Goal: Contribute content: Add original content to the website for others to see

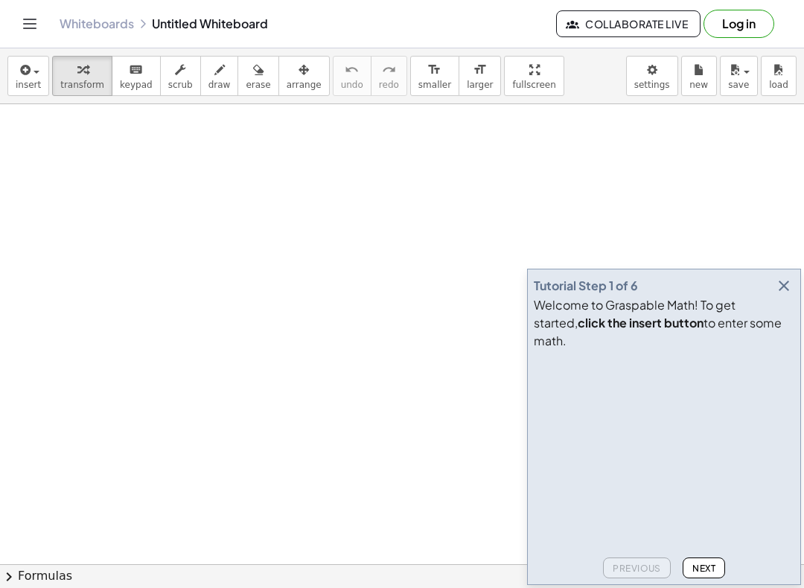
click at [781, 295] on icon "button" at bounding box center [784, 286] width 18 height 18
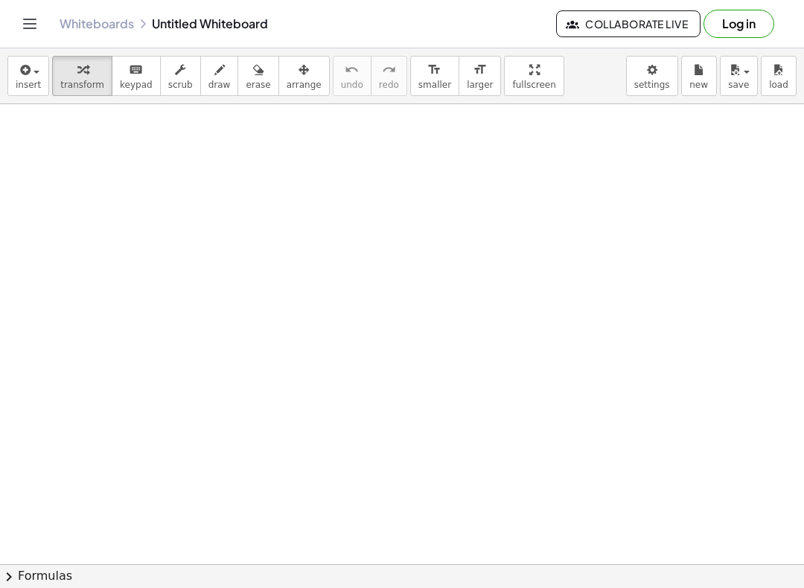
click at [720, 27] on button "Log in" at bounding box center [738, 24] width 71 height 28
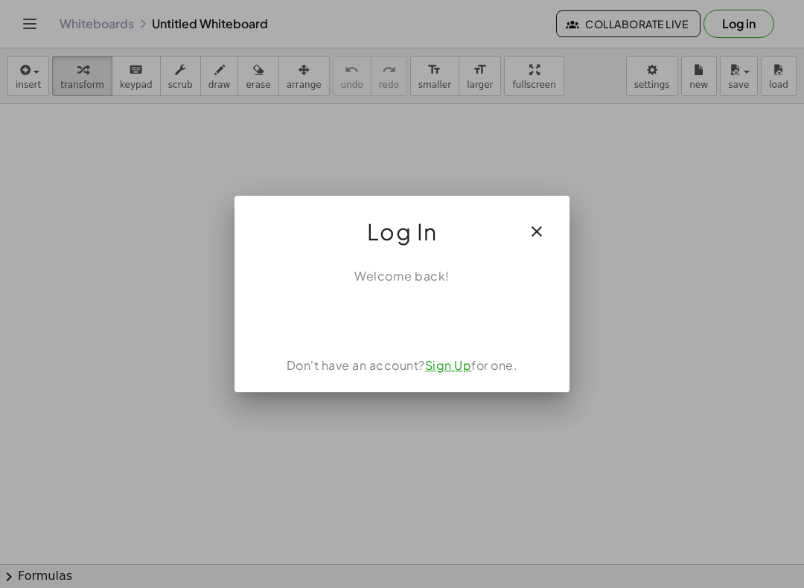
click at [362, 313] on div "Acceder con Google. Se abre en una pestaña nueva" at bounding box center [402, 317] width 142 height 33
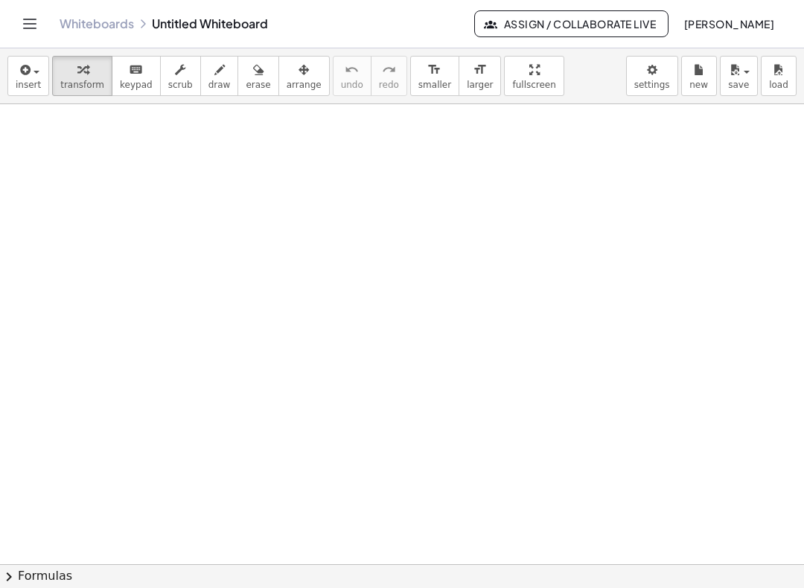
click at [531, 25] on span "Assign / Collaborate Live" at bounding box center [571, 23] width 169 height 13
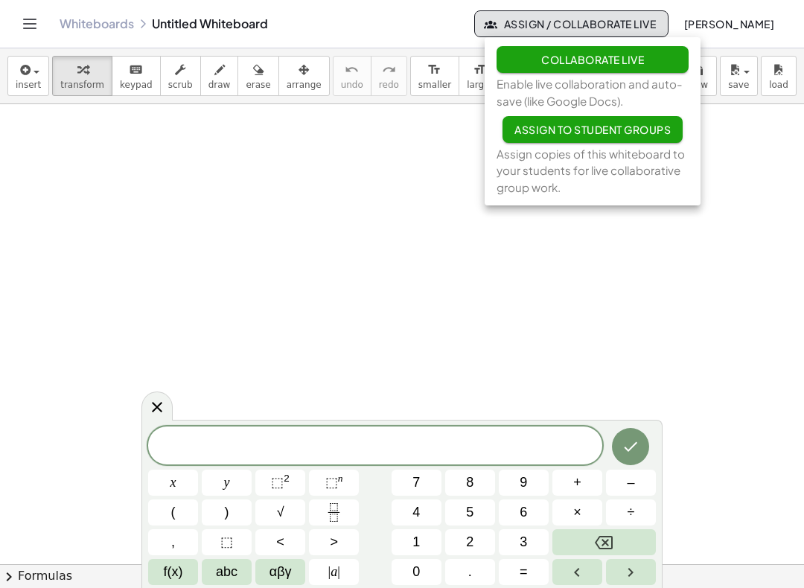
click at [150, 411] on icon at bounding box center [157, 407] width 18 height 18
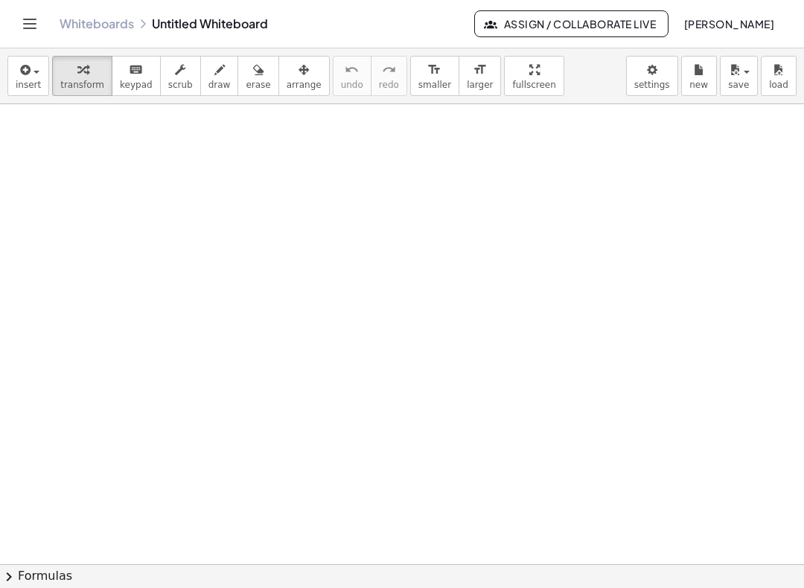
click at [27, 29] on icon "Toggle navigation" at bounding box center [30, 24] width 18 height 18
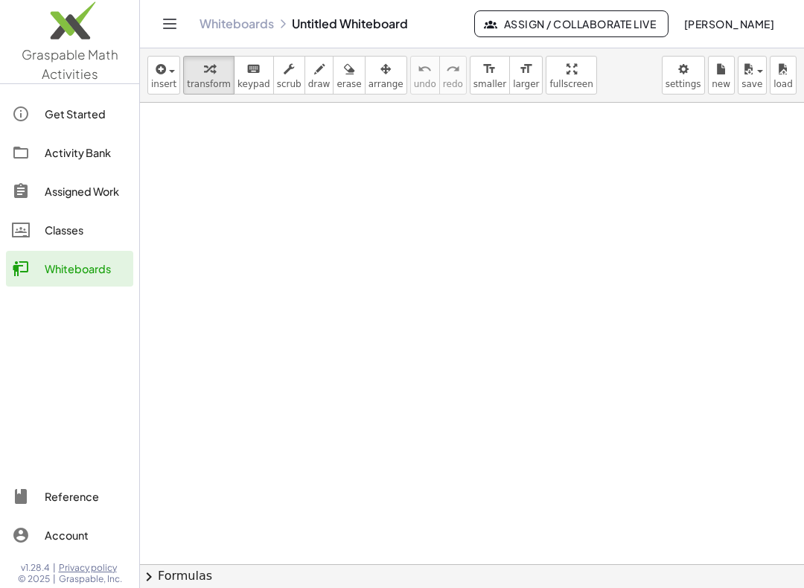
click at [47, 266] on div "Whiteboards" at bounding box center [86, 269] width 83 height 18
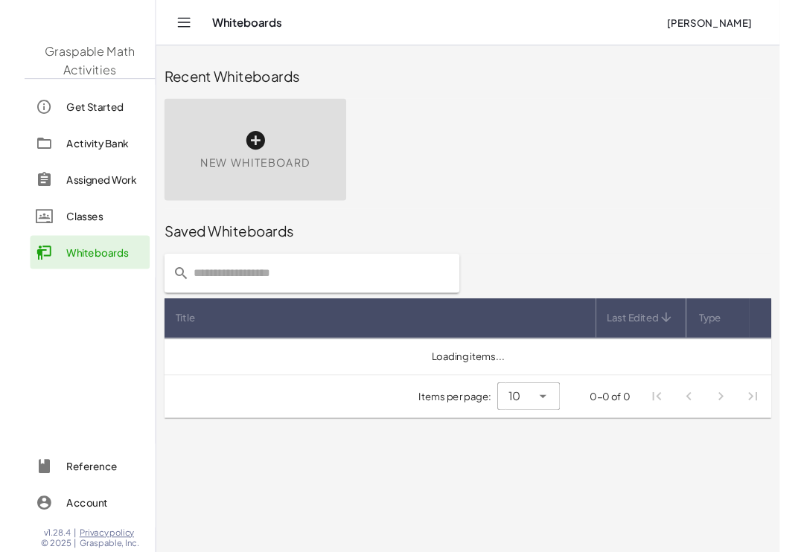
scroll to position [36, 0]
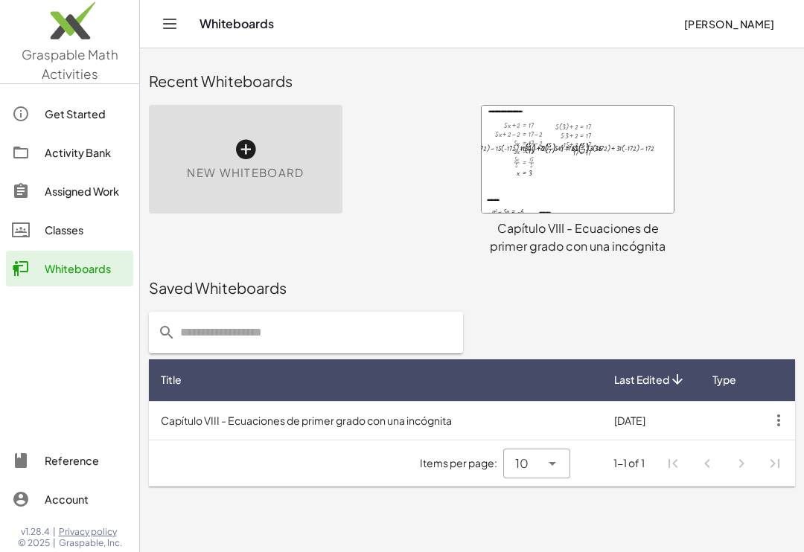
click at [242, 138] on icon at bounding box center [246, 150] width 24 height 24
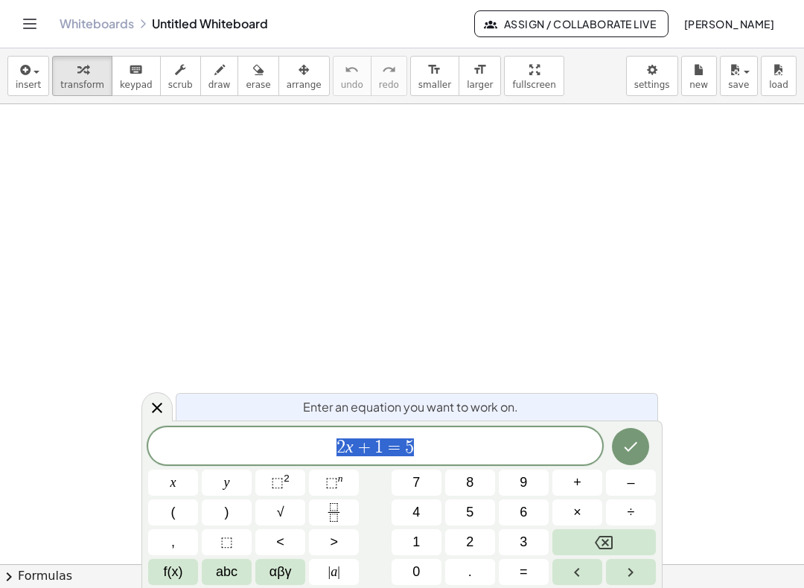
click at [739, 80] on span "save" at bounding box center [738, 85] width 21 height 10
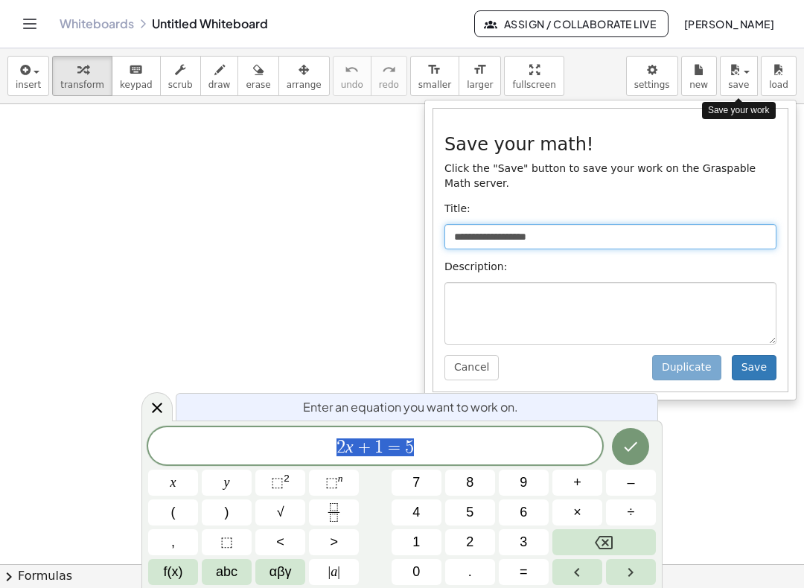
click at [600, 240] on input "**********" at bounding box center [610, 236] width 332 height 25
type input "*"
type input "**********"
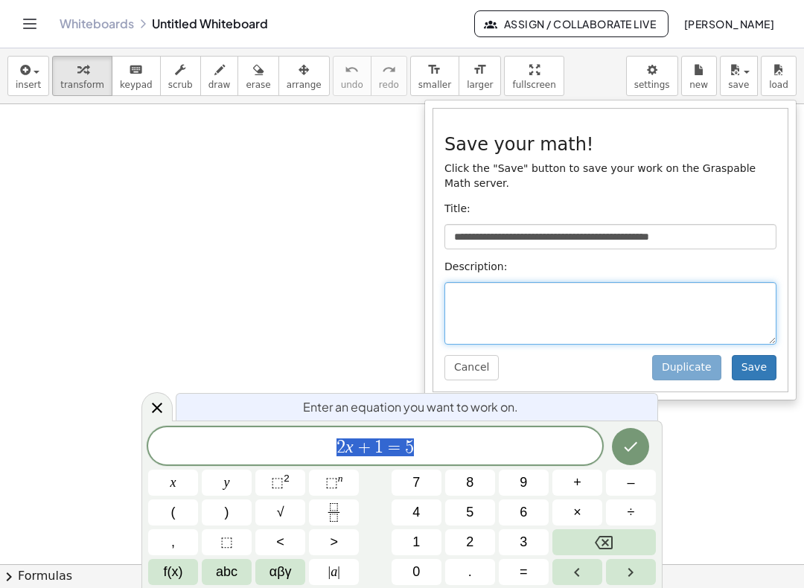
click at [459, 298] on textarea at bounding box center [610, 313] width 332 height 63
type textarea "**********"
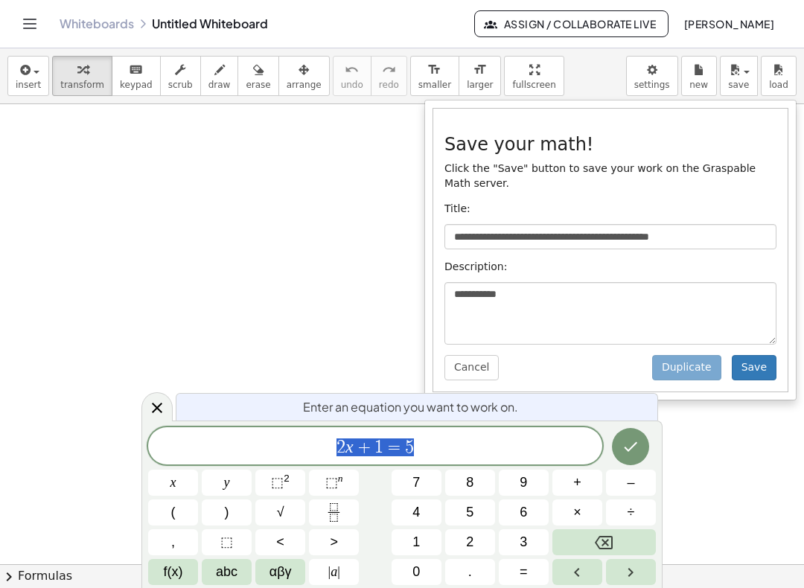
click at [756, 365] on button "Save" at bounding box center [754, 367] width 45 height 25
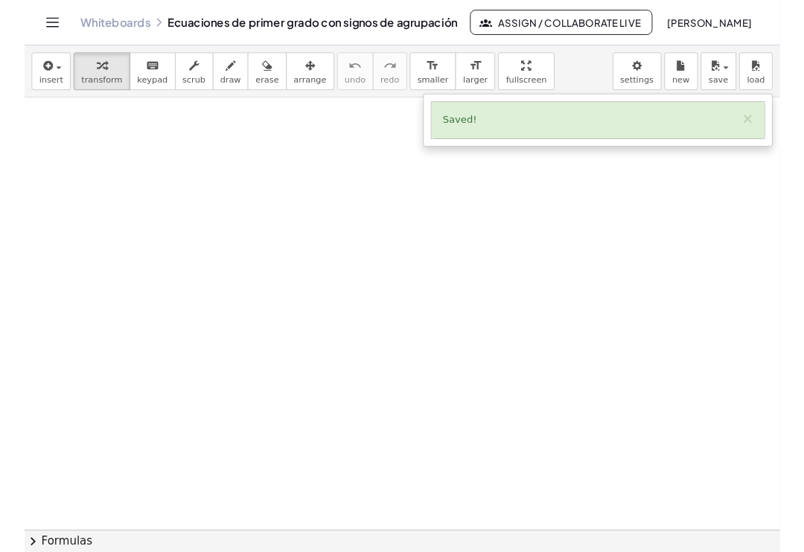
scroll to position [36, 0]
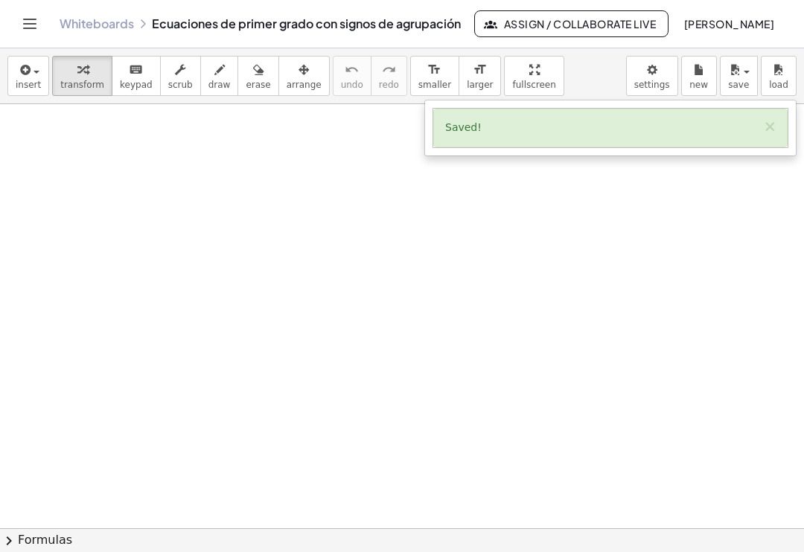
click at [768, 119] on button "×" at bounding box center [769, 127] width 13 height 16
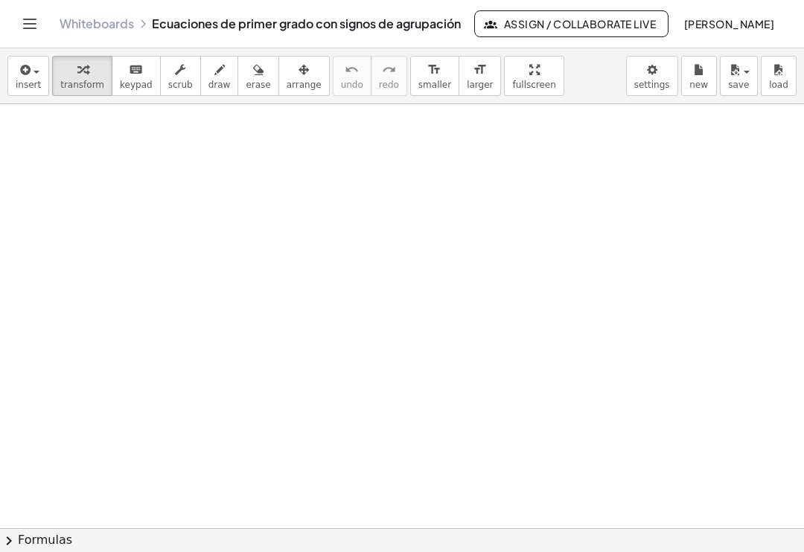
click at [28, 29] on icon "Toggle navigation" at bounding box center [30, 24] width 18 height 18
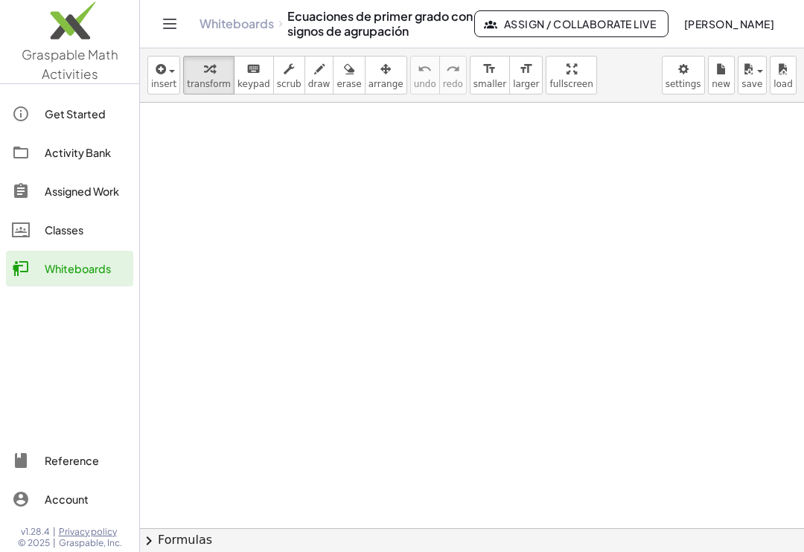
click at [47, 266] on div "Whiteboards" at bounding box center [86, 269] width 83 height 18
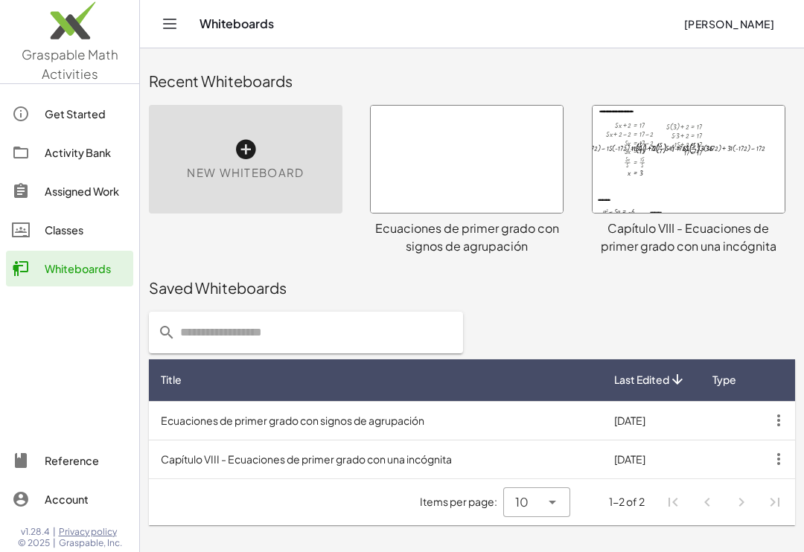
click at [203, 419] on td "Ecuaciones de primer grado con signos de agrupación" at bounding box center [375, 420] width 453 height 39
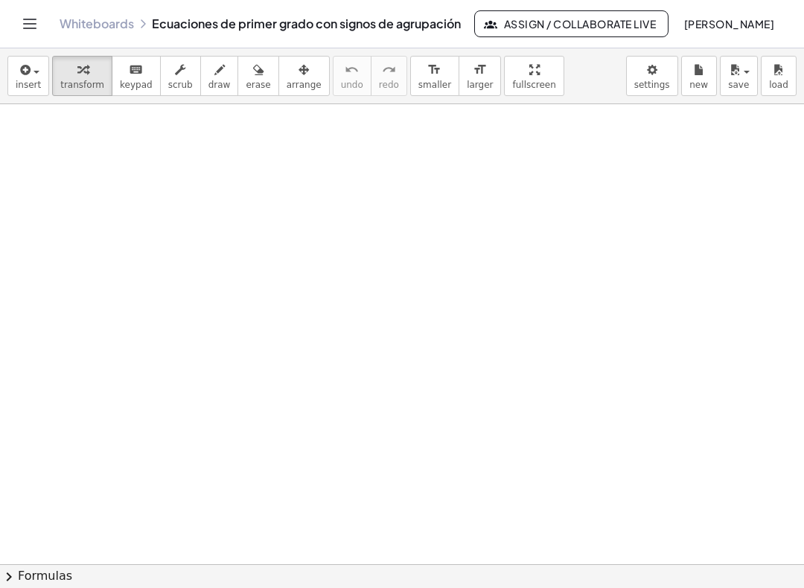
click at [26, 80] on span "insert" at bounding box center [28, 85] width 25 height 10
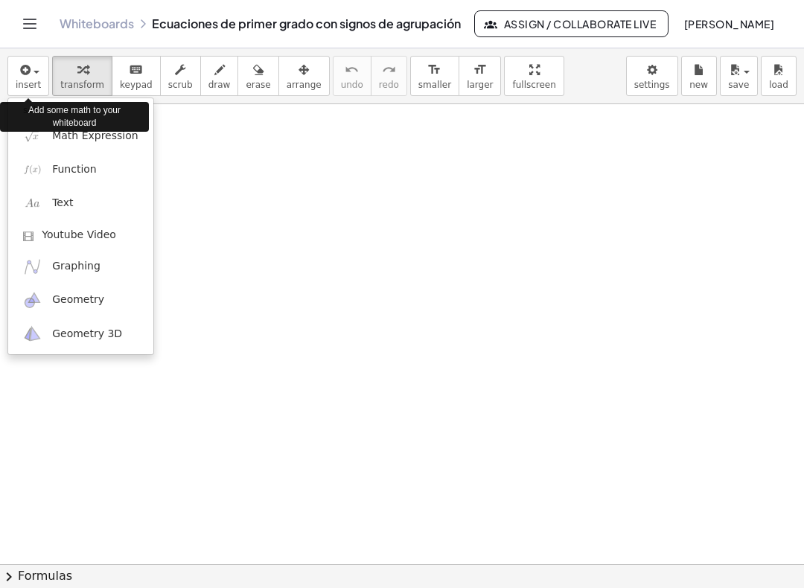
click at [58, 138] on span "Math Expression" at bounding box center [95, 136] width 86 height 15
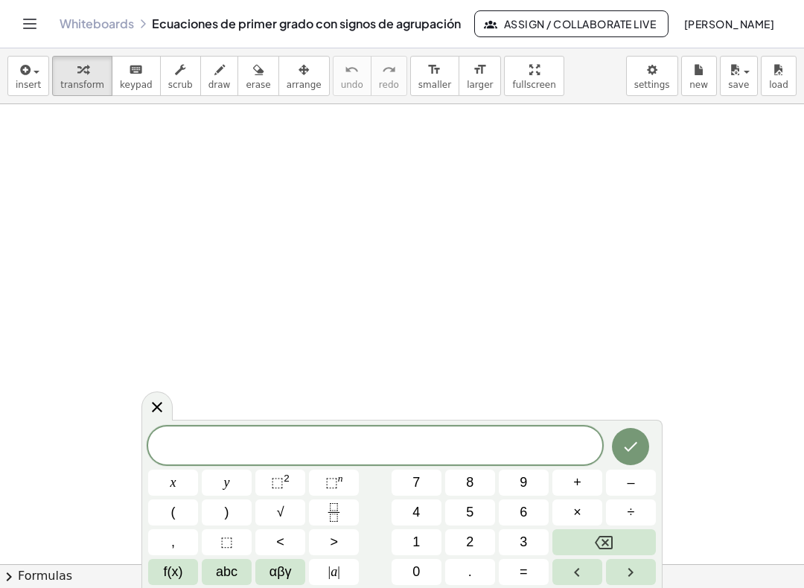
click at [516, 543] on button "3" at bounding box center [524, 542] width 50 height 26
click at [167, 481] on button "x" at bounding box center [173, 483] width 50 height 26
click at [624, 482] on button "–" at bounding box center [631, 483] width 50 height 26
click at [172, 512] on span "(" at bounding box center [173, 512] width 4 height 20
click at [459, 543] on button "2" at bounding box center [470, 542] width 50 height 26
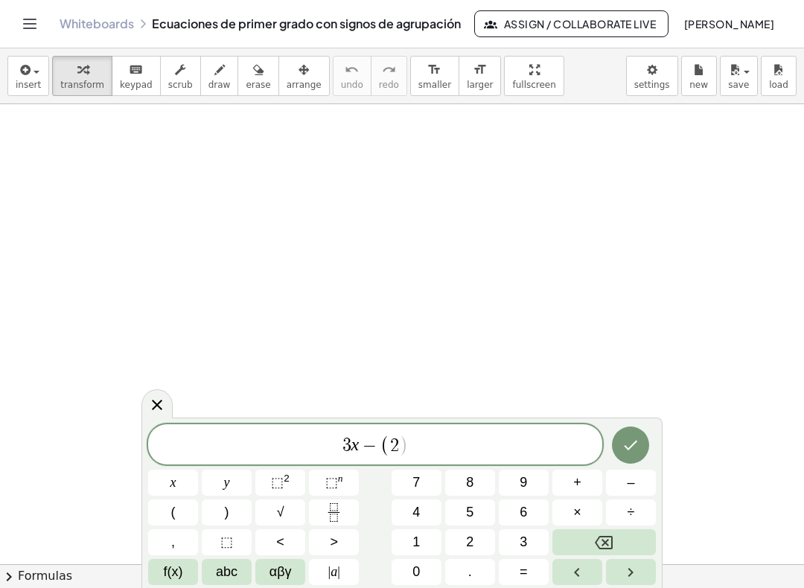
click at [169, 485] on button "x" at bounding box center [173, 483] width 50 height 26
click at [619, 482] on button "–" at bounding box center [631, 483] width 50 height 26
click at [412, 541] on button "1" at bounding box center [417, 542] width 50 height 26
click at [231, 514] on button ")" at bounding box center [227, 512] width 50 height 26
click at [515, 572] on button "=" at bounding box center [524, 572] width 50 height 26
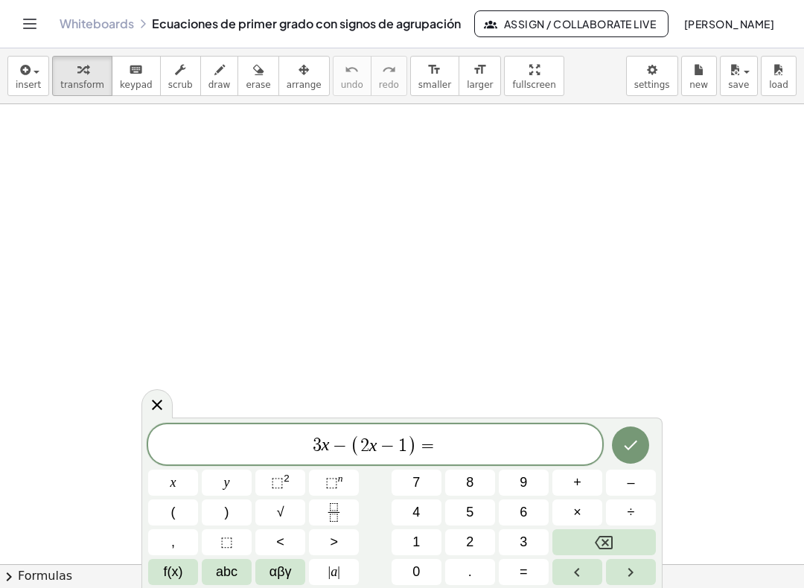
click at [410, 478] on button "7" at bounding box center [417, 483] width 50 height 26
click at [173, 484] on span "x" at bounding box center [173, 483] width 6 height 20
click at [619, 483] on button "–" at bounding box center [631, 483] width 50 height 26
click at [176, 513] on button "(" at bounding box center [173, 512] width 50 height 26
click at [517, 543] on button "3" at bounding box center [524, 542] width 50 height 26
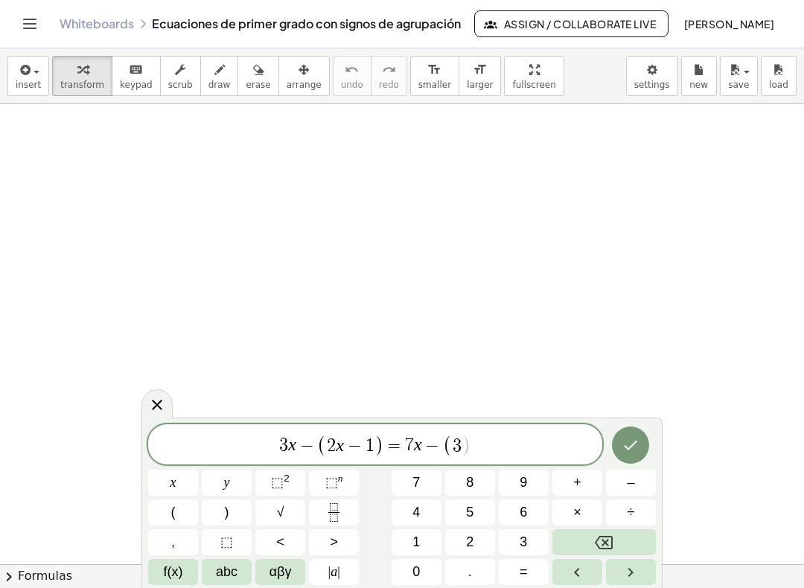
click at [170, 492] on span "x" at bounding box center [173, 483] width 6 height 20
click at [622, 479] on button "–" at bounding box center [631, 483] width 50 height 26
click at [469, 511] on span "5" at bounding box center [469, 512] width 7 height 20
click at [171, 482] on span "x" at bounding box center [173, 483] width 6 height 20
click at [221, 515] on button ")" at bounding box center [227, 512] width 50 height 26
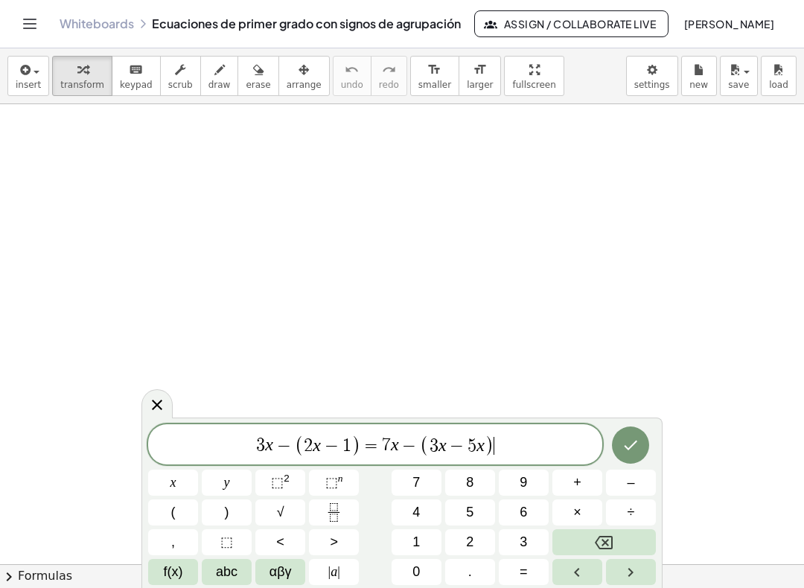
click at [570, 483] on button "+" at bounding box center [577, 483] width 50 height 26
click at [176, 511] on button "(" at bounding box center [173, 512] width 50 height 26
click at [622, 482] on button "–" at bounding box center [631, 483] width 50 height 26
click at [172, 486] on span "x" at bounding box center [173, 483] width 6 height 20
click at [573, 484] on span "+" at bounding box center [577, 483] width 8 height 20
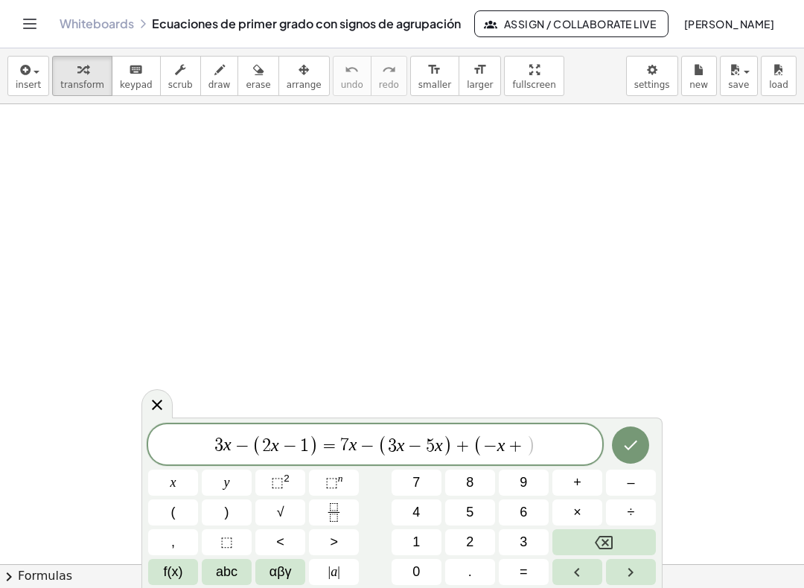
click at [468, 540] on span "2" at bounding box center [469, 542] width 7 height 20
click at [415, 513] on span "4" at bounding box center [415, 512] width 7 height 20
click at [226, 510] on span ")" at bounding box center [227, 512] width 4 height 20
click at [624, 445] on icon "Done" at bounding box center [631, 445] width 18 height 18
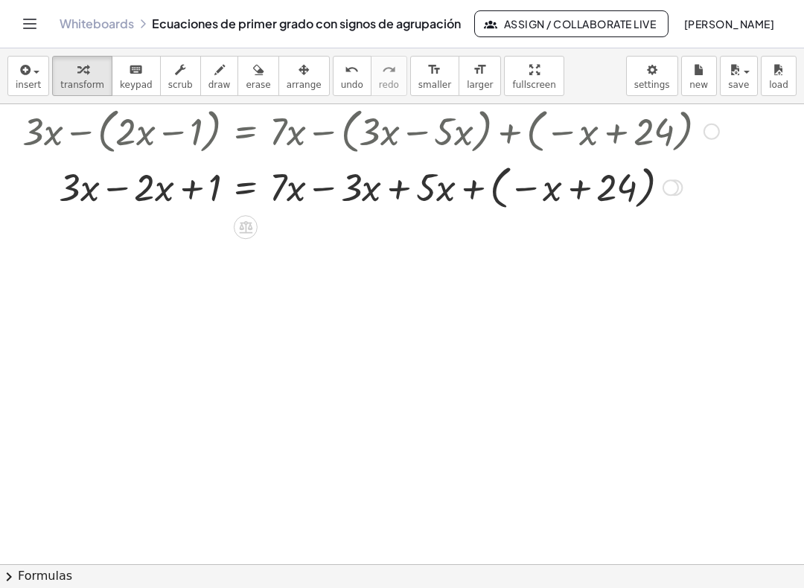
scroll to position [1, 0]
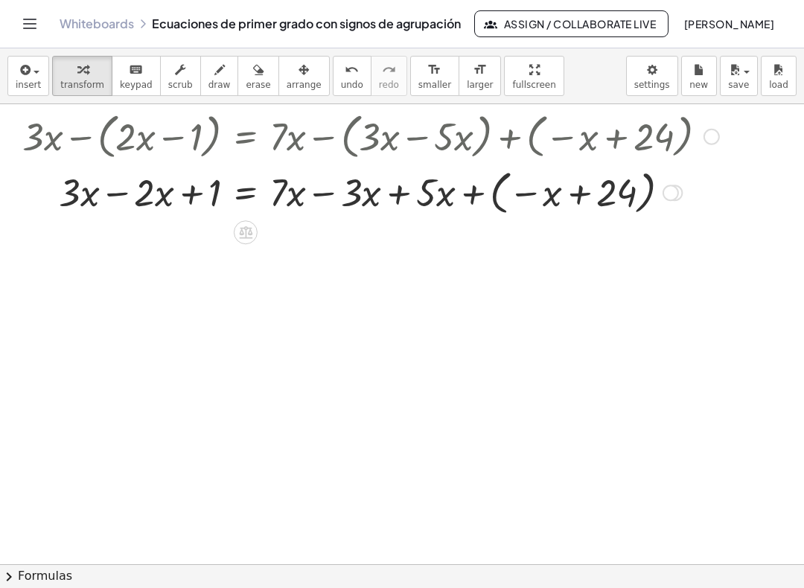
click at [502, 148] on div at bounding box center [371, 135] width 712 height 57
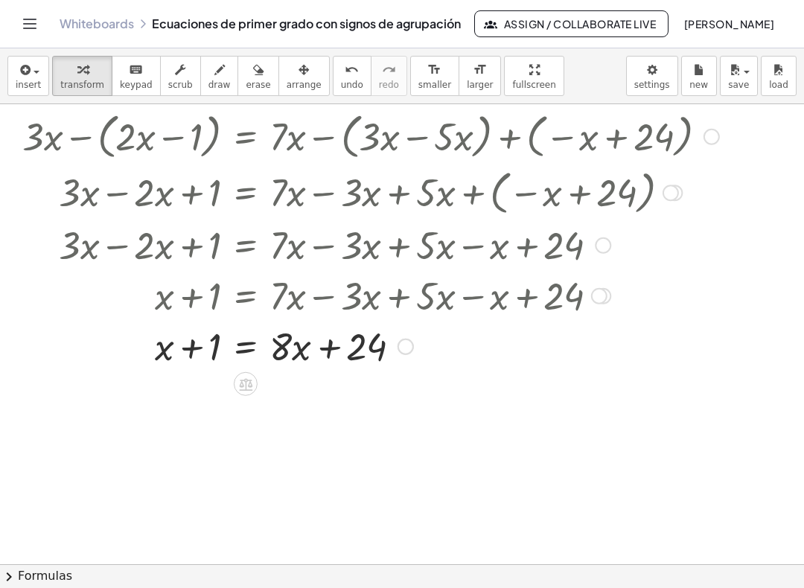
click at [242, 385] on icon at bounding box center [245, 384] width 13 height 13
click at [212, 388] on span "−" at bounding box center [215, 385] width 9 height 22
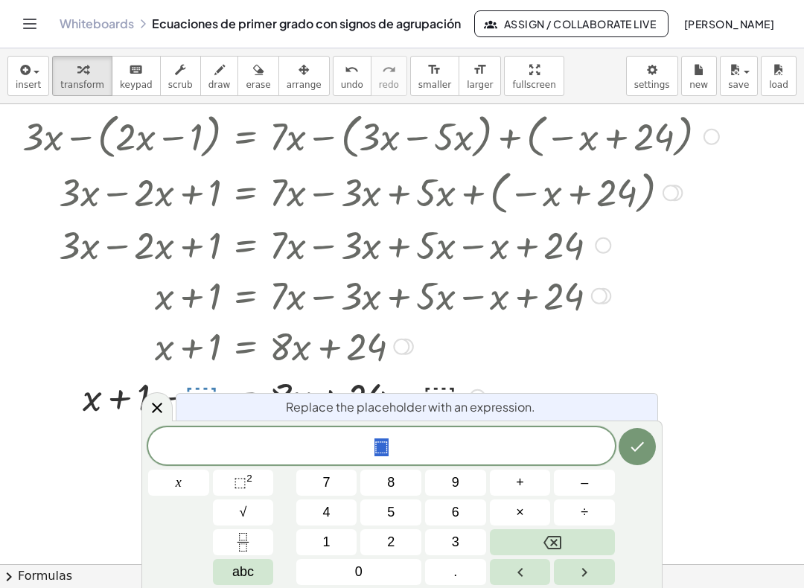
click at [386, 481] on button "8" at bounding box center [390, 483] width 61 height 26
click at [179, 483] on span "x" at bounding box center [179, 483] width 6 height 20
click at [630, 442] on icon "Done" at bounding box center [637, 447] width 18 height 18
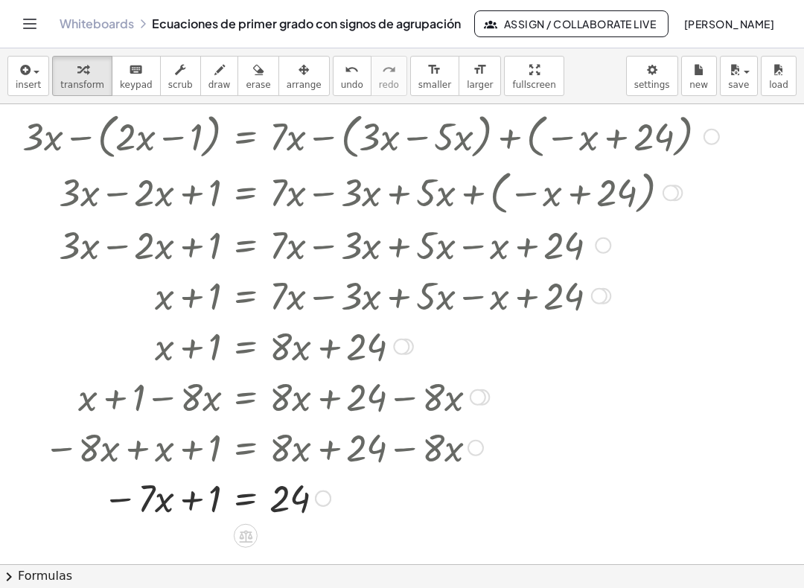
click at [245, 537] on icon at bounding box center [245, 536] width 13 height 13
click at [217, 535] on span "−" at bounding box center [215, 536] width 9 height 22
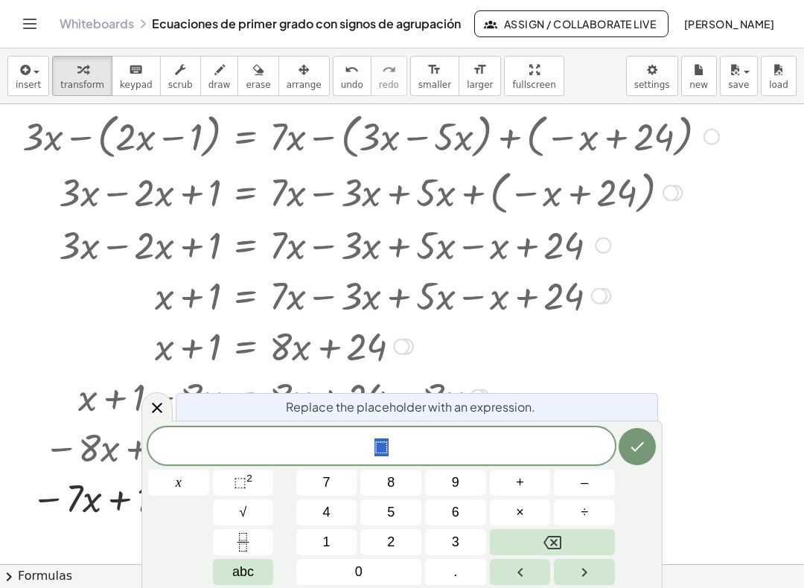
click at [322, 539] on button "1" at bounding box center [326, 542] width 61 height 26
click at [627, 444] on button "Done" at bounding box center [637, 446] width 37 height 37
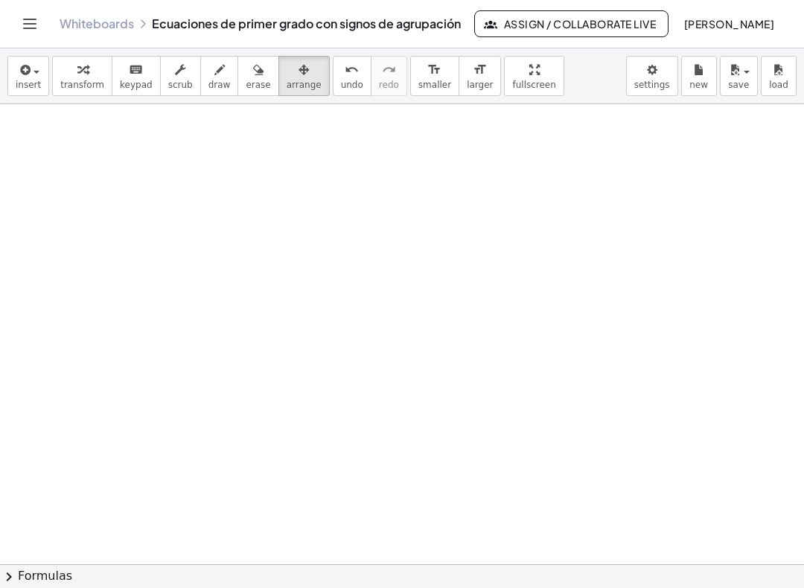
click at [23, 77] on icon "button" at bounding box center [23, 70] width 13 height 18
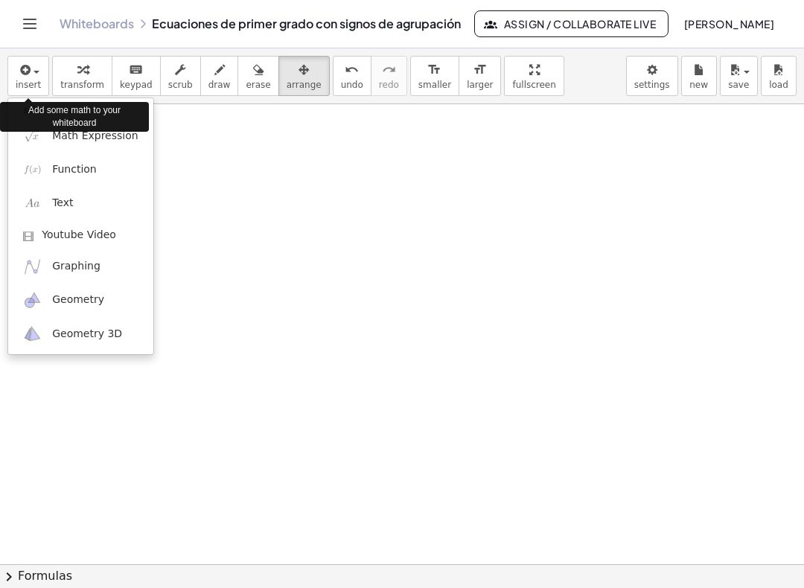
click at [64, 140] on span "Math Expression" at bounding box center [95, 136] width 86 height 15
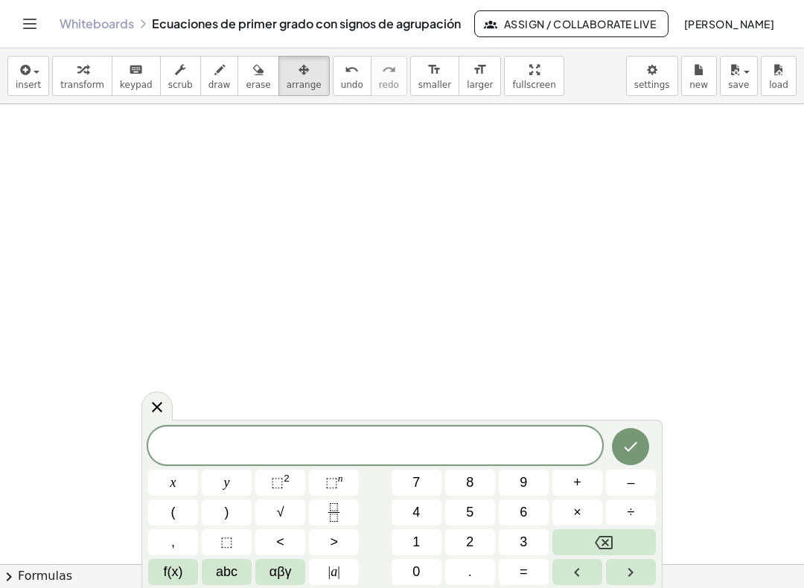
click at [517, 541] on button "3" at bounding box center [524, 542] width 50 height 26
click at [168, 489] on button "x" at bounding box center [173, 483] width 50 height 26
click at [622, 476] on button "–" at bounding box center [631, 483] width 50 height 26
click at [173, 514] on span "(" at bounding box center [173, 512] width 4 height 20
click at [465, 542] on button "2" at bounding box center [470, 542] width 50 height 26
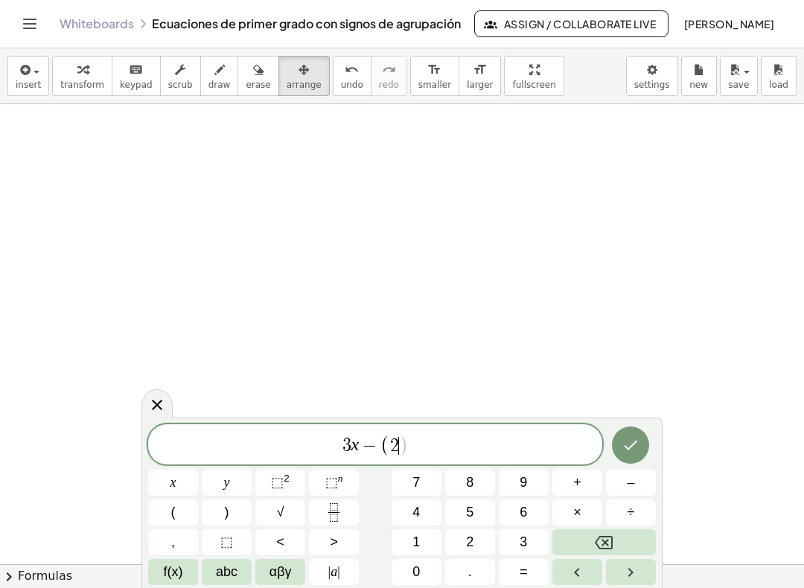
click at [170, 482] on span "x" at bounding box center [173, 483] width 6 height 20
click at [619, 483] on button "–" at bounding box center [631, 483] width 50 height 26
click at [409, 546] on button "1" at bounding box center [417, 542] width 50 height 26
click at [223, 514] on button ")" at bounding box center [227, 512] width 50 height 26
click at [520, 572] on span "=" at bounding box center [524, 572] width 8 height 20
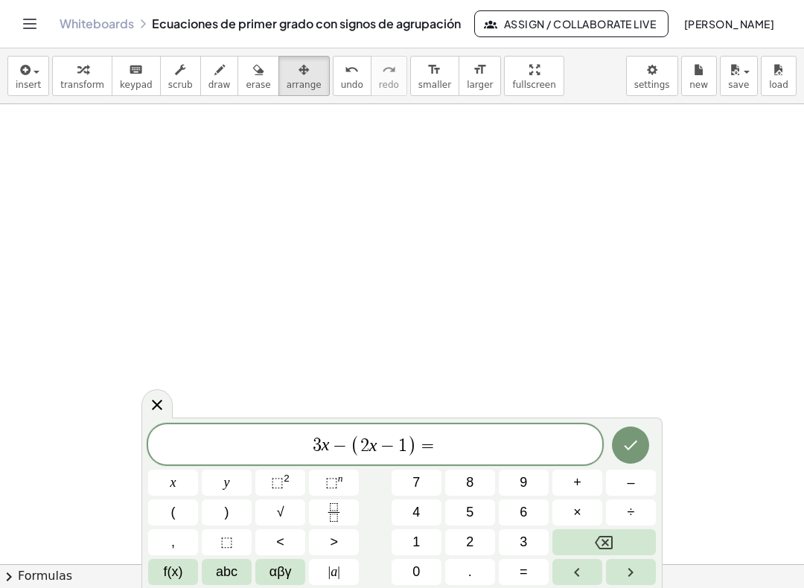
click at [411, 482] on button "7" at bounding box center [417, 483] width 50 height 26
click at [169, 486] on button "x" at bounding box center [173, 483] width 50 height 26
click at [618, 479] on button "–" at bounding box center [631, 483] width 50 height 26
click at [176, 513] on button "(" at bounding box center [173, 512] width 50 height 26
click at [520, 538] on span "3" at bounding box center [523, 542] width 7 height 20
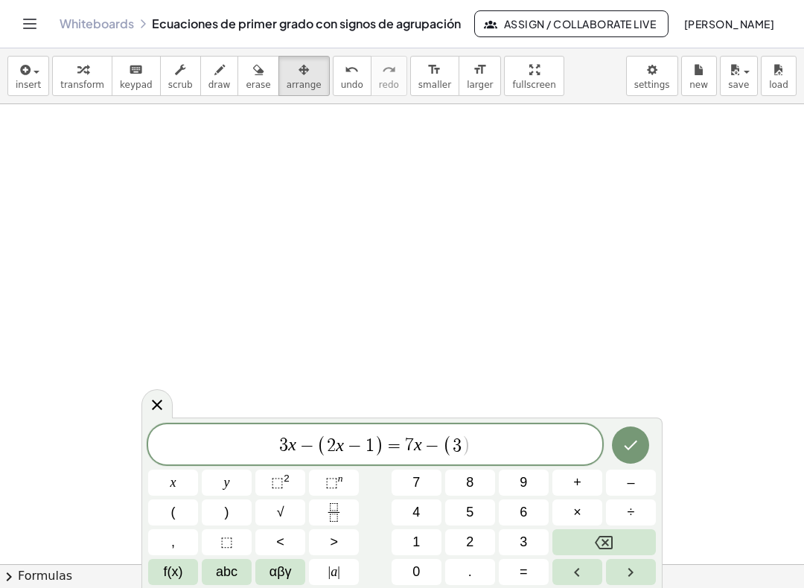
click at [622, 484] on button "–" at bounding box center [631, 483] width 50 height 26
click at [464, 511] on button "5" at bounding box center [470, 512] width 50 height 26
click at [170, 486] on span "x" at bounding box center [173, 483] width 6 height 20
click at [229, 514] on button ")" at bounding box center [227, 512] width 50 height 26
click at [566, 482] on button "+" at bounding box center [577, 483] width 50 height 26
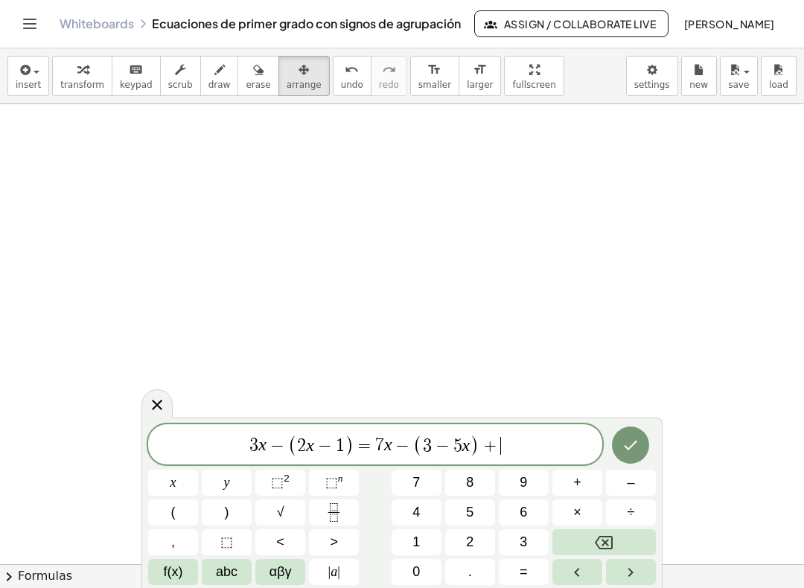
click at [176, 513] on button "(" at bounding box center [173, 512] width 50 height 26
click at [622, 480] on button "–" at bounding box center [631, 483] width 50 height 26
click at [170, 486] on span "x" at bounding box center [173, 483] width 6 height 20
click at [574, 479] on span "+" at bounding box center [577, 483] width 8 height 20
click at [471, 542] on span "2" at bounding box center [469, 542] width 7 height 20
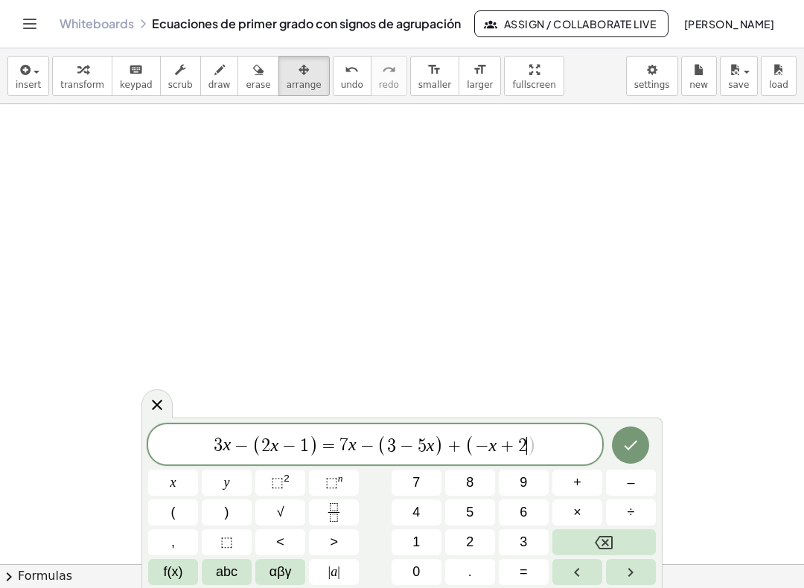
click at [413, 513] on span "4" at bounding box center [415, 512] width 7 height 20
click at [227, 514] on span ")" at bounding box center [227, 512] width 4 height 20
click at [624, 447] on icon "Done" at bounding box center [631, 445] width 18 height 18
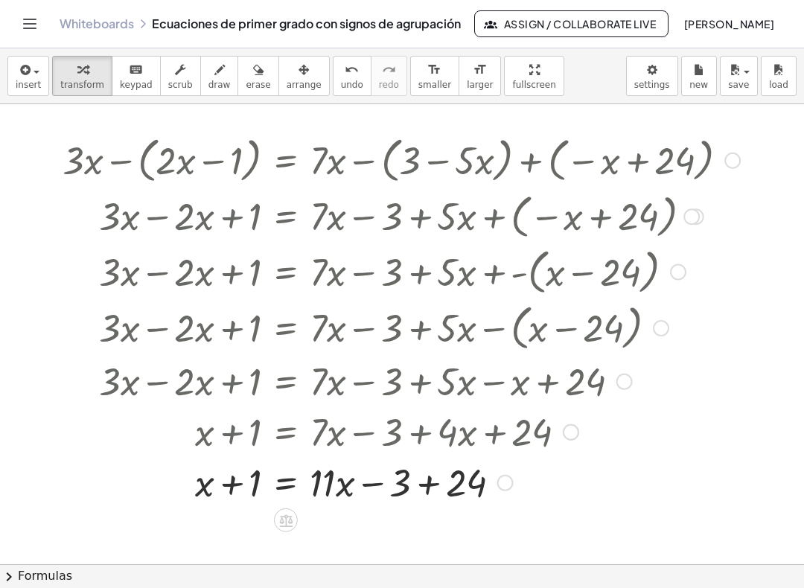
click at [283, 525] on icon at bounding box center [286, 520] width 16 height 16
click at [252, 524] on span "−" at bounding box center [256, 521] width 9 height 22
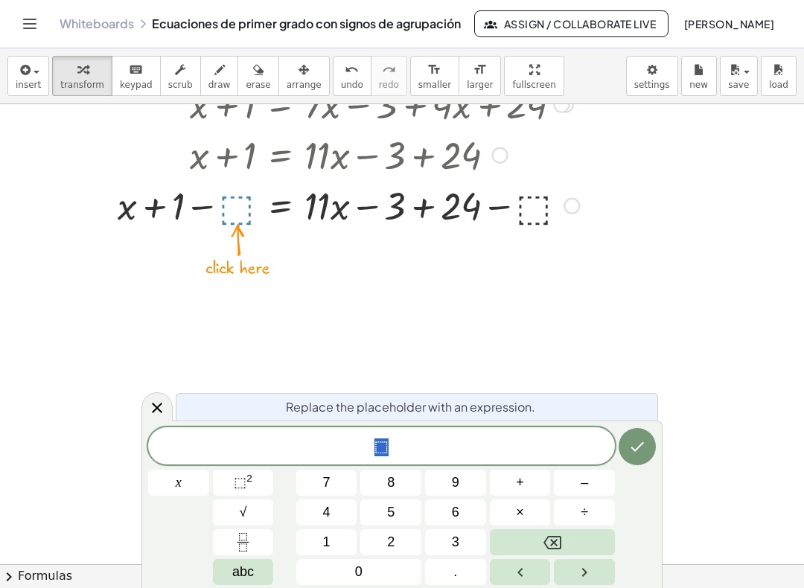
scroll to position [328, 5]
click at [316, 547] on button "1" at bounding box center [326, 542] width 61 height 26
click at [173, 483] on button "x" at bounding box center [178, 483] width 61 height 26
click at [638, 449] on icon "Done" at bounding box center [637, 447] width 13 height 10
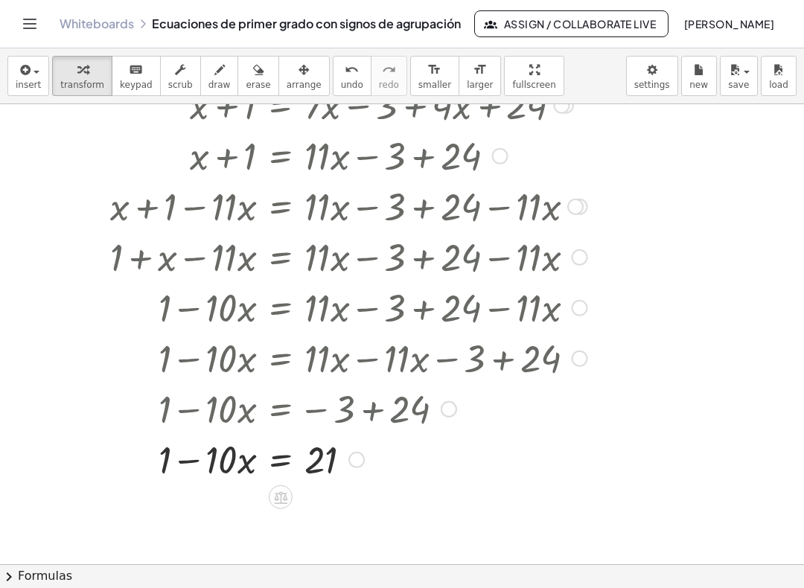
click at [277, 501] on icon at bounding box center [280, 497] width 16 height 16
click at [216, 495] on div "+" at bounding box center [221, 497] width 24 height 24
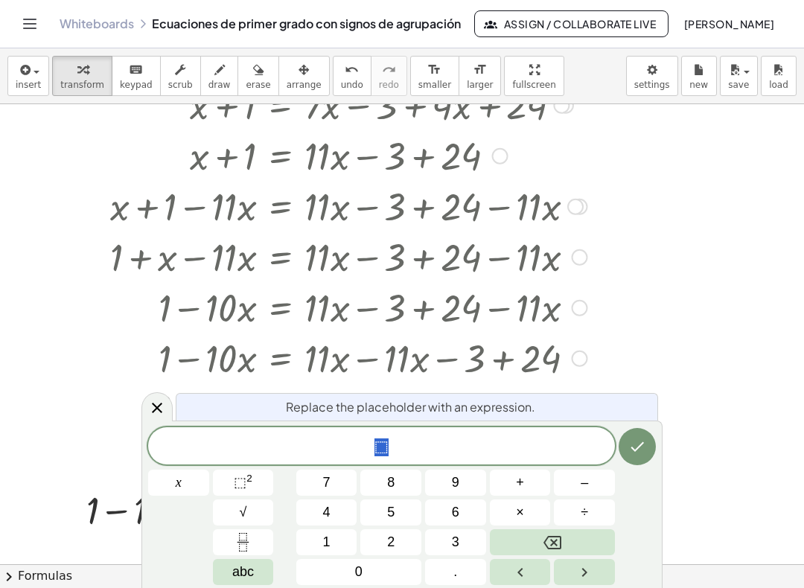
click at [316, 541] on button "1" at bounding box center [326, 542] width 61 height 26
click at [635, 449] on icon "Done" at bounding box center [637, 447] width 18 height 18
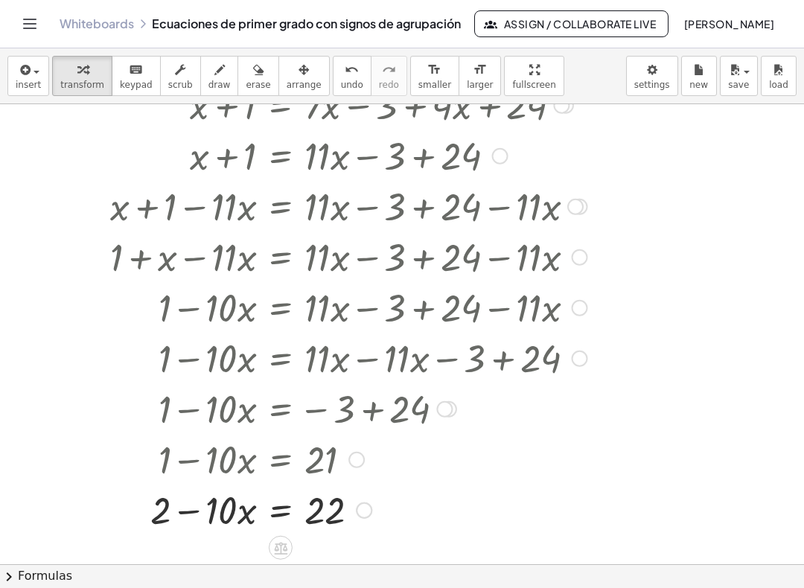
click at [280, 551] on icon at bounding box center [280, 548] width 13 height 13
click at [243, 552] on div "−" at bounding box center [251, 548] width 24 height 24
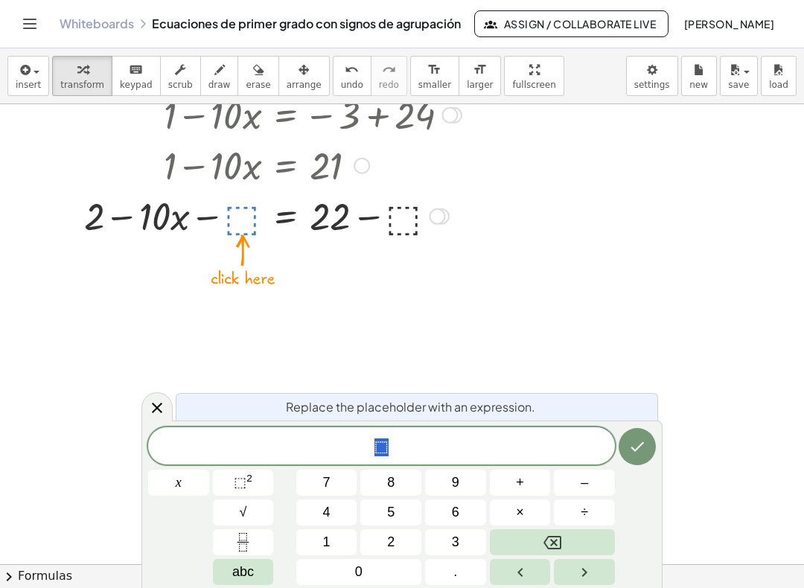
scroll to position [621, 0]
click at [386, 543] on button "2" at bounding box center [390, 542] width 61 height 26
click at [640, 440] on icon "Done" at bounding box center [637, 447] width 18 height 18
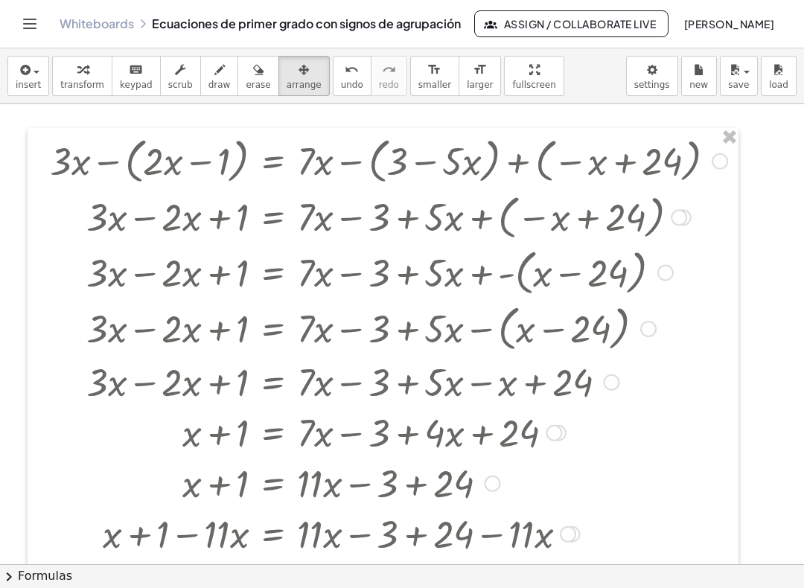
scroll to position [0, 0]
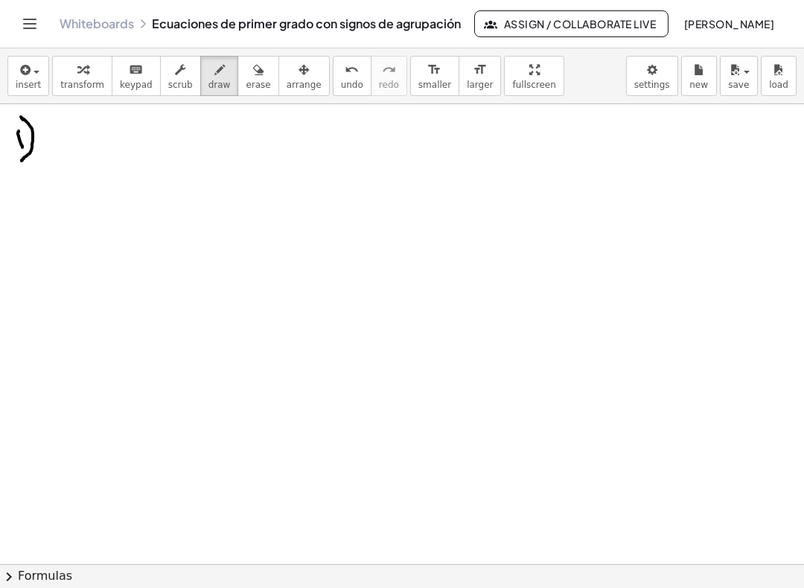
click at [24, 78] on icon "button" at bounding box center [23, 70] width 13 height 18
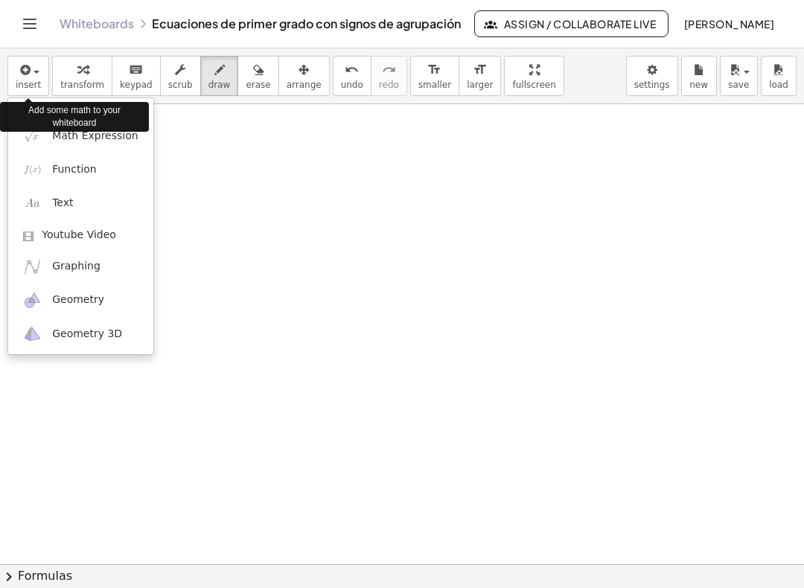
click at [63, 141] on span "Math Expression" at bounding box center [95, 136] width 86 height 15
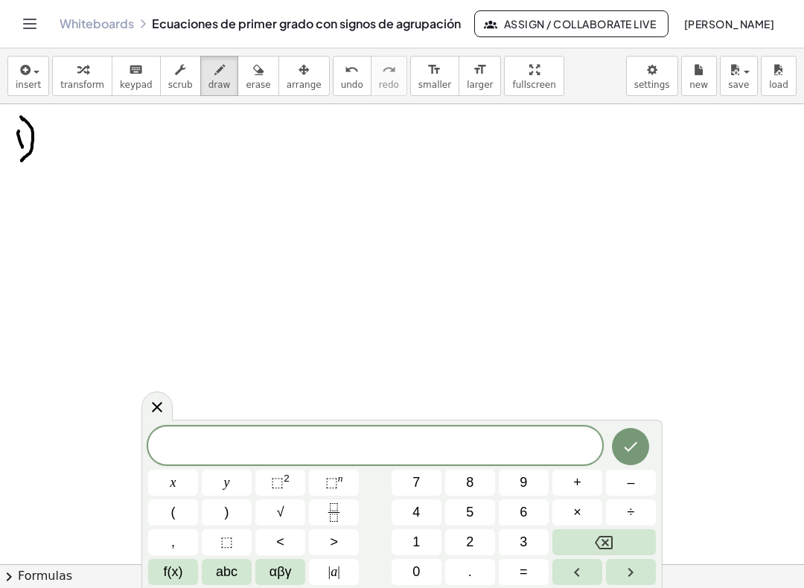
click at [165, 484] on button "x" at bounding box center [173, 483] width 50 height 26
click at [619, 483] on button "–" at bounding box center [631, 483] width 50 height 26
click at [177, 514] on button "(" at bounding box center [173, 512] width 50 height 26
click at [463, 542] on button "2" at bounding box center [470, 542] width 50 height 26
click at [171, 488] on span "x" at bounding box center [173, 483] width 6 height 20
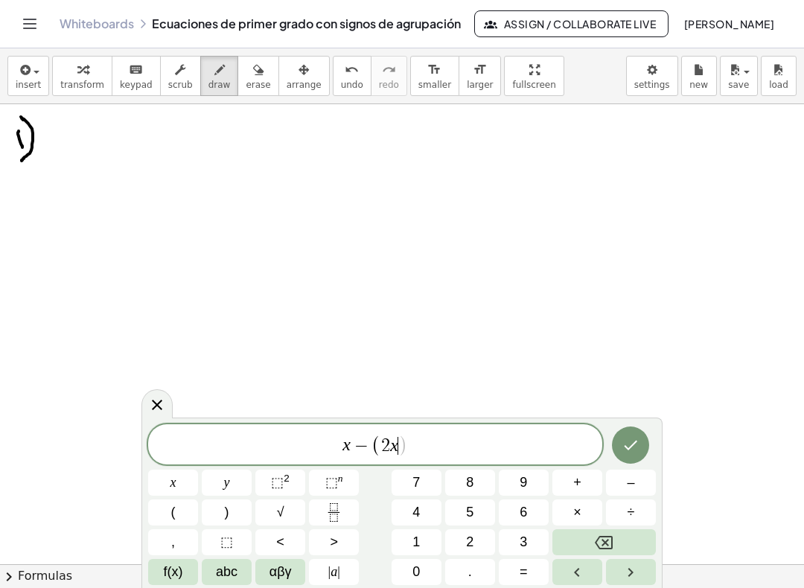
click at [575, 481] on span "+" at bounding box center [577, 483] width 8 height 20
click at [417, 546] on span "1" at bounding box center [415, 542] width 7 height 20
click at [228, 513] on span ")" at bounding box center [227, 512] width 4 height 20
click at [518, 571] on button "=" at bounding box center [524, 572] width 50 height 26
click at [464, 482] on button "8" at bounding box center [470, 483] width 50 height 26
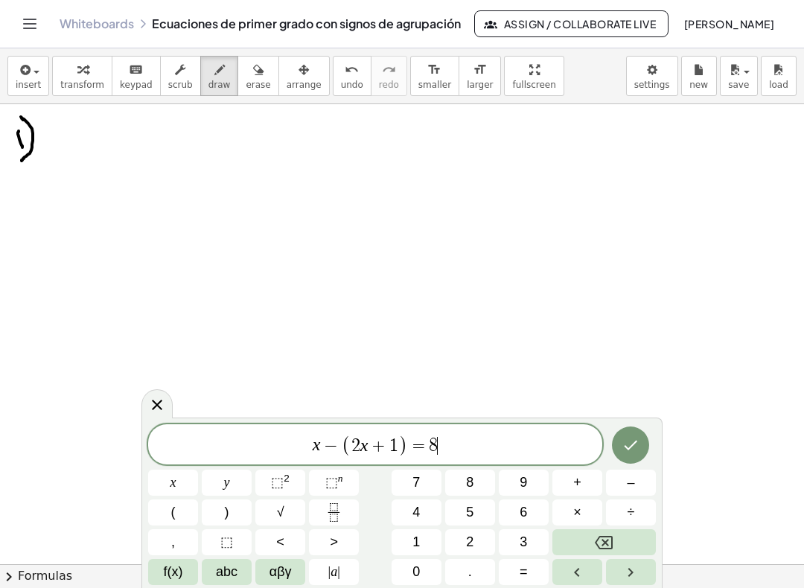
click at [625, 485] on button "–" at bounding box center [631, 483] width 50 height 26
click at [174, 511] on span "(" at bounding box center [173, 512] width 4 height 20
click at [520, 537] on span "3" at bounding box center [523, 542] width 7 height 20
click at [165, 487] on button "x" at bounding box center [173, 483] width 50 height 26
click at [573, 482] on span "+" at bounding box center [577, 483] width 8 height 20
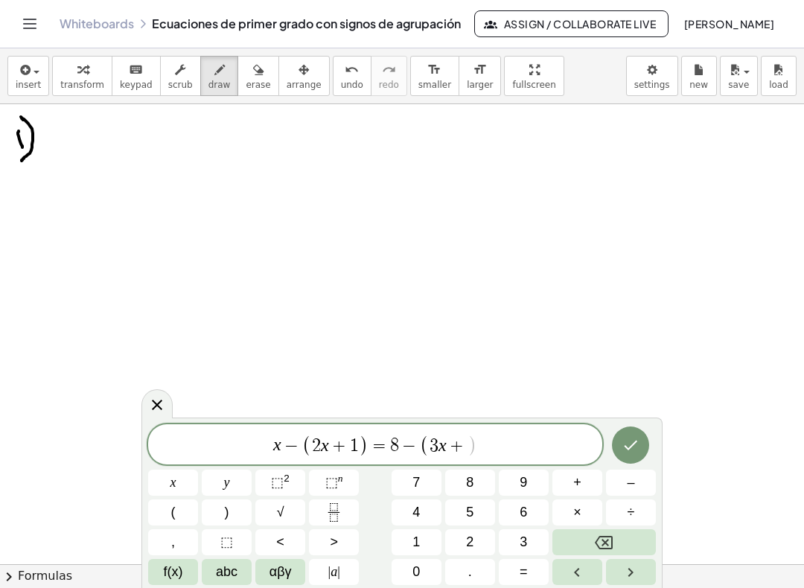
click at [523, 543] on span "3" at bounding box center [523, 542] width 7 height 20
click at [228, 509] on span ")" at bounding box center [227, 512] width 4 height 20
click at [629, 444] on icon "Done" at bounding box center [631, 445] width 18 height 18
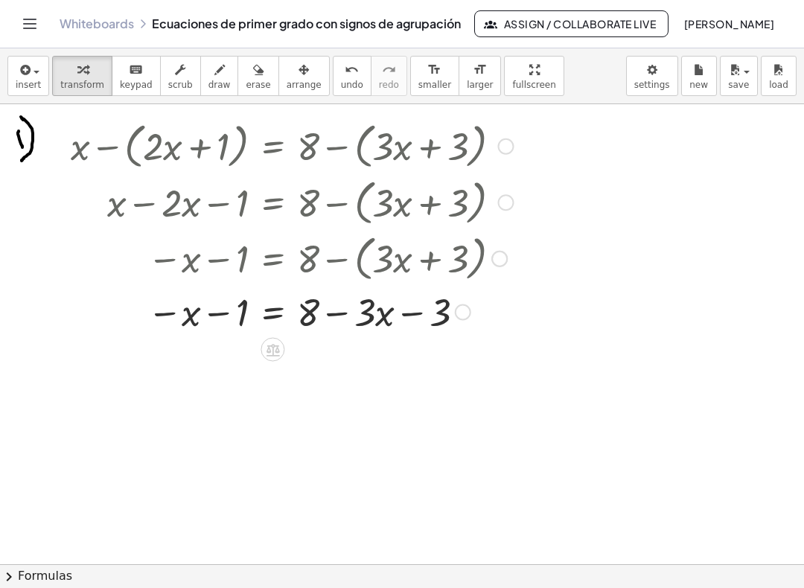
click at [269, 351] on icon at bounding box center [272, 350] width 13 height 13
click at [211, 351] on span "+" at bounding box center [213, 350] width 9 height 22
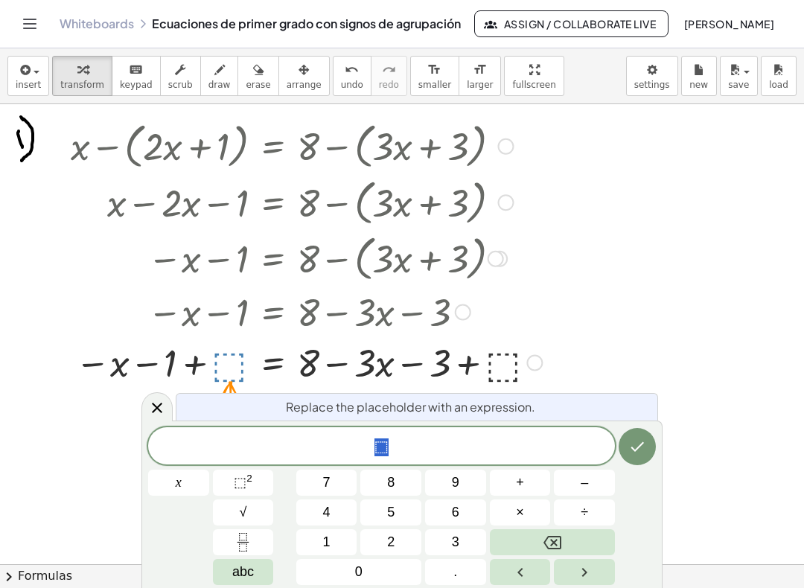
click at [452, 540] on span "3" at bounding box center [455, 542] width 7 height 20
click at [170, 483] on button "x" at bounding box center [178, 483] width 61 height 26
click at [642, 447] on icon "Done" at bounding box center [637, 447] width 18 height 18
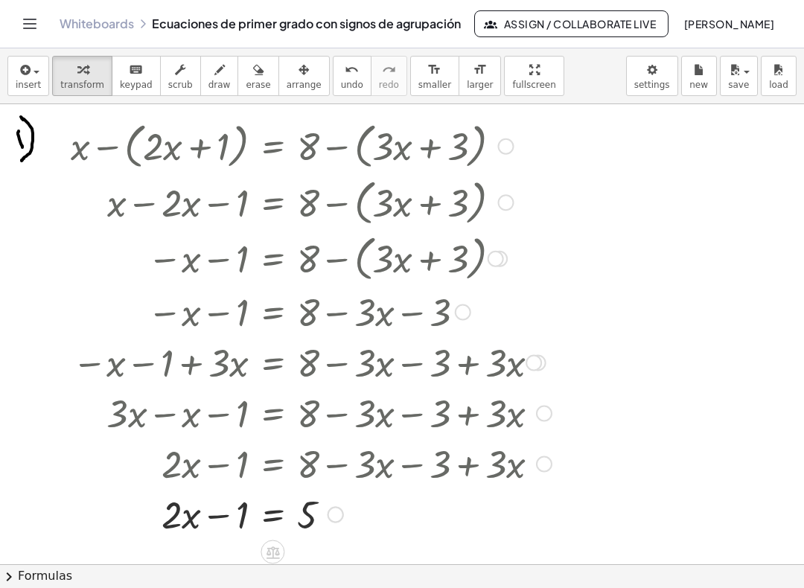
click at [275, 550] on icon at bounding box center [273, 552] width 16 height 16
click at [214, 552] on span "+" at bounding box center [213, 553] width 9 height 22
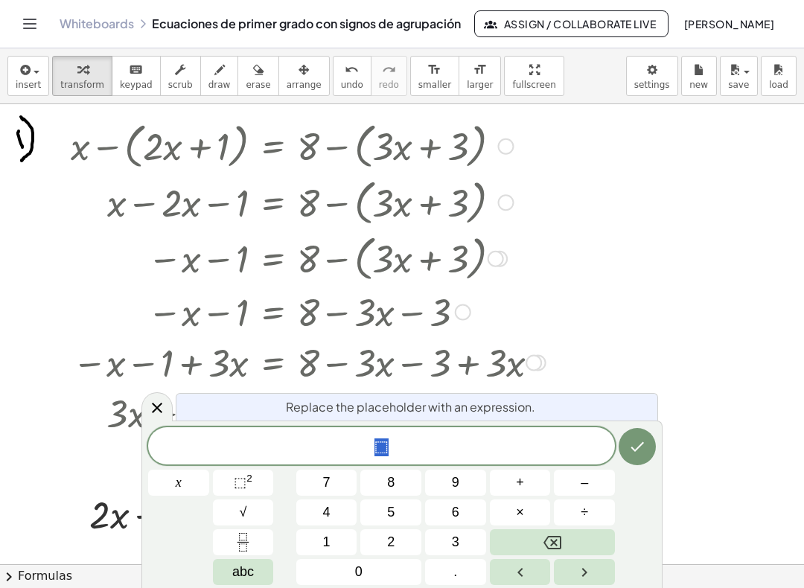
click at [321, 537] on button "1" at bounding box center [326, 542] width 61 height 26
click at [642, 444] on icon "Done" at bounding box center [637, 447] width 13 height 10
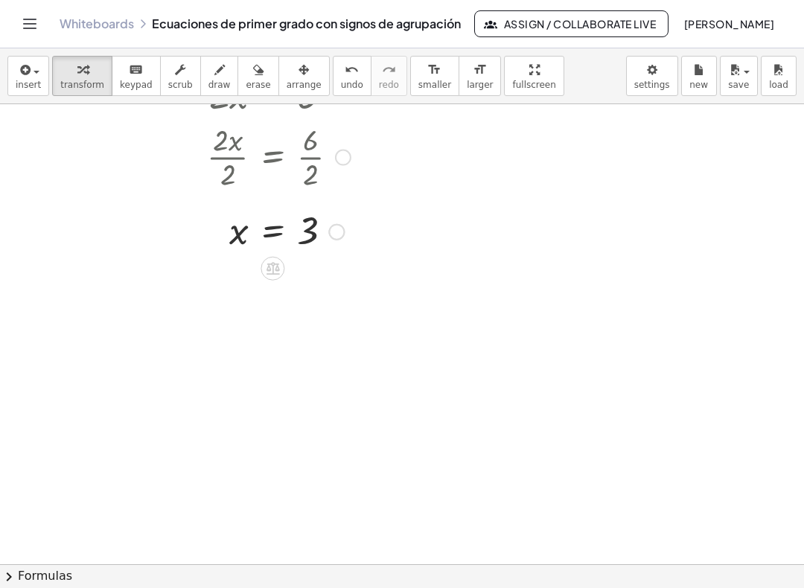
scroll to position [426, 0]
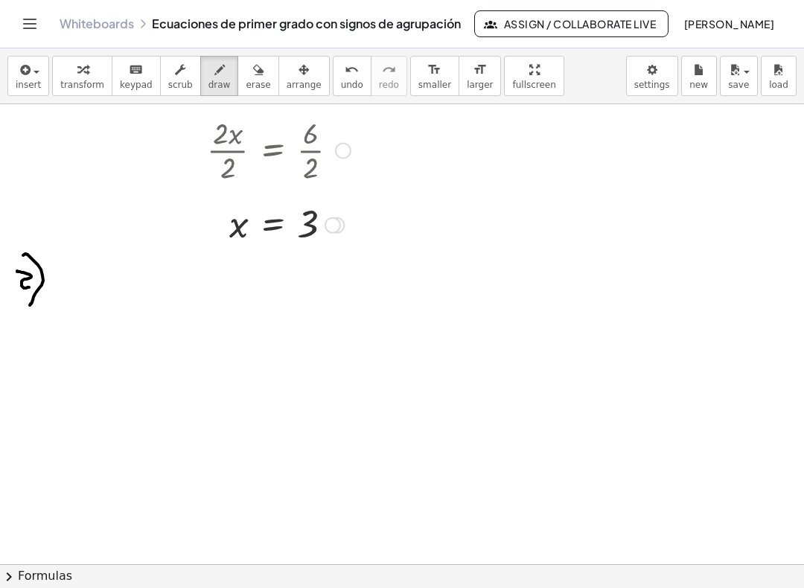
click at [26, 85] on span "insert" at bounding box center [28, 85] width 25 height 10
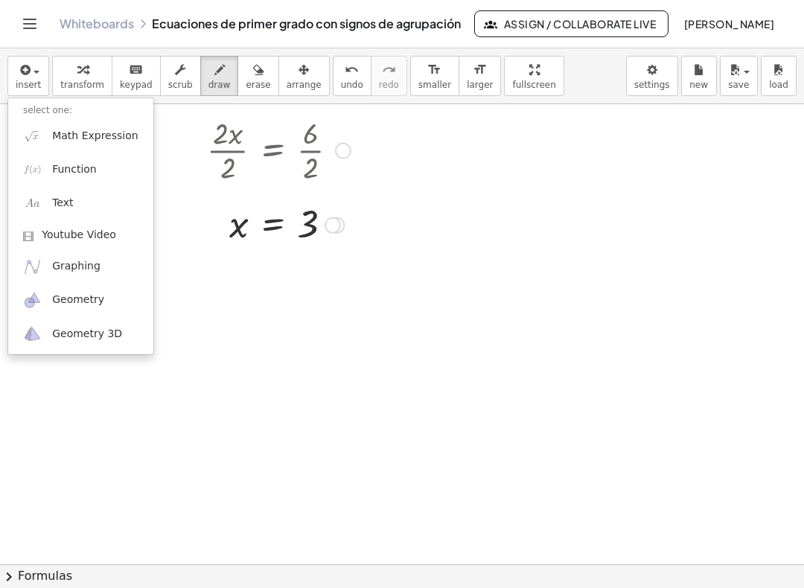
click at [62, 138] on span "Math Expression" at bounding box center [95, 136] width 86 height 15
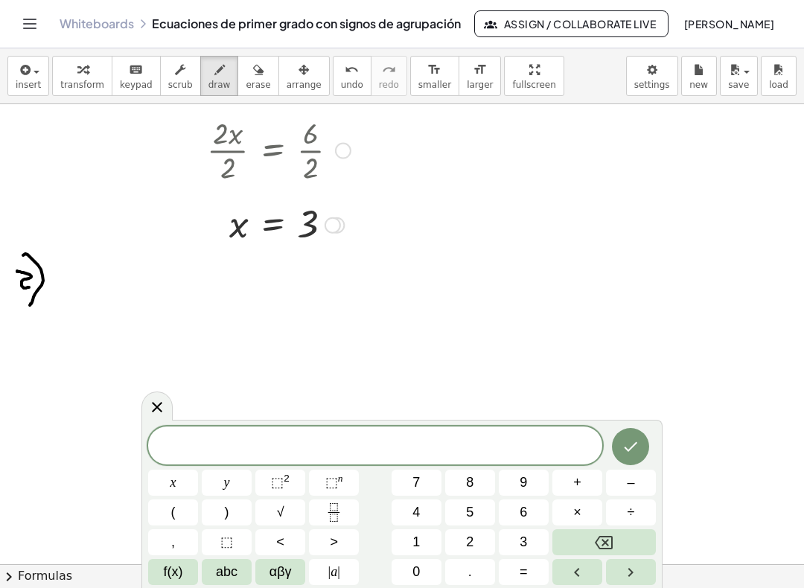
click at [462, 511] on button "5" at bounding box center [470, 512] width 50 height 26
click at [580, 540] on button "Backspace" at bounding box center [603, 542] width 103 height 26
click at [409, 539] on button "1" at bounding box center [417, 542] width 50 height 26
click at [460, 511] on button "5" at bounding box center [470, 512] width 50 height 26
click at [171, 488] on span "x" at bounding box center [173, 483] width 6 height 20
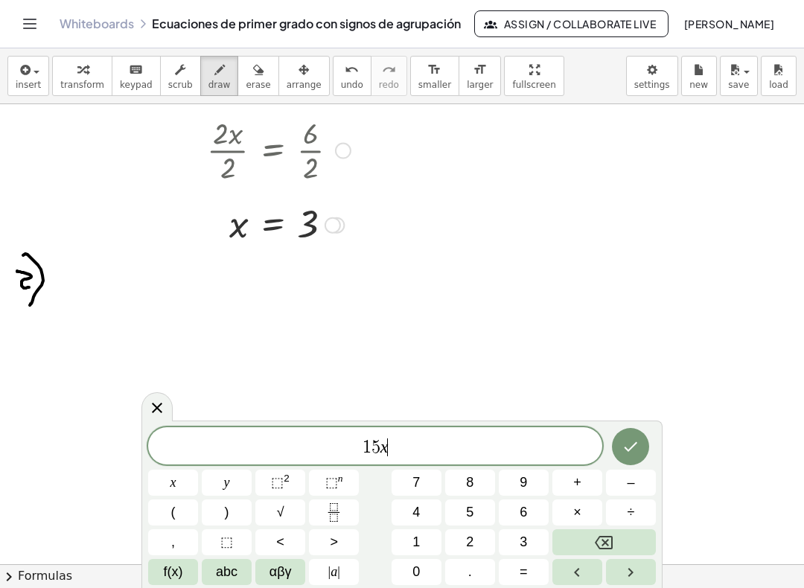
click at [622, 479] on button "–" at bounding box center [631, 483] width 50 height 26
click at [406, 541] on button "1" at bounding box center [417, 542] width 50 height 26
click at [409, 572] on button "0" at bounding box center [417, 572] width 50 height 26
click at [517, 569] on button "=" at bounding box center [524, 572] width 50 height 26
click at [523, 512] on span "6" at bounding box center [523, 512] width 7 height 20
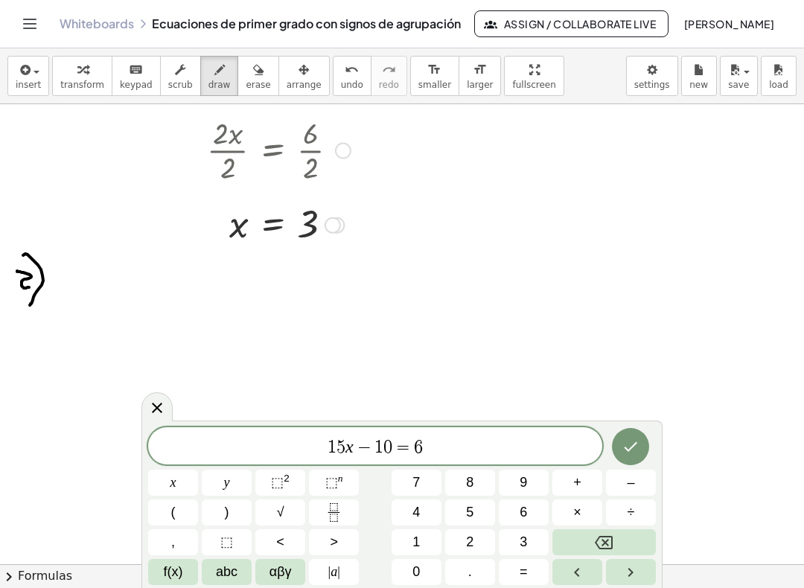
click at [167, 485] on button "x" at bounding box center [173, 483] width 50 height 26
click at [613, 482] on button "–" at bounding box center [631, 483] width 50 height 26
click at [173, 515] on span "(" at bounding box center [173, 512] width 4 height 20
click at [170, 484] on span "x" at bounding box center [173, 483] width 6 height 20
click at [571, 483] on button "+" at bounding box center [577, 483] width 50 height 26
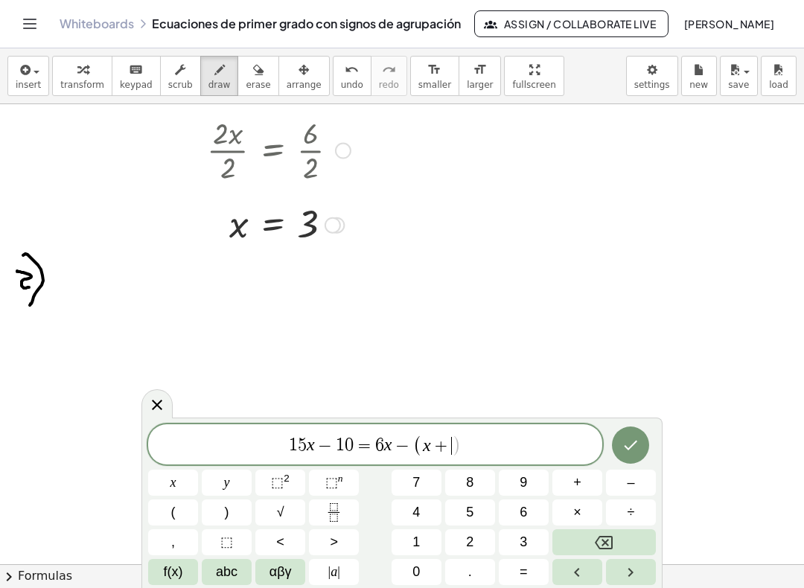
click at [460, 541] on button "2" at bounding box center [470, 542] width 50 height 26
click at [223, 512] on button ")" at bounding box center [227, 512] width 50 height 26
click at [577, 482] on span "+" at bounding box center [577, 483] width 8 height 20
click at [175, 516] on span "(" at bounding box center [173, 512] width 4 height 20
click at [621, 483] on button "–" at bounding box center [631, 483] width 50 height 26
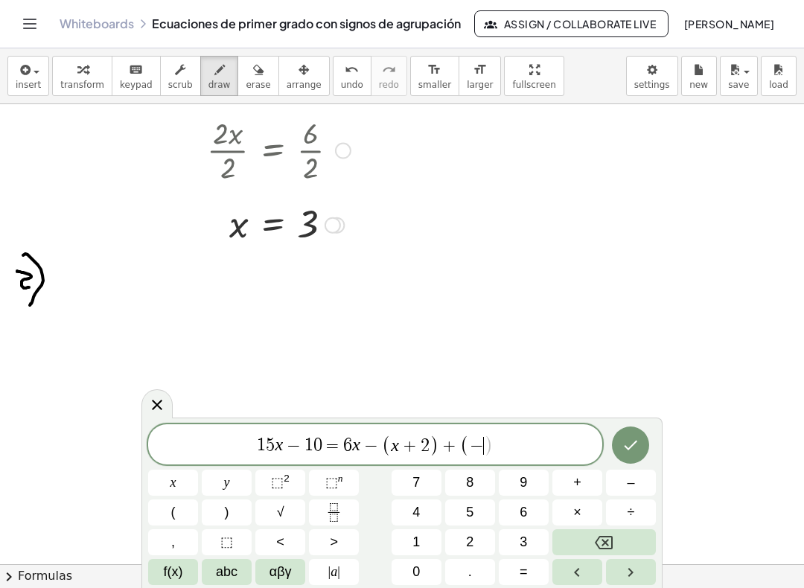
click at [170, 484] on span "x" at bounding box center [173, 483] width 6 height 20
click at [568, 482] on button "+" at bounding box center [577, 483] width 50 height 26
click at [519, 540] on button "3" at bounding box center [524, 542] width 50 height 26
click at [222, 517] on button ")" at bounding box center [227, 512] width 50 height 26
click at [635, 450] on icon "Done" at bounding box center [631, 445] width 18 height 18
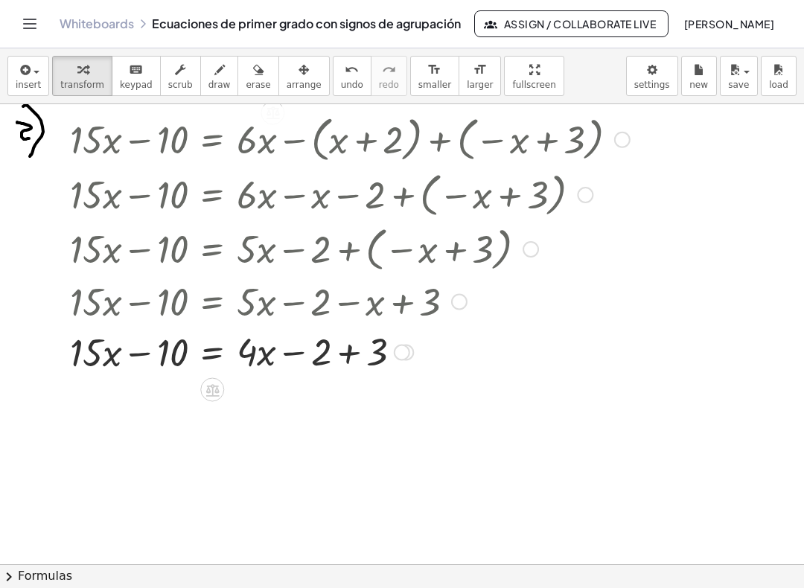
scroll to position [629, 0]
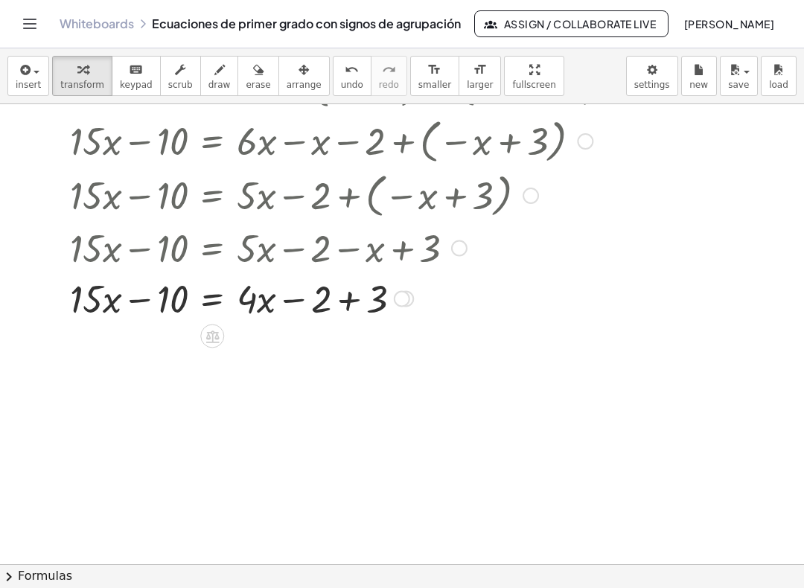
click at [209, 336] on icon at bounding box center [211, 336] width 13 height 13
click at [181, 346] on span "−" at bounding box center [182, 337] width 9 height 22
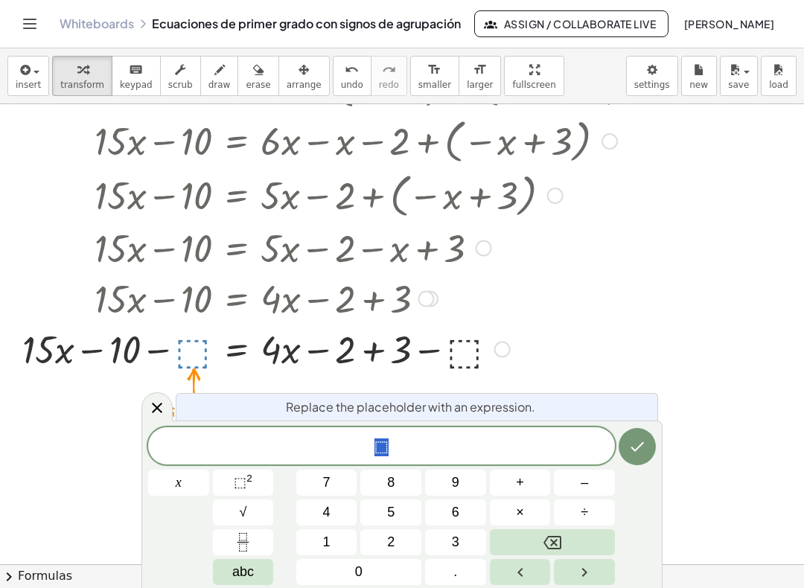
click at [323, 509] on span "4" at bounding box center [326, 512] width 7 height 20
click at [174, 481] on button "x" at bounding box center [178, 483] width 61 height 26
click at [640, 458] on button "Done" at bounding box center [637, 446] width 37 height 37
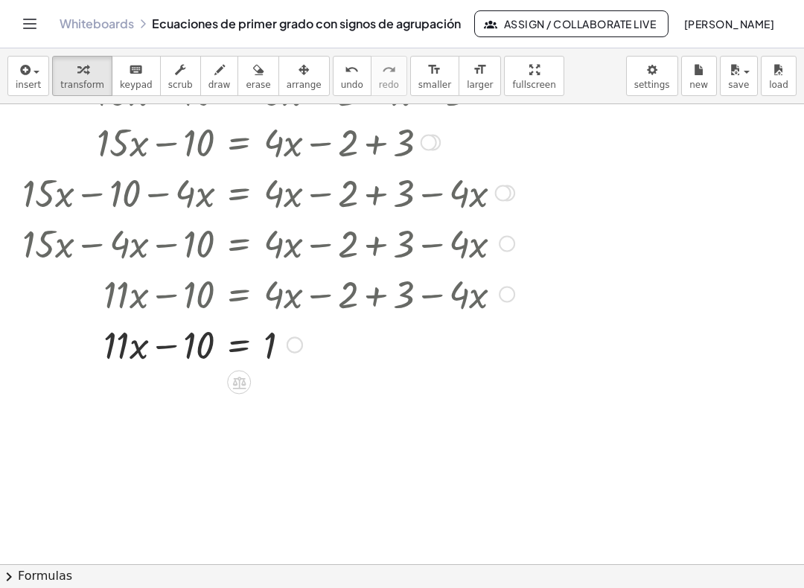
scroll to position [787, 0]
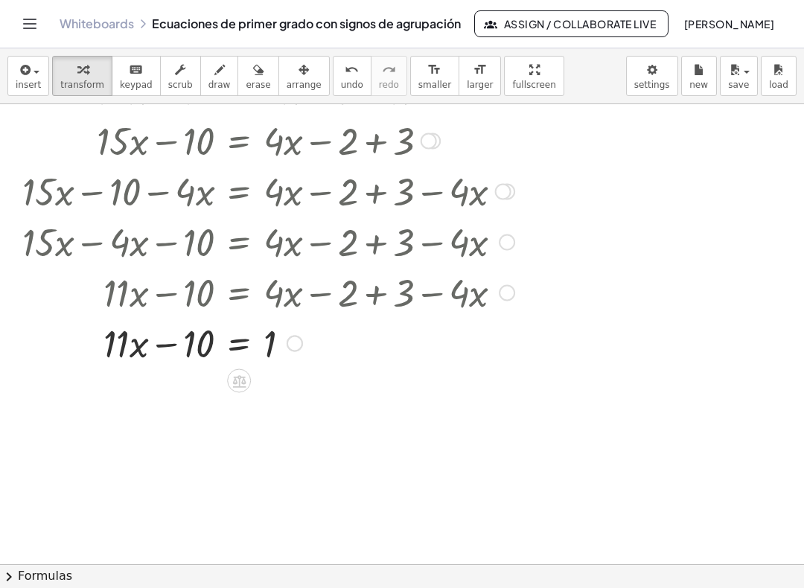
click at [238, 387] on icon at bounding box center [238, 381] width 13 height 13
click at [179, 380] on span "+" at bounding box center [179, 382] width 9 height 22
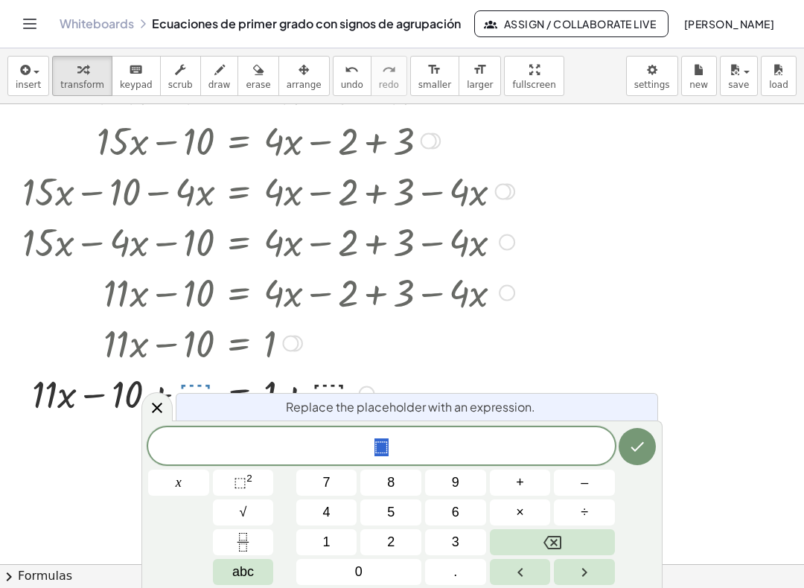
click at [317, 534] on button "1" at bounding box center [326, 542] width 61 height 26
click at [338, 573] on button "0" at bounding box center [358, 572] width 125 height 26
click at [642, 443] on icon "Done" at bounding box center [637, 447] width 13 height 10
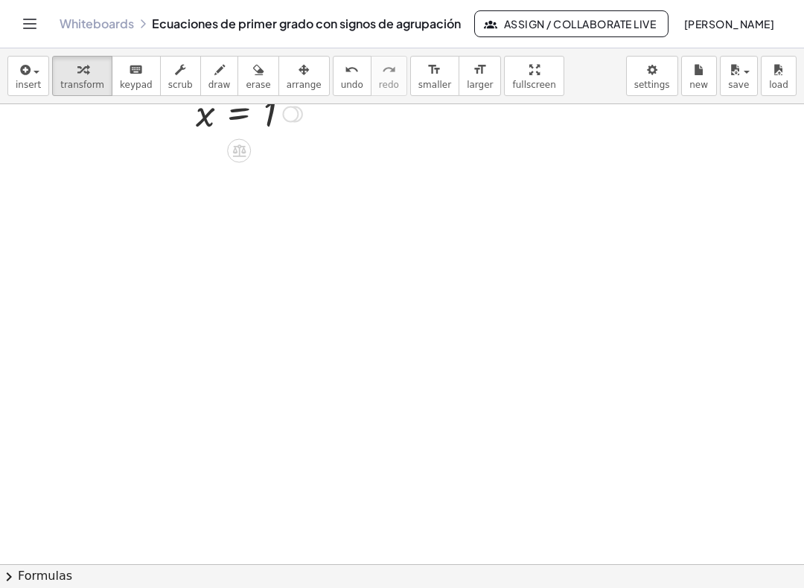
scroll to position [1166, 0]
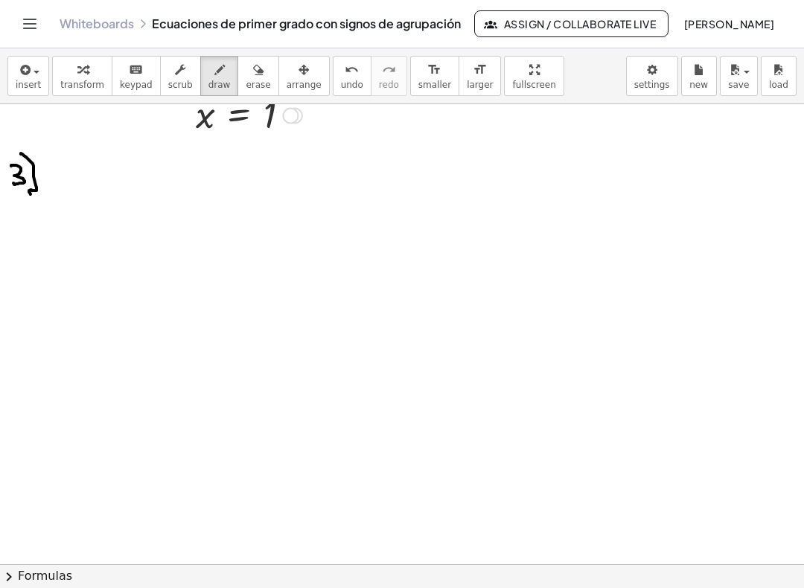
click at [28, 81] on span "insert" at bounding box center [28, 85] width 25 height 10
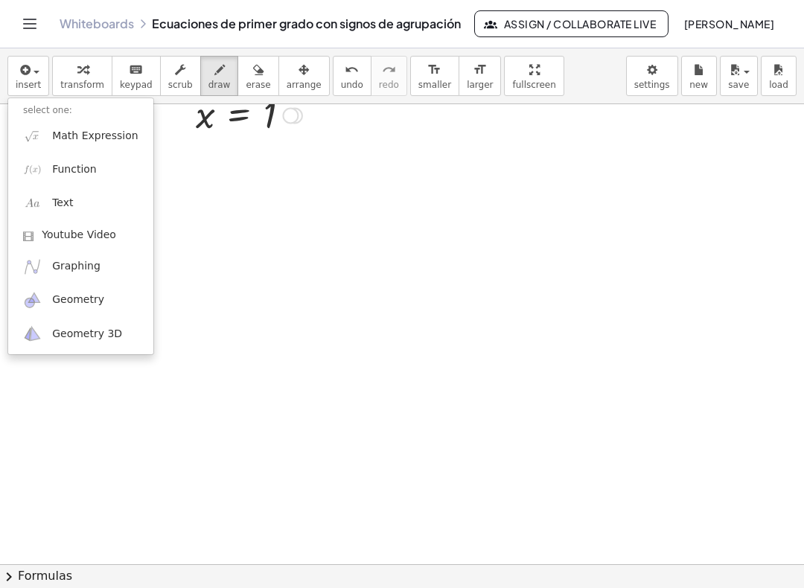
click at [68, 133] on span "Math Expression" at bounding box center [95, 136] width 86 height 15
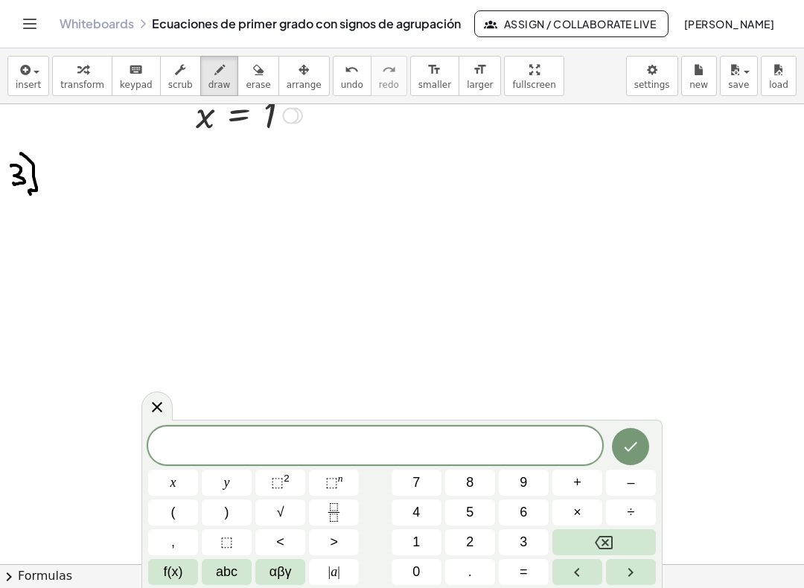
click at [465, 511] on button "5" at bounding box center [470, 512] width 50 height 26
click at [620, 486] on button "–" at bounding box center [631, 483] width 50 height 26
click at [595, 539] on icon "Backspace" at bounding box center [604, 543] width 18 height 18
click at [595, 538] on icon "Backspace" at bounding box center [604, 543] width 18 height 18
click at [171, 514] on span "(" at bounding box center [173, 512] width 4 height 20
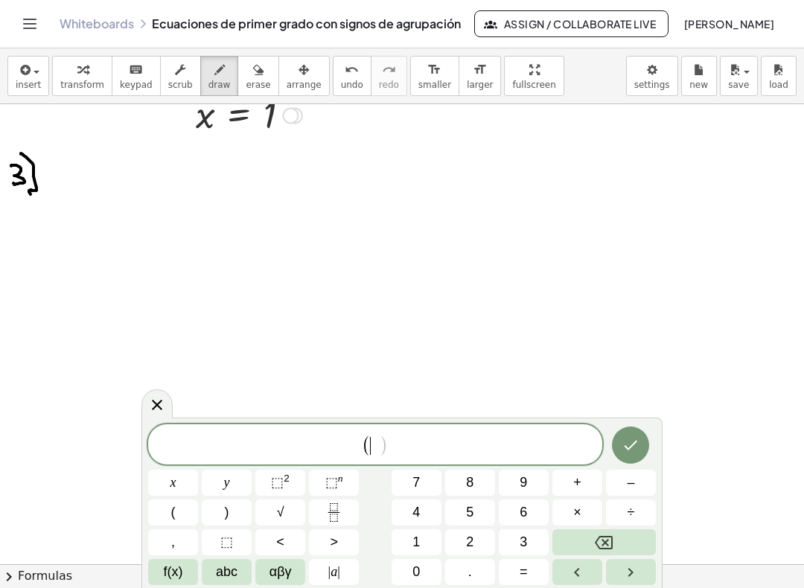
click at [464, 511] on button "5" at bounding box center [470, 512] width 50 height 26
click at [621, 487] on button "–" at bounding box center [631, 483] width 50 height 26
click at [517, 543] on button "3" at bounding box center [524, 542] width 50 height 26
click at [168, 485] on button "x" at bounding box center [173, 483] width 50 height 26
click at [226, 514] on span ")" at bounding box center [227, 512] width 4 height 20
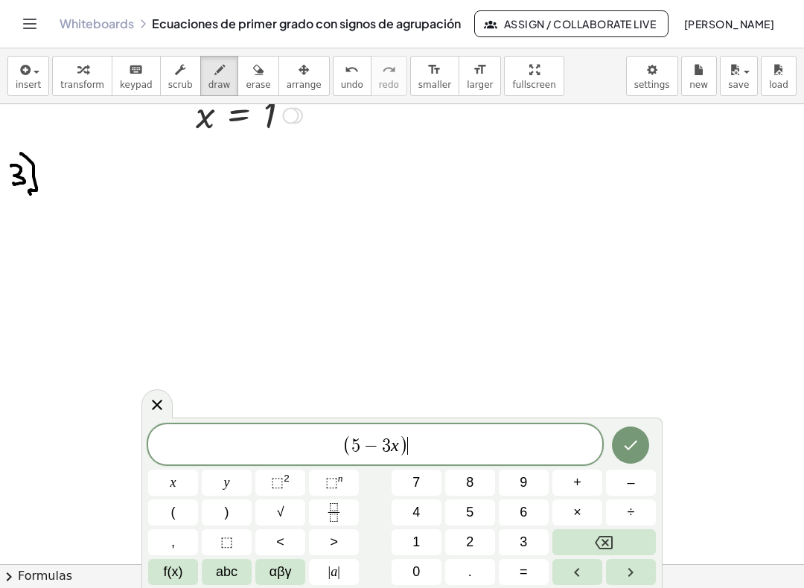
click at [624, 482] on button "–" at bounding box center [631, 483] width 50 height 26
click at [171, 514] on span "(" at bounding box center [173, 512] width 4 height 20
click at [624, 484] on button "–" at bounding box center [631, 483] width 50 height 26
click at [409, 511] on button "4" at bounding box center [417, 512] width 50 height 26
click at [169, 487] on button "x" at bounding box center [173, 483] width 50 height 26
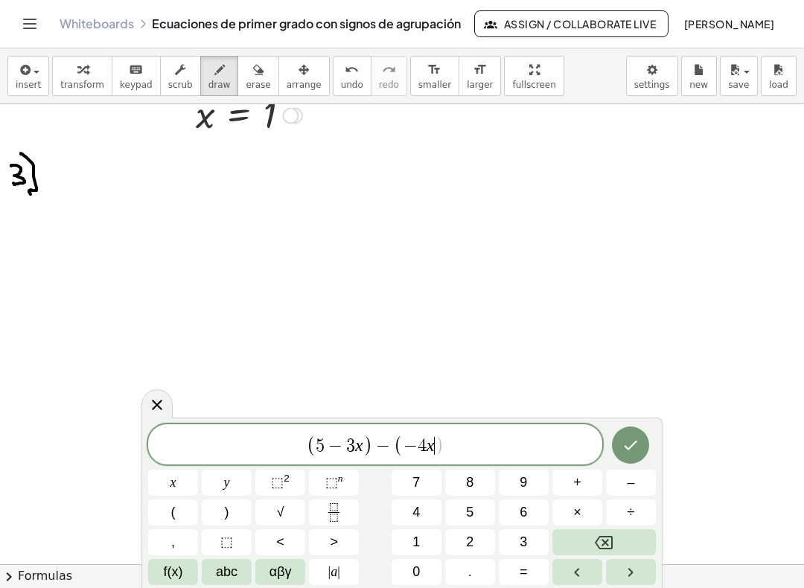
click at [573, 484] on span "+" at bounding box center [577, 483] width 8 height 20
click at [519, 514] on button "6" at bounding box center [524, 512] width 50 height 26
click at [226, 514] on span ")" at bounding box center [227, 512] width 4 height 20
click at [520, 569] on span "=" at bounding box center [524, 572] width 8 height 20
click at [171, 513] on span "(" at bounding box center [173, 512] width 4 height 20
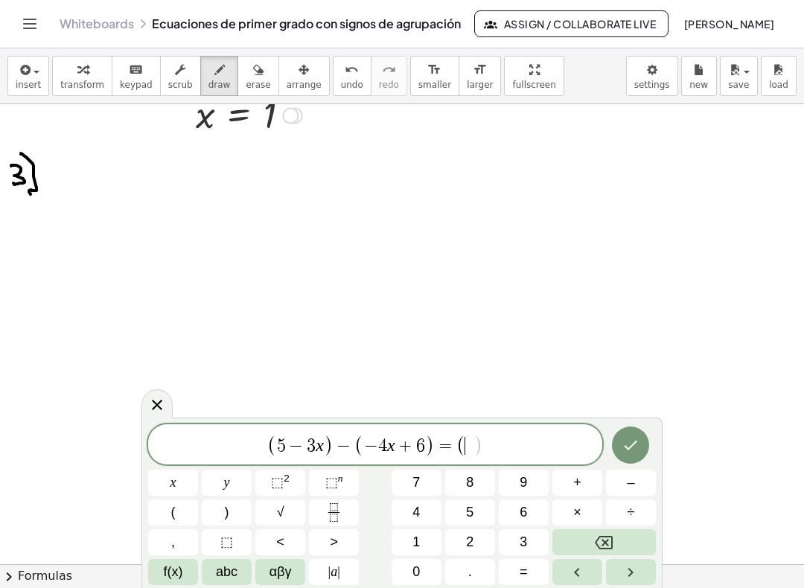
click at [467, 480] on span "8" at bounding box center [469, 483] width 7 height 20
click at [168, 479] on button "x" at bounding box center [173, 483] width 50 height 26
click at [576, 476] on span "+" at bounding box center [577, 483] width 8 height 20
click at [415, 539] on span "1" at bounding box center [415, 542] width 7 height 20
click at [418, 540] on span "1" at bounding box center [415, 542] width 7 height 20
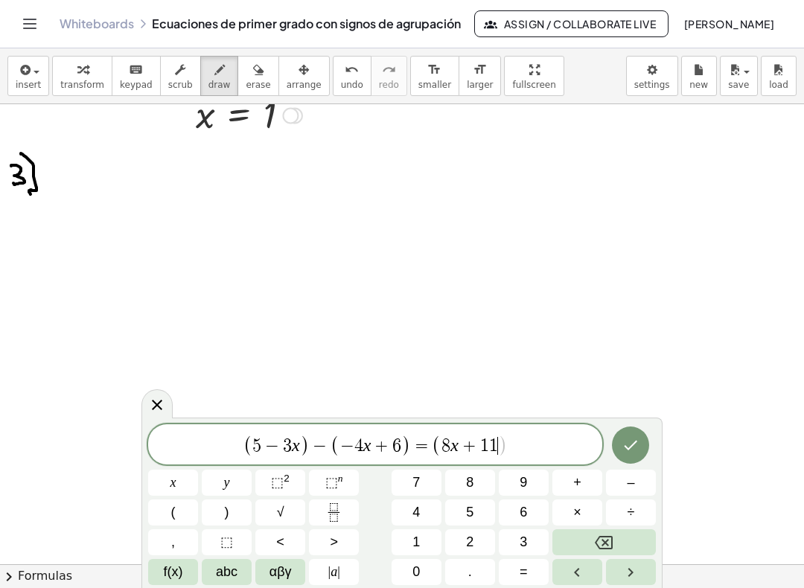
click at [226, 512] on span ")" at bounding box center [227, 512] width 4 height 20
click at [620, 480] on button "–" at bounding box center [631, 483] width 50 height 26
click at [173, 514] on span "(" at bounding box center [173, 512] width 4 height 20
click at [174, 487] on span "x" at bounding box center [173, 483] width 6 height 20
click at [595, 540] on icon "Backspace" at bounding box center [604, 543] width 18 height 18
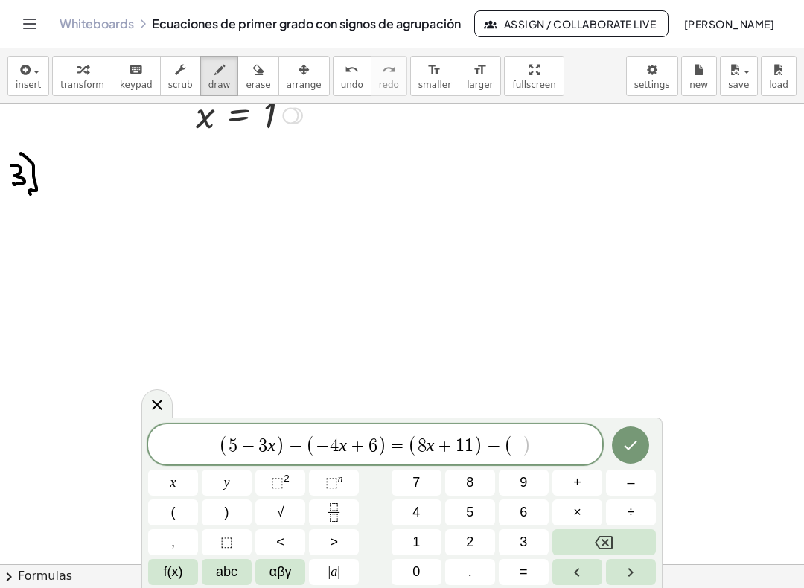
click at [519, 541] on button "3" at bounding box center [524, 542] width 50 height 26
click at [169, 485] on button "x" at bounding box center [173, 483] width 50 height 26
click at [624, 483] on button "–" at bounding box center [631, 483] width 50 height 26
click at [520, 508] on span "6" at bounding box center [523, 512] width 7 height 20
click at [223, 514] on button ")" at bounding box center [227, 512] width 50 height 26
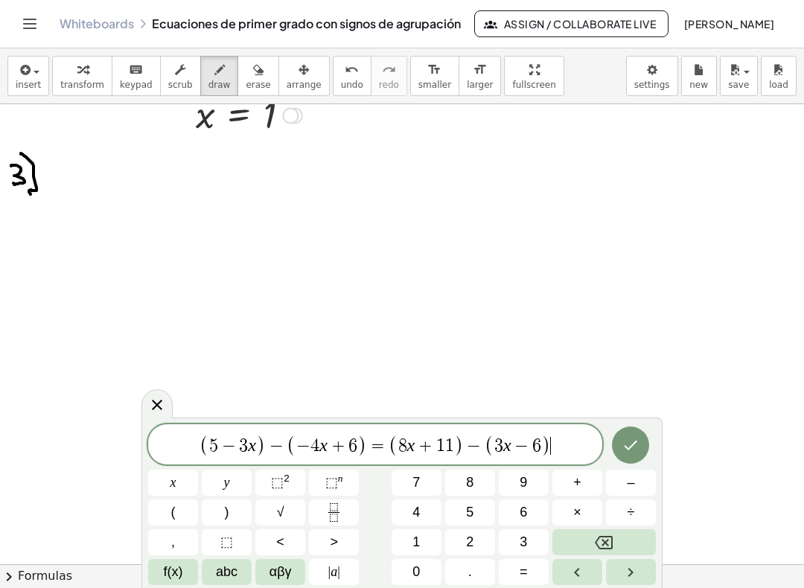
click at [636, 447] on icon "Done" at bounding box center [631, 445] width 18 height 18
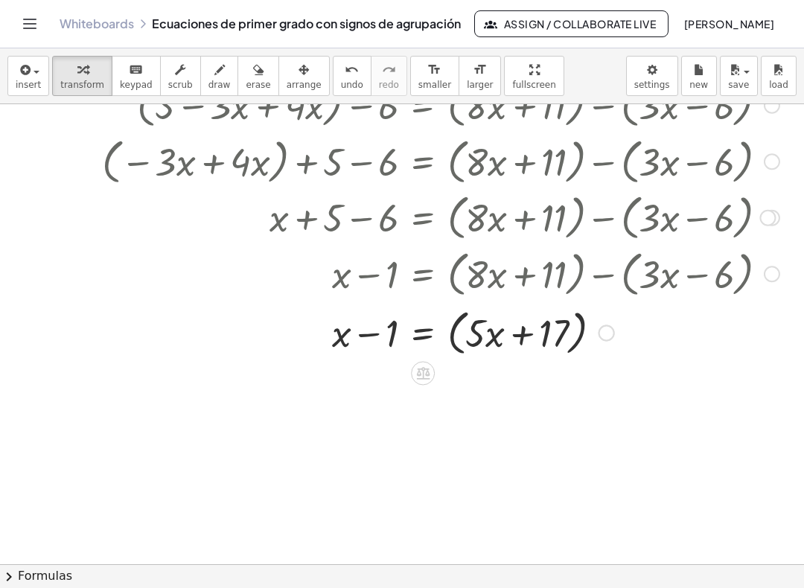
scroll to position [1359, 0]
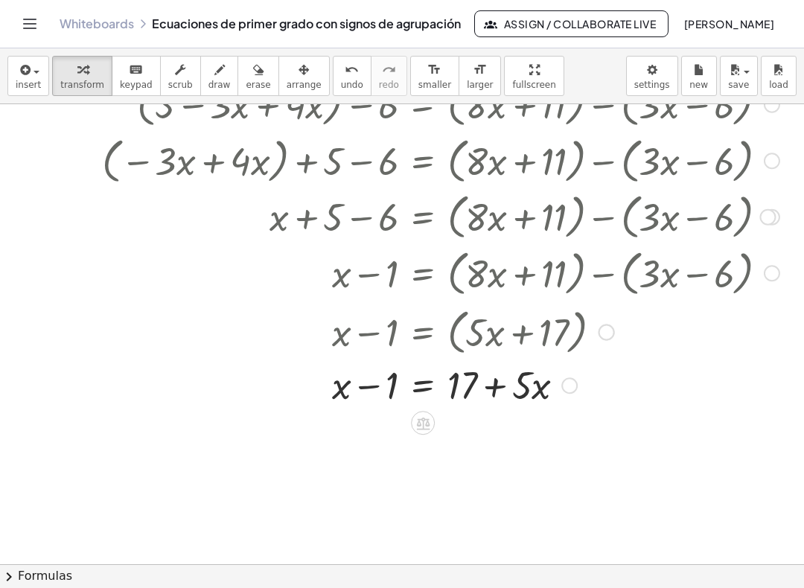
click at [422, 426] on icon at bounding box center [422, 423] width 13 height 13
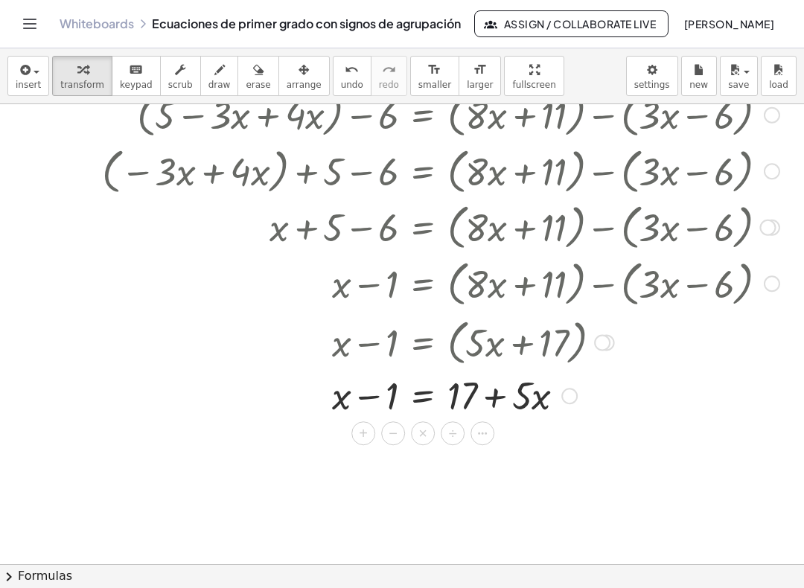
click at [362, 433] on span "+" at bounding box center [363, 434] width 9 height 22
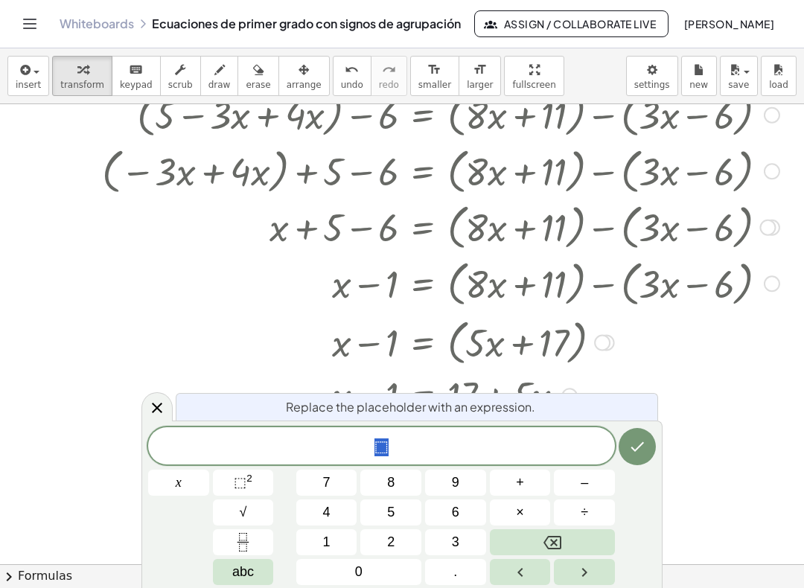
click at [323, 540] on span "1" at bounding box center [326, 542] width 7 height 20
click at [633, 452] on icon "Done" at bounding box center [637, 447] width 18 height 18
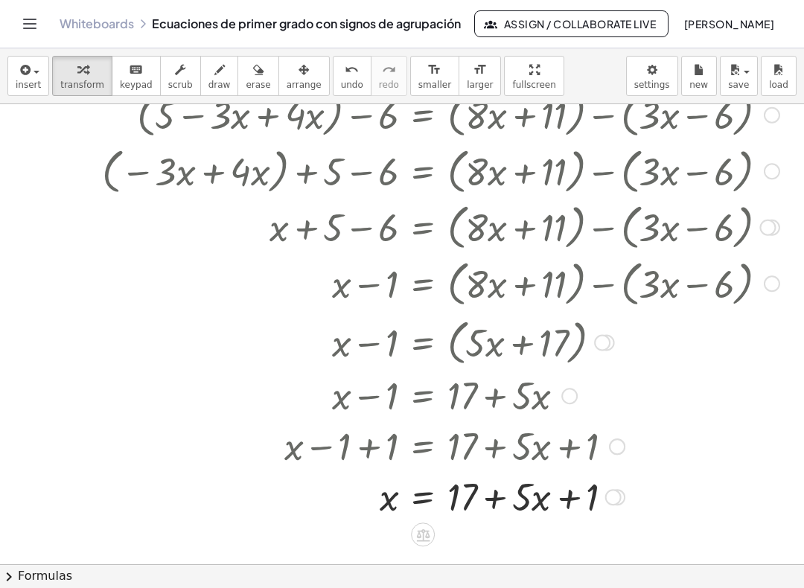
click at [415, 531] on icon at bounding box center [423, 535] width 16 height 16
click at [389, 534] on div "−" at bounding box center [393, 535] width 24 height 24
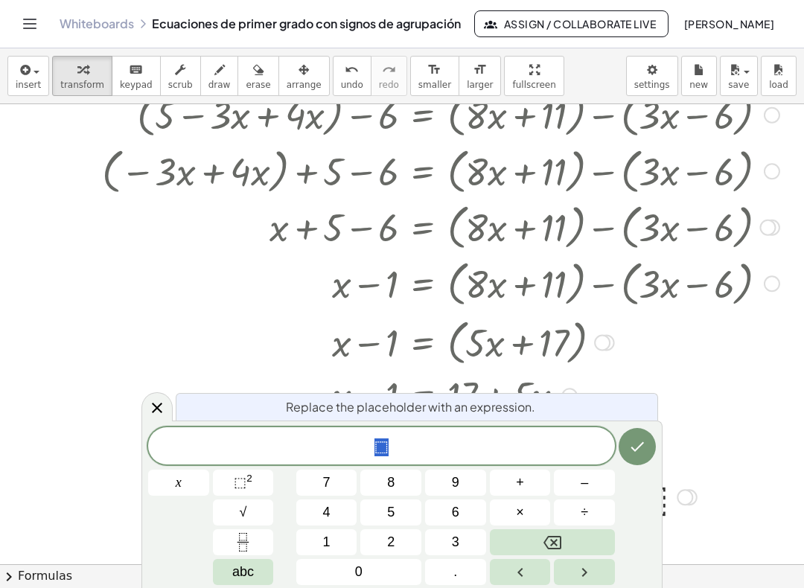
click at [382, 511] on button "5" at bounding box center [390, 512] width 61 height 26
click at [182, 485] on button "x" at bounding box center [178, 483] width 61 height 26
click at [636, 447] on icon "Done" at bounding box center [637, 447] width 18 height 18
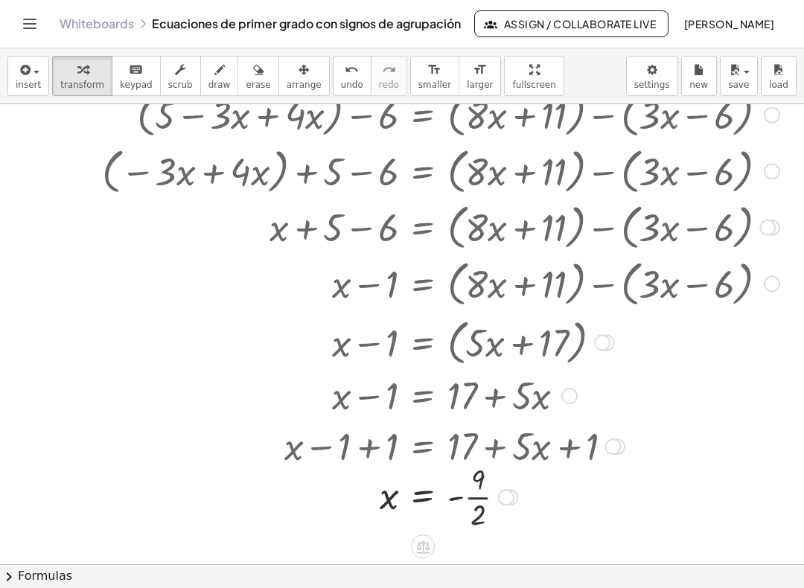
click at [732, 73] on icon "button" at bounding box center [734, 70] width 13 height 18
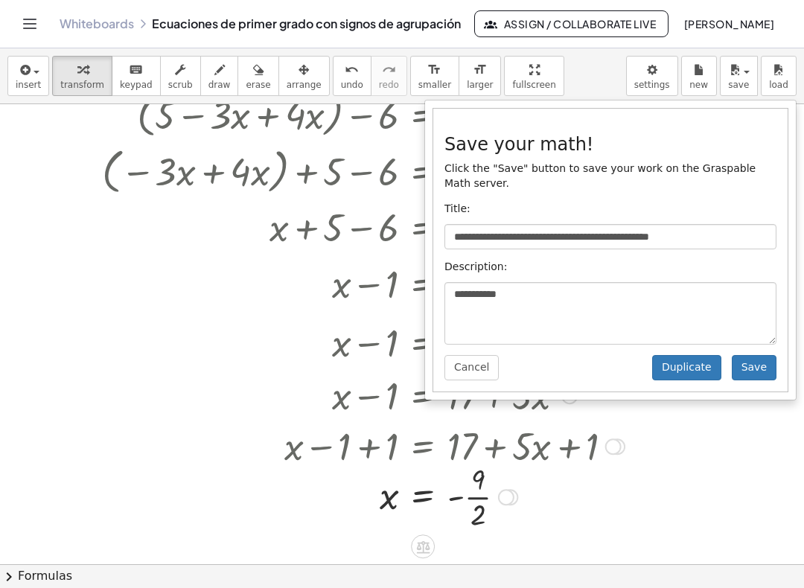
click at [760, 372] on button "Save" at bounding box center [754, 367] width 45 height 25
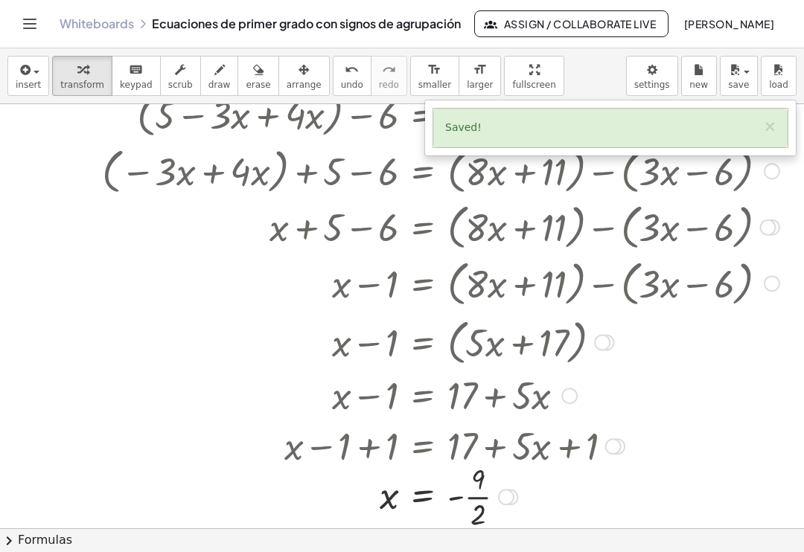
scroll to position [13, 0]
click at [773, 119] on button "×" at bounding box center [769, 127] width 13 height 16
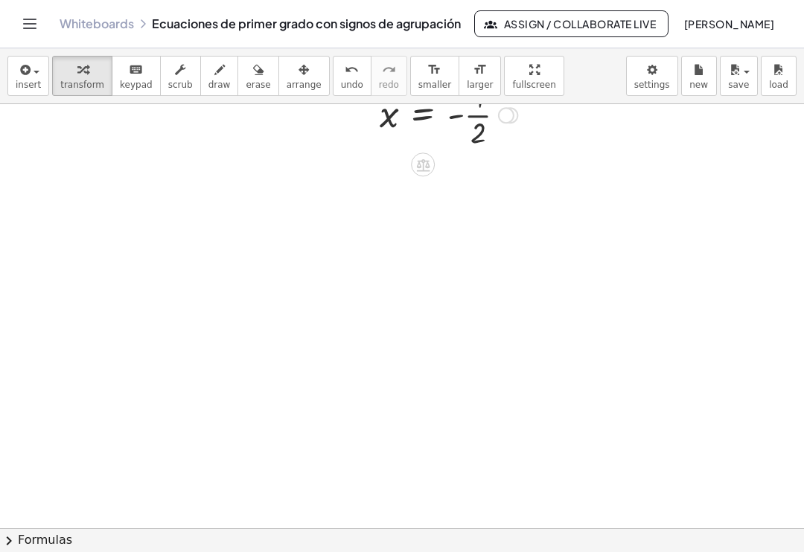
scroll to position [1734, 1]
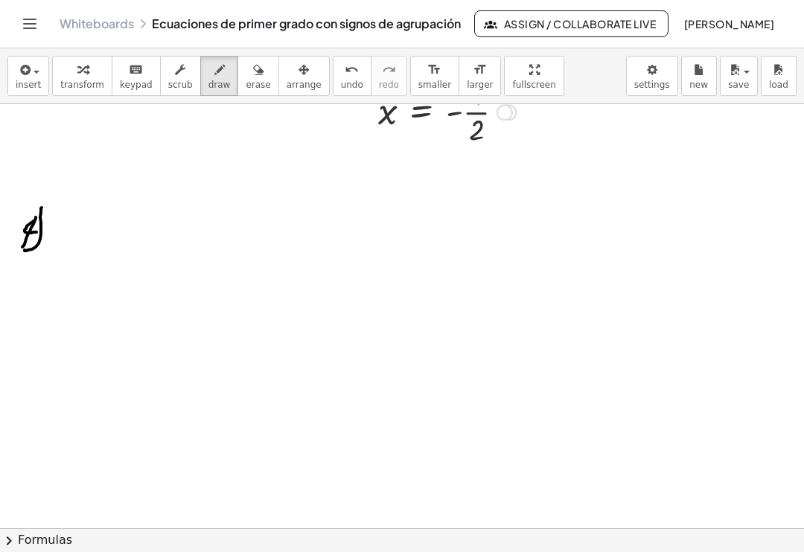
click at [25, 80] on span "insert" at bounding box center [28, 85] width 25 height 10
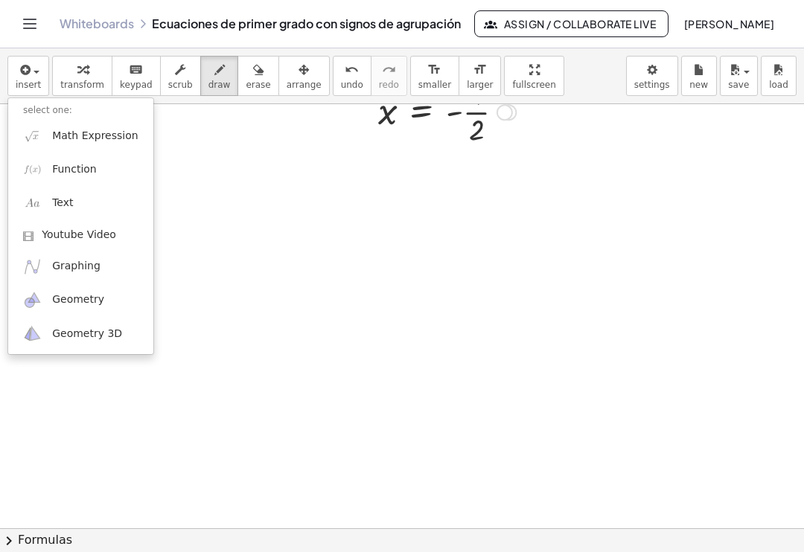
click at [72, 138] on link "Math Expression" at bounding box center [80, 135] width 145 height 33
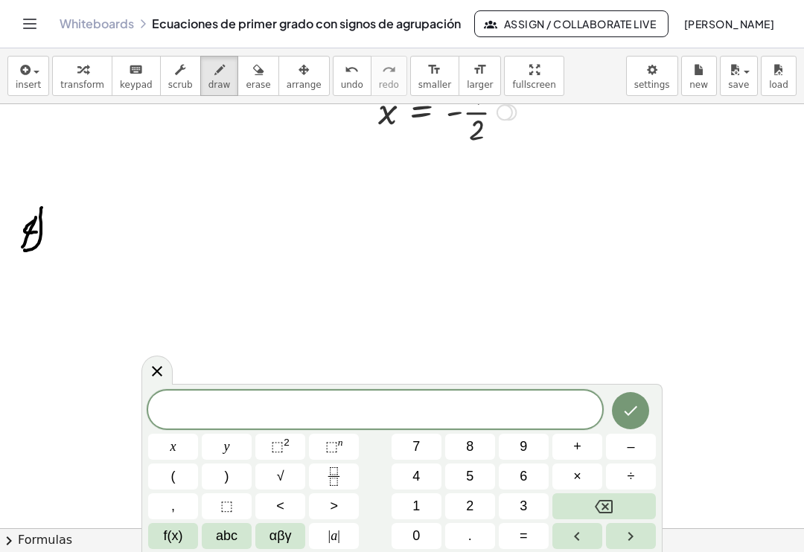
click at [521, 505] on span "3" at bounding box center [523, 506] width 7 height 20
click at [415, 540] on span "0" at bounding box center [415, 536] width 7 height 20
click at [170, 453] on span "x" at bounding box center [173, 447] width 6 height 20
click at [621, 453] on button "–" at bounding box center [631, 447] width 50 height 26
click at [179, 479] on button "(" at bounding box center [173, 477] width 50 height 26
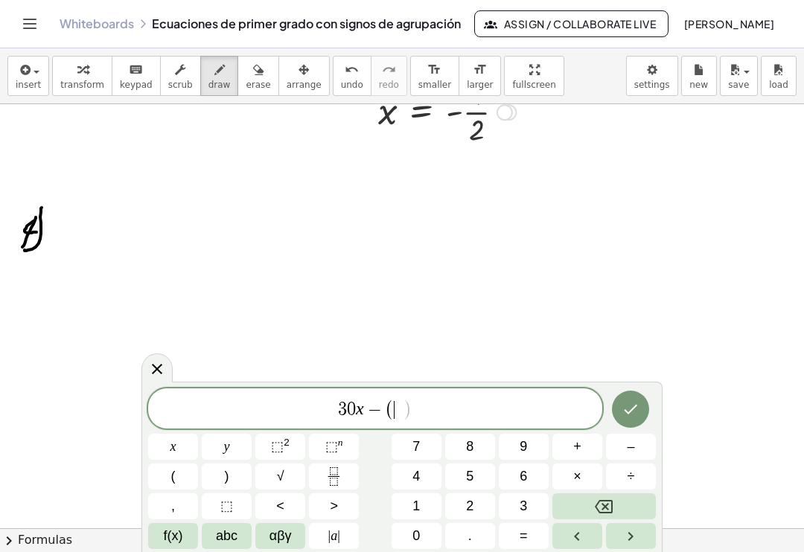
click at [623, 446] on button "–" at bounding box center [631, 447] width 50 height 26
click at [174, 450] on span "x" at bounding box center [173, 447] width 6 height 20
click at [576, 443] on span "+" at bounding box center [577, 447] width 8 height 20
click at [520, 478] on span "6" at bounding box center [523, 477] width 7 height 20
click at [229, 481] on span ")" at bounding box center [227, 477] width 4 height 20
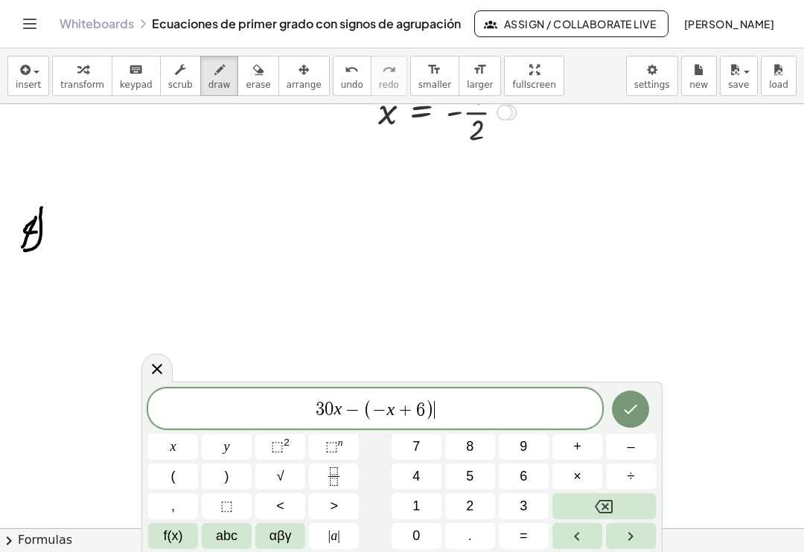
click at [574, 450] on span "+" at bounding box center [577, 447] width 8 height 20
click at [179, 473] on button "(" at bounding box center [173, 477] width 50 height 26
click at [619, 448] on button "–" at bounding box center [631, 447] width 50 height 26
click at [170, 451] on span "x" at bounding box center [173, 447] width 6 height 20
click at [599, 511] on icon "Backspace" at bounding box center [604, 506] width 18 height 13
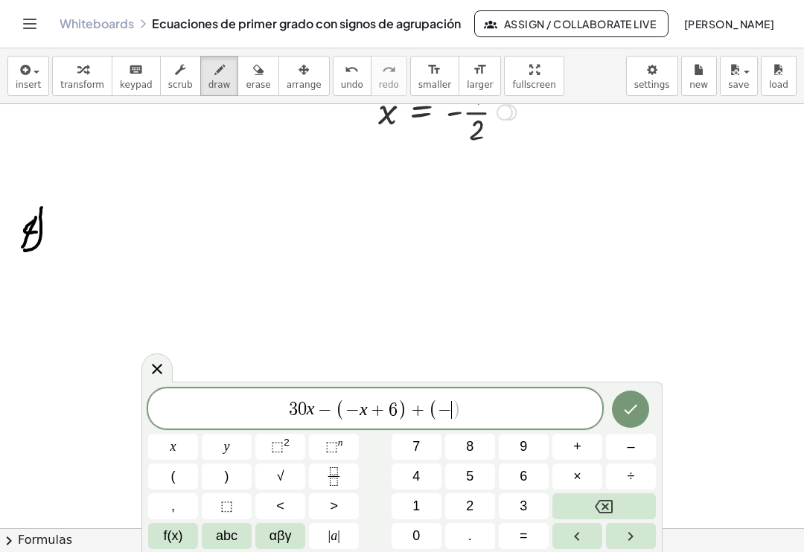
click at [467, 474] on span "5" at bounding box center [469, 477] width 7 height 20
click at [167, 454] on button "x" at bounding box center [173, 447] width 50 height 26
click at [571, 446] on button "+" at bounding box center [577, 447] width 50 height 26
click at [417, 475] on span "4" at bounding box center [415, 477] width 7 height 20
click at [229, 477] on button ")" at bounding box center [227, 477] width 50 height 26
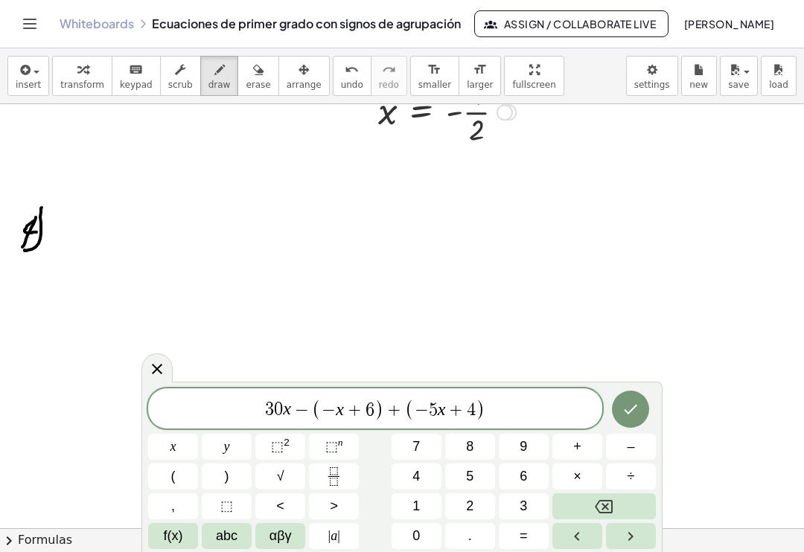
click at [525, 536] on span "=" at bounding box center [524, 536] width 8 height 20
click at [624, 447] on button "–" at bounding box center [631, 447] width 50 height 26
click at [179, 481] on button "(" at bounding box center [173, 477] width 50 height 26
click at [469, 473] on span "5" at bounding box center [469, 477] width 7 height 20
click at [176, 450] on span "x" at bounding box center [173, 447] width 6 height 20
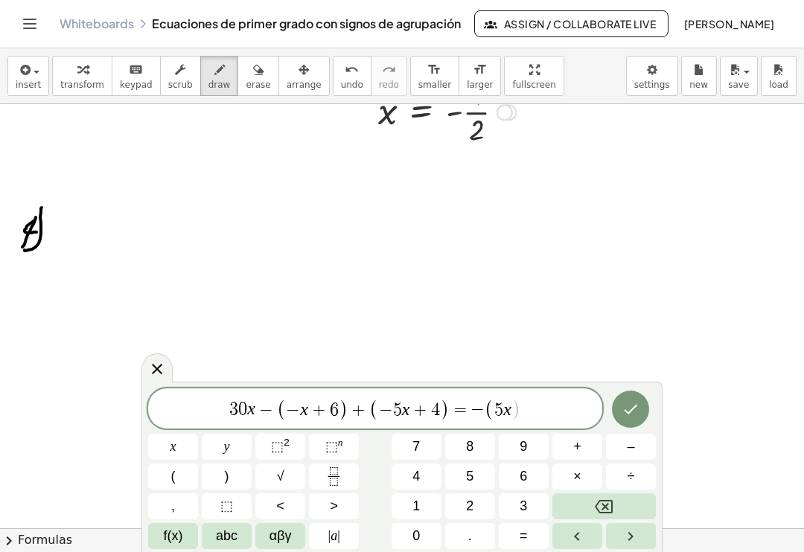
click at [572, 447] on button "+" at bounding box center [577, 447] width 50 height 26
click at [520, 473] on span "6" at bounding box center [523, 477] width 7 height 20
click at [233, 473] on button ")" at bounding box center [227, 477] width 50 height 26
click at [573, 447] on span "+" at bounding box center [577, 447] width 8 height 20
click at [177, 477] on button "(" at bounding box center [173, 477] width 50 height 26
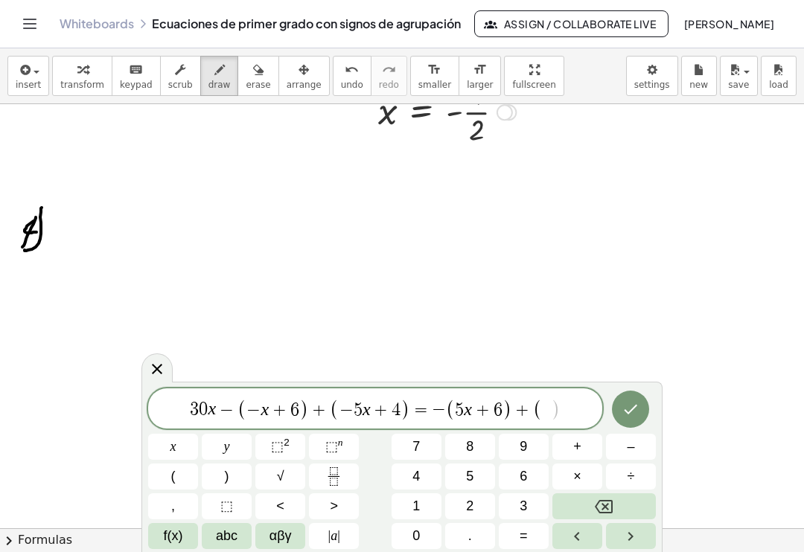
click at [622, 448] on button "–" at bounding box center [631, 447] width 50 height 26
click at [469, 444] on span "8" at bounding box center [469, 447] width 7 height 20
click at [569, 448] on button "+" at bounding box center [577, 447] width 50 height 26
click at [519, 507] on button "3" at bounding box center [524, 506] width 50 height 26
click at [170, 453] on span "x" at bounding box center [173, 447] width 6 height 20
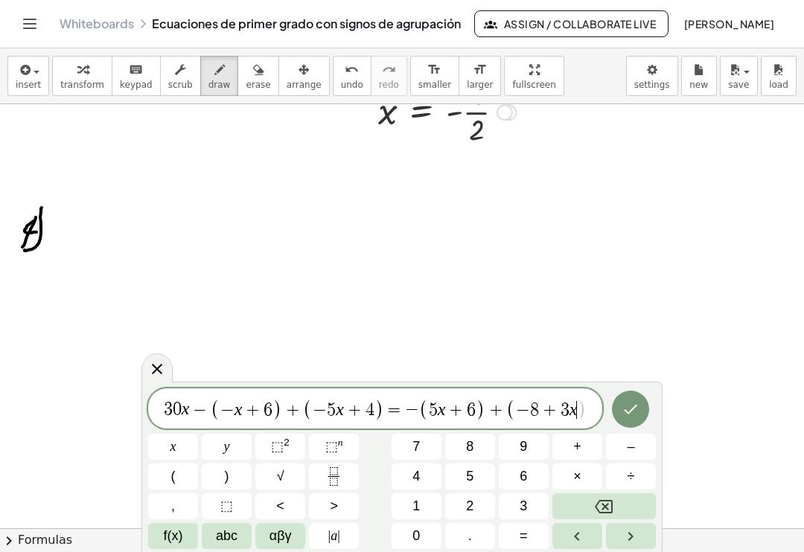
click at [227, 472] on span ")" at bounding box center [227, 477] width 4 height 20
click at [627, 409] on icon "Done" at bounding box center [631, 409] width 18 height 18
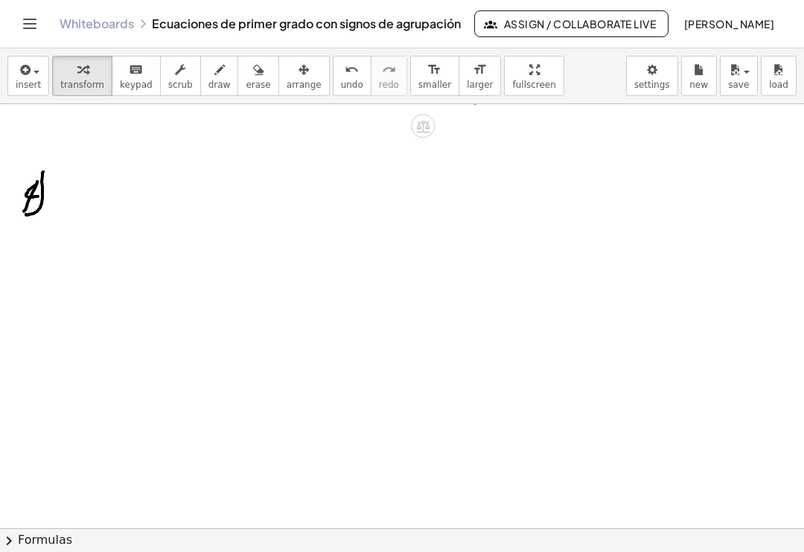
scroll to position [1769, 0]
click at [25, 65] on icon "button" at bounding box center [23, 70] width 13 height 18
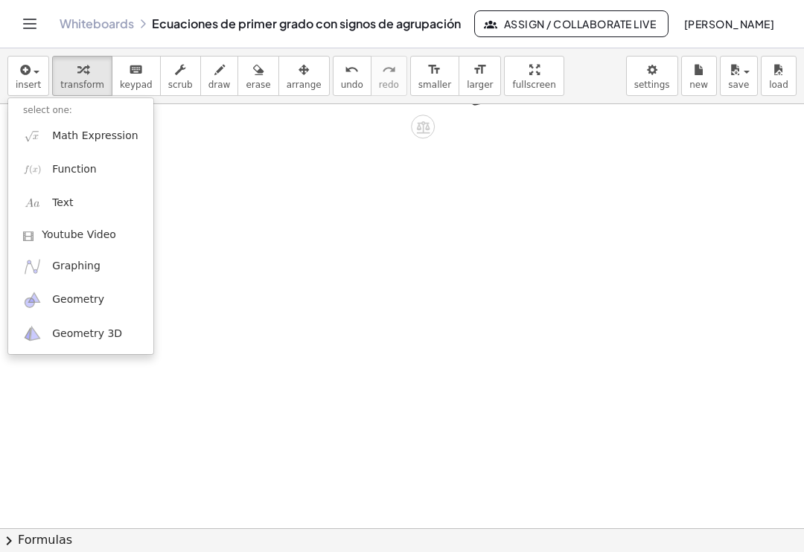
click at [52, 129] on span "Math Expression" at bounding box center [95, 136] width 86 height 15
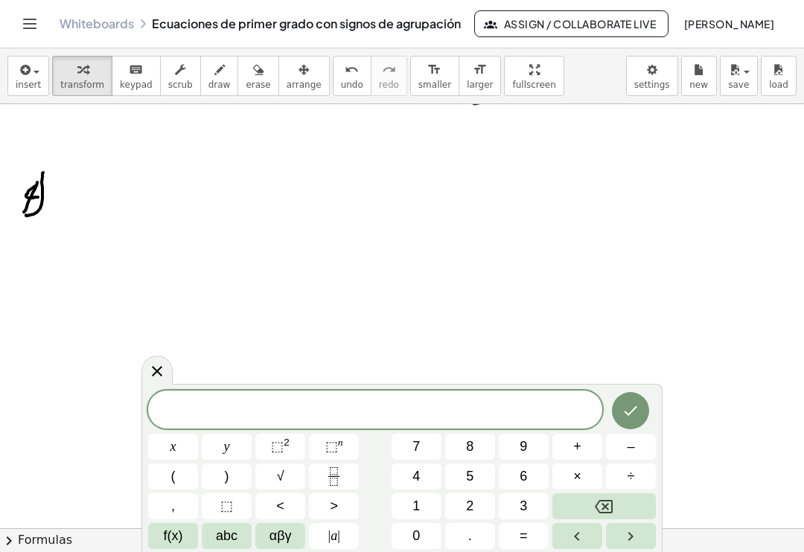
click at [516, 501] on button "3" at bounding box center [524, 506] width 50 height 26
click at [413, 537] on span "0" at bounding box center [415, 536] width 7 height 20
click at [243, 466] on button ")" at bounding box center [227, 477] width 50 height 26
click at [602, 511] on icon "Backspace" at bounding box center [604, 507] width 18 height 18
click at [174, 456] on span "x" at bounding box center [173, 447] width 6 height 20
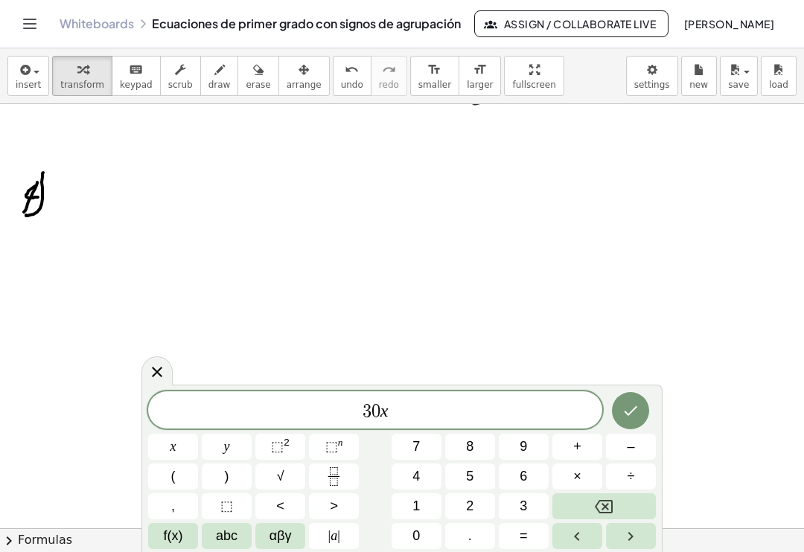
click at [622, 448] on button "–" at bounding box center [631, 447] width 50 height 26
click at [174, 486] on span "(" at bounding box center [173, 477] width 4 height 20
click at [620, 448] on button "–" at bounding box center [631, 447] width 50 height 26
click at [173, 451] on span "x" at bounding box center [173, 447] width 6 height 20
click at [572, 447] on button "+" at bounding box center [577, 447] width 50 height 26
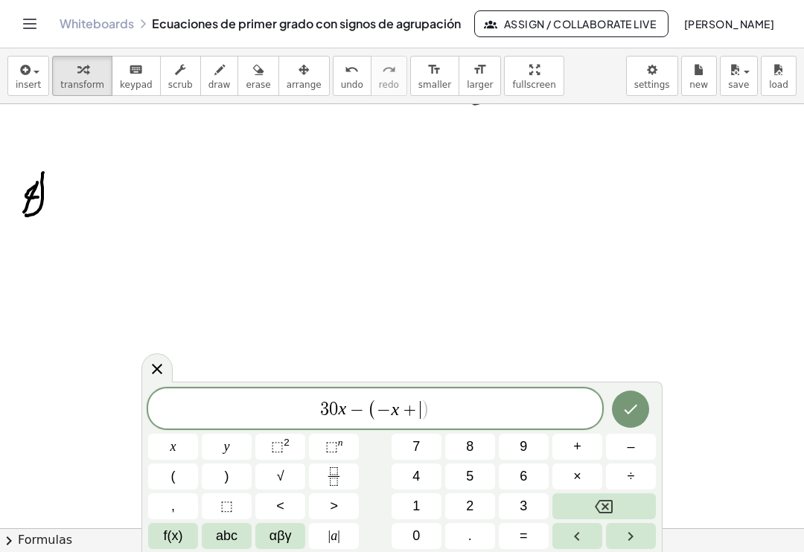
click at [519, 480] on button "6" at bounding box center [524, 477] width 50 height 26
click at [222, 484] on button ")" at bounding box center [227, 477] width 50 height 26
click at [569, 448] on button "+" at bounding box center [577, 447] width 50 height 26
click at [176, 476] on button "(" at bounding box center [173, 477] width 50 height 26
click at [621, 449] on button "–" at bounding box center [631, 447] width 50 height 26
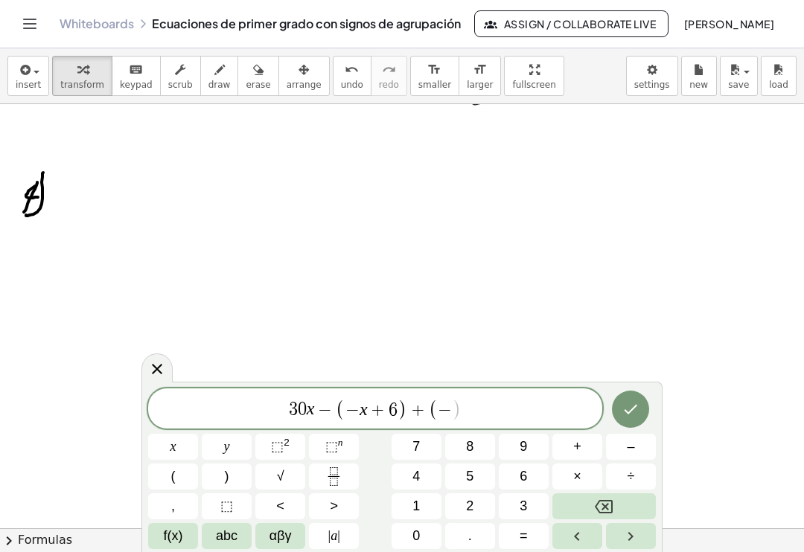
click at [461, 473] on button "5" at bounding box center [470, 477] width 50 height 26
click at [172, 452] on span "x" at bounding box center [173, 447] width 6 height 20
click at [569, 447] on button "+" at bounding box center [577, 447] width 50 height 26
click at [419, 477] on span "4" at bounding box center [415, 477] width 7 height 20
click at [231, 476] on button ")" at bounding box center [227, 477] width 50 height 26
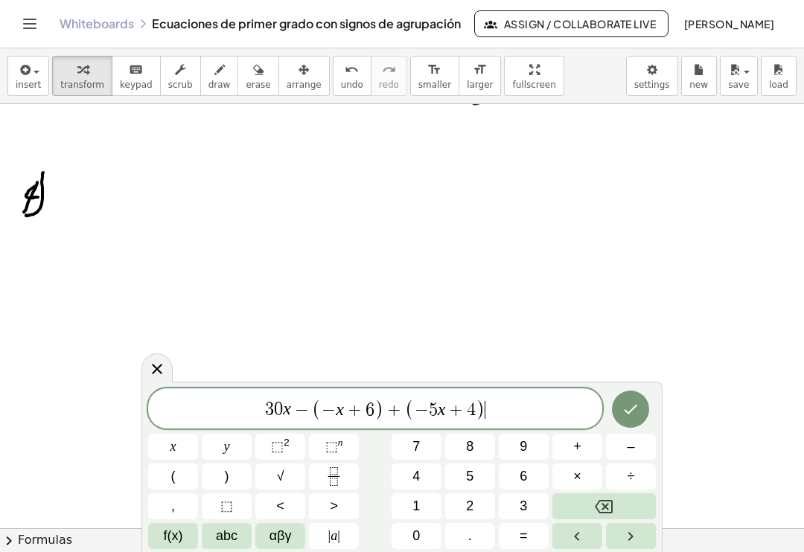
click at [518, 537] on button "=" at bounding box center [524, 536] width 50 height 26
click at [619, 447] on button "–" at bounding box center [631, 447] width 50 height 26
click at [177, 482] on button "(" at bounding box center [173, 477] width 50 height 26
click at [466, 475] on span "5" at bounding box center [469, 477] width 7 height 20
click at [171, 450] on span "x" at bounding box center [173, 447] width 6 height 20
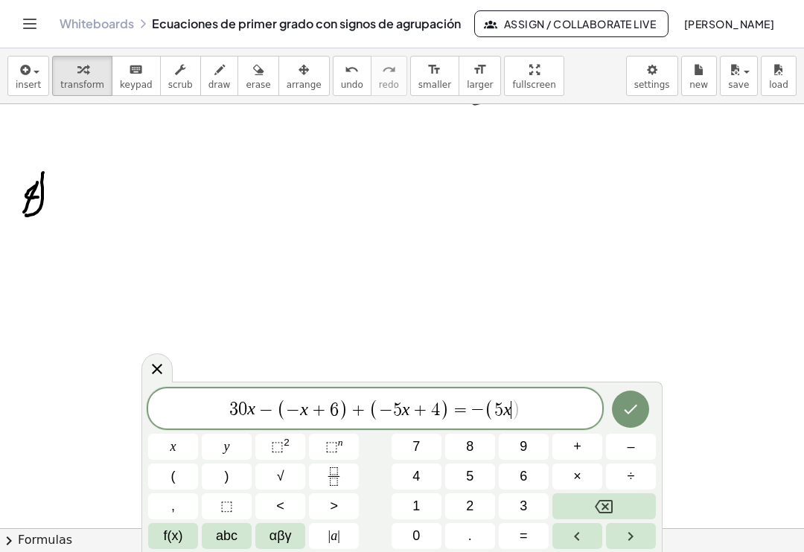
click at [567, 449] on button "+" at bounding box center [577, 447] width 50 height 26
click at [516, 477] on button "6" at bounding box center [524, 477] width 50 height 26
click at [229, 476] on span ")" at bounding box center [227, 477] width 4 height 20
click at [575, 445] on span "+" at bounding box center [577, 447] width 8 height 20
click at [575, 444] on span "+" at bounding box center [577, 447] width 8 height 20
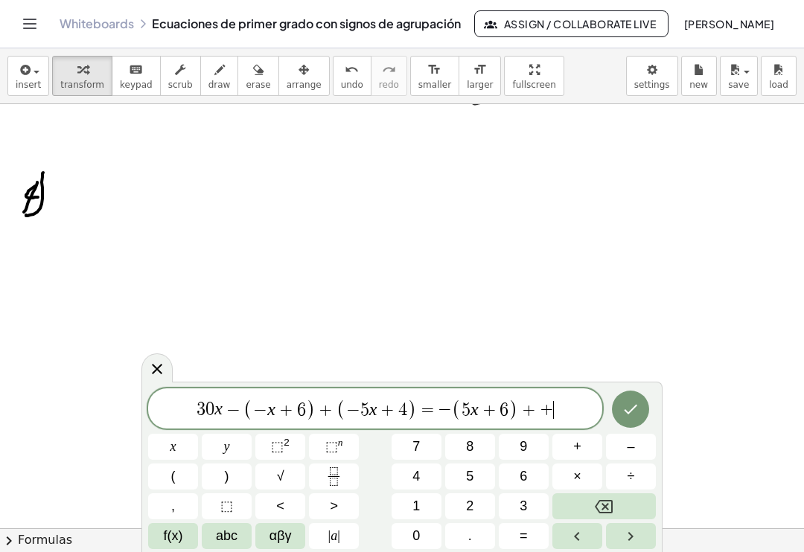
click at [598, 508] on icon "Backspace" at bounding box center [604, 507] width 18 height 18
click at [176, 477] on button "(" at bounding box center [173, 477] width 50 height 26
click at [614, 449] on button "–" at bounding box center [631, 447] width 50 height 26
click at [467, 448] on span "8" at bounding box center [469, 447] width 7 height 20
click at [574, 449] on span "+" at bounding box center [577, 447] width 8 height 20
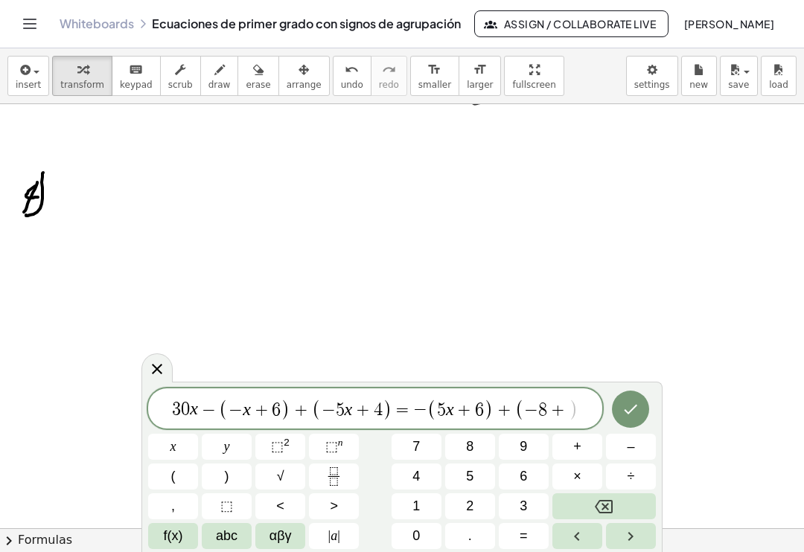
click at [521, 504] on span "3" at bounding box center [523, 506] width 7 height 20
click at [168, 451] on button "x" at bounding box center [173, 447] width 50 height 26
click at [229, 478] on span ")" at bounding box center [227, 477] width 4 height 20
click at [589, 410] on span "3 0 x − ( − x + 6 ) + ( − 5 x + 4 ) = − ( 5 x + 6 ) + ( − 8 + 3 x ) ​" at bounding box center [375, 409] width 454 height 25
click at [629, 408] on icon "Done" at bounding box center [631, 409] width 18 height 18
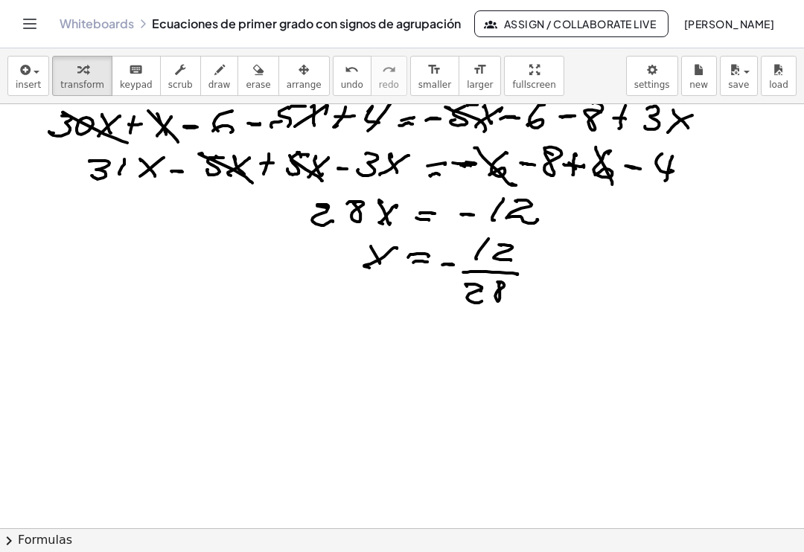
scroll to position [1878, 0]
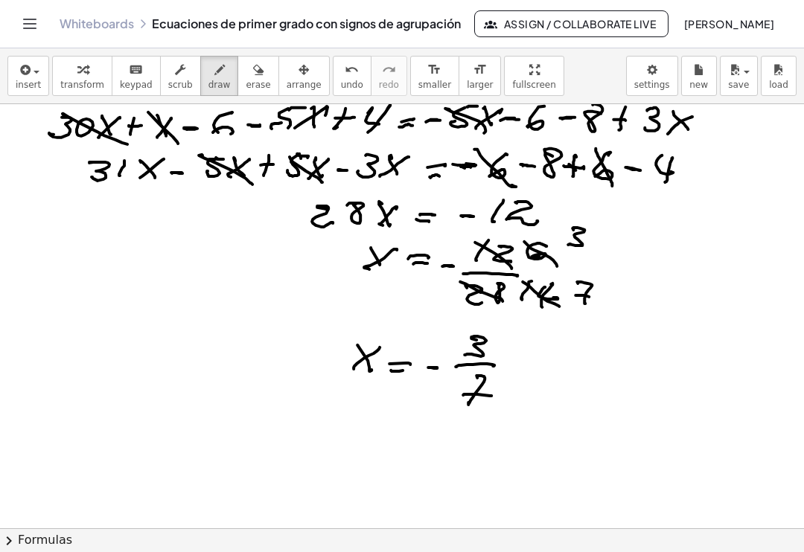
click at [31, 80] on span "insert" at bounding box center [28, 85] width 25 height 10
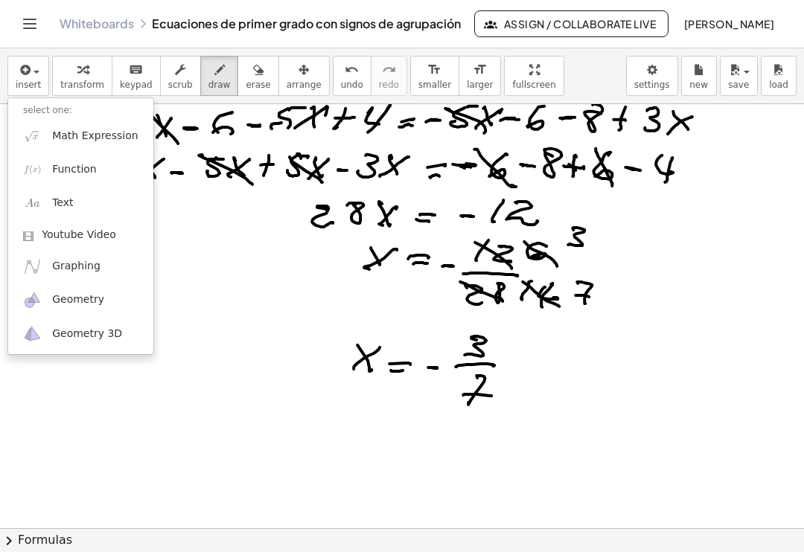
click at [81, 129] on span "Math Expression" at bounding box center [95, 136] width 86 height 15
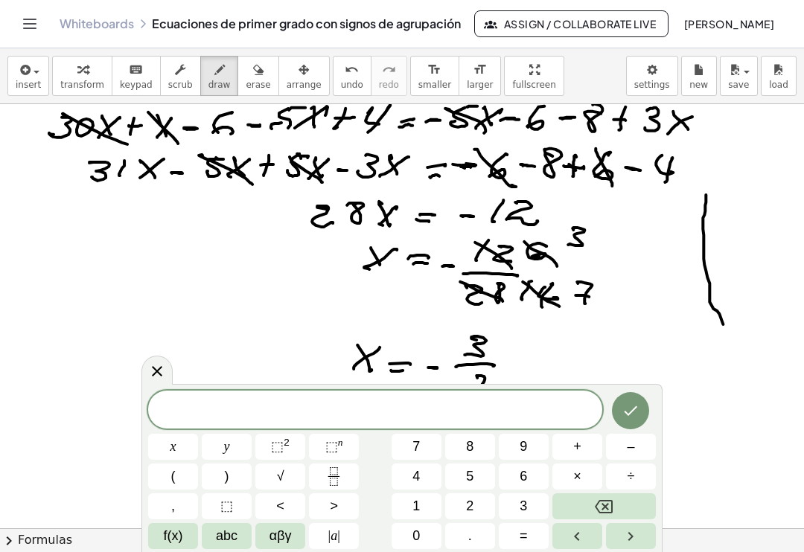
click at [152, 374] on icon at bounding box center [157, 371] width 18 height 18
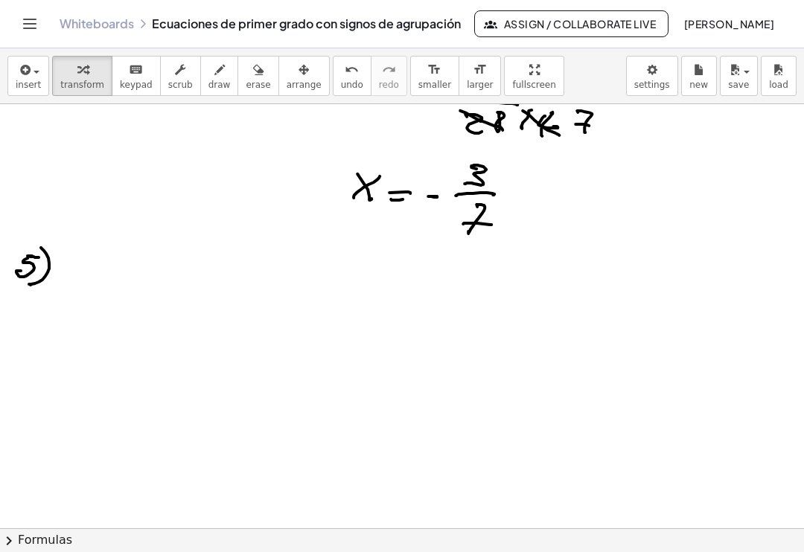
scroll to position [2063, 0]
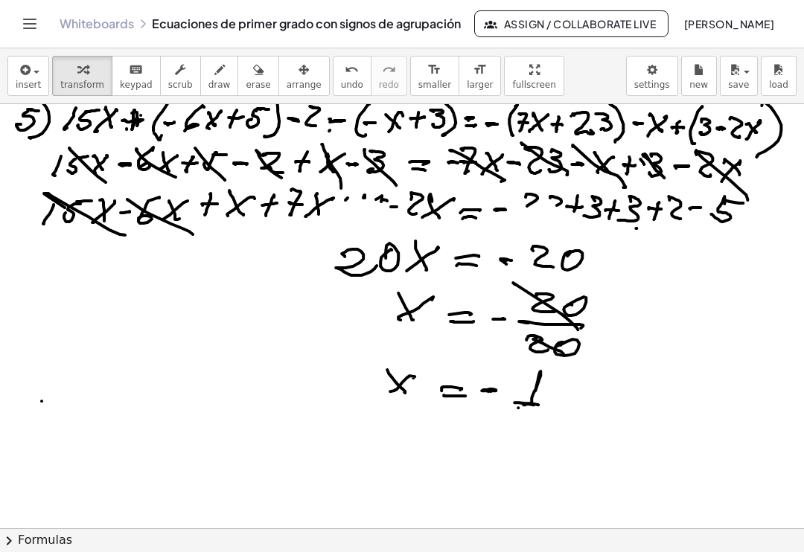
scroll to position [2196, 0]
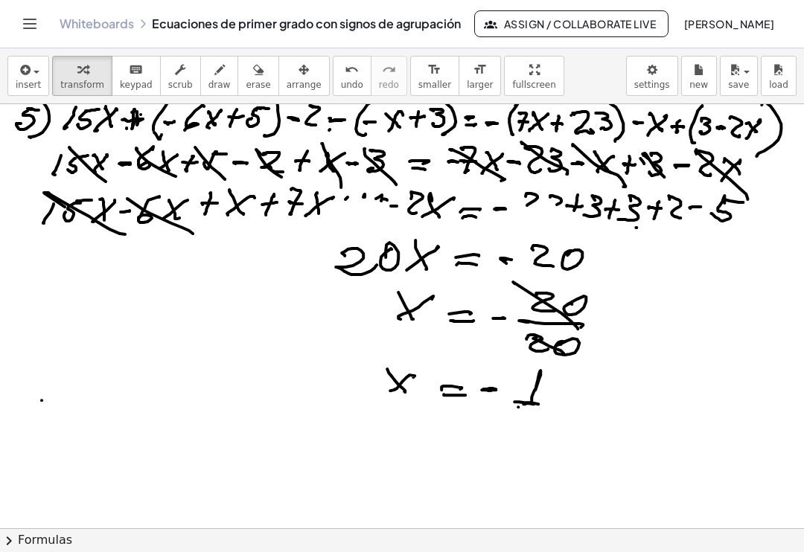
click at [26, 80] on span "insert" at bounding box center [28, 85] width 25 height 10
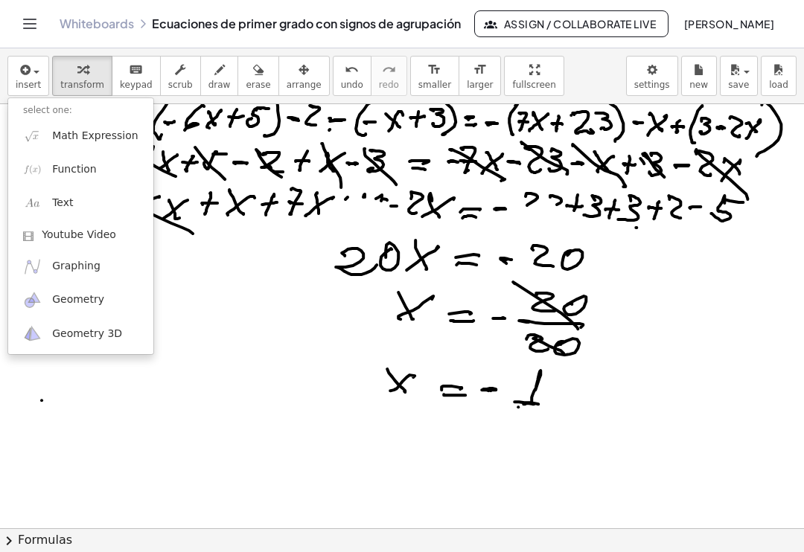
click at [75, 132] on link "Math Expression" at bounding box center [80, 135] width 145 height 33
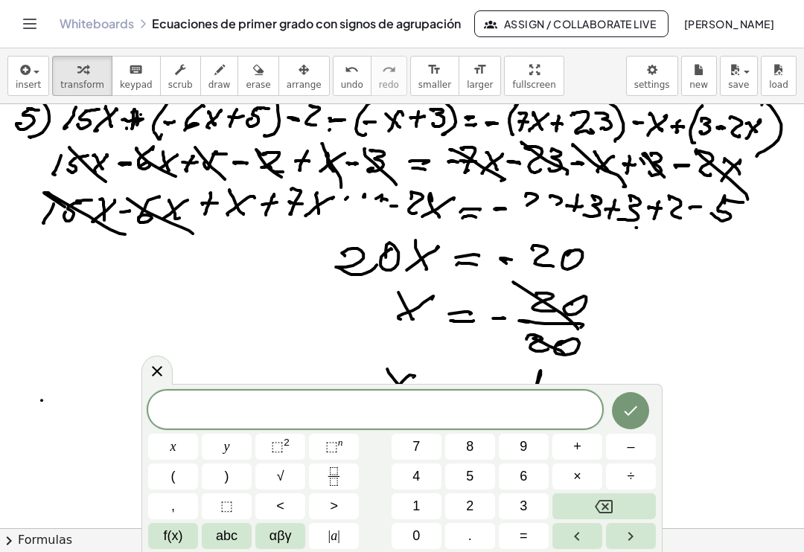
click at [153, 375] on icon at bounding box center [157, 371] width 10 height 10
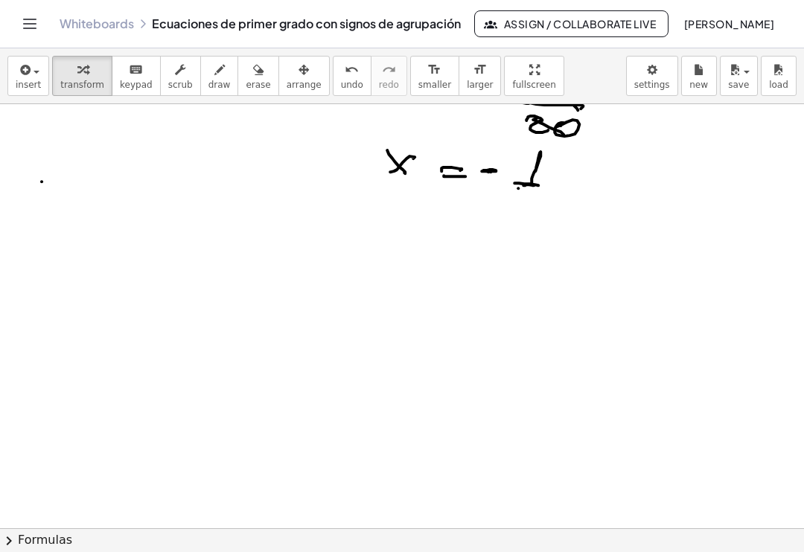
scroll to position [2412, 0]
click at [31, 80] on span "insert" at bounding box center [28, 85] width 25 height 10
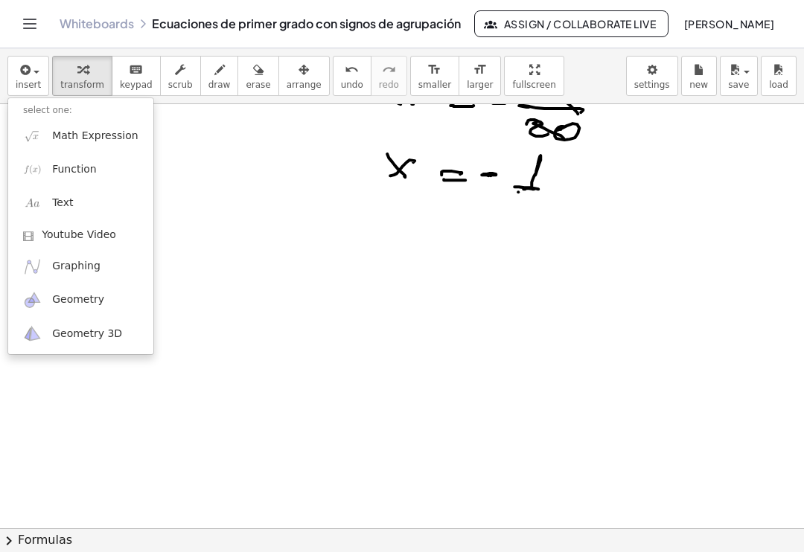
click at [63, 131] on link "Math Expression" at bounding box center [80, 135] width 145 height 33
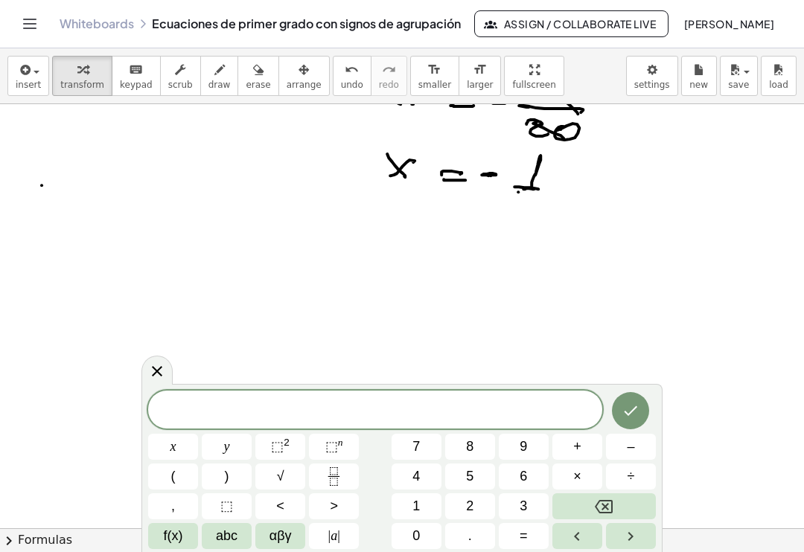
click at [513, 508] on button "3" at bounding box center [524, 506] width 50 height 26
click at [174, 450] on span "x" at bounding box center [173, 447] width 6 height 20
click at [575, 452] on span "+" at bounding box center [577, 447] width 8 height 20
click at [333, 539] on span "| a |" at bounding box center [334, 536] width 12 height 20
click at [333, 538] on span "| a |" at bounding box center [334, 536] width 12 height 20
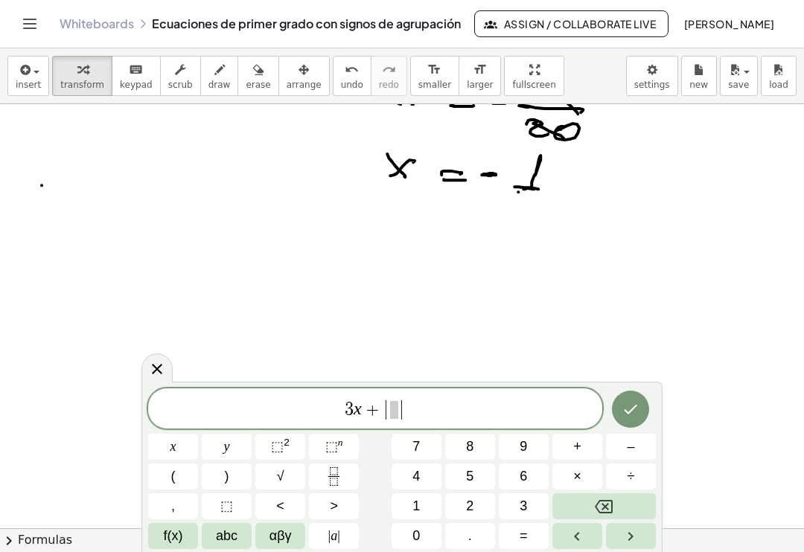
click at [577, 503] on button "Backspace" at bounding box center [603, 506] width 103 height 26
click at [573, 500] on button "Backspace" at bounding box center [603, 506] width 103 height 26
click at [173, 535] on span "f(x)" at bounding box center [173, 536] width 19 height 20
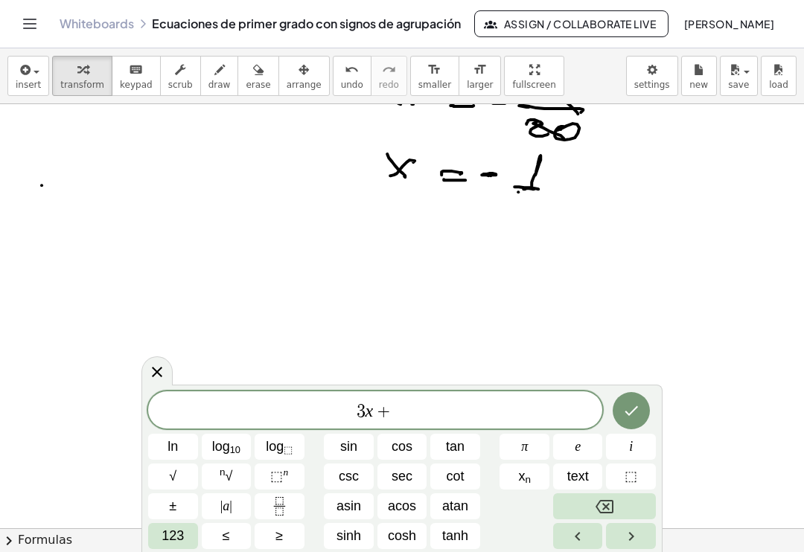
click at [176, 540] on span "123" at bounding box center [173, 536] width 22 height 20
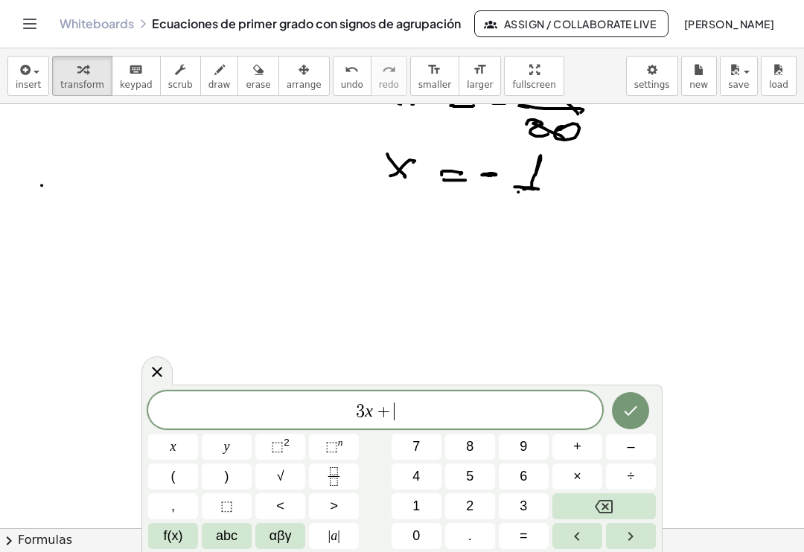
click at [281, 539] on span "αβγ" at bounding box center [280, 536] width 22 height 20
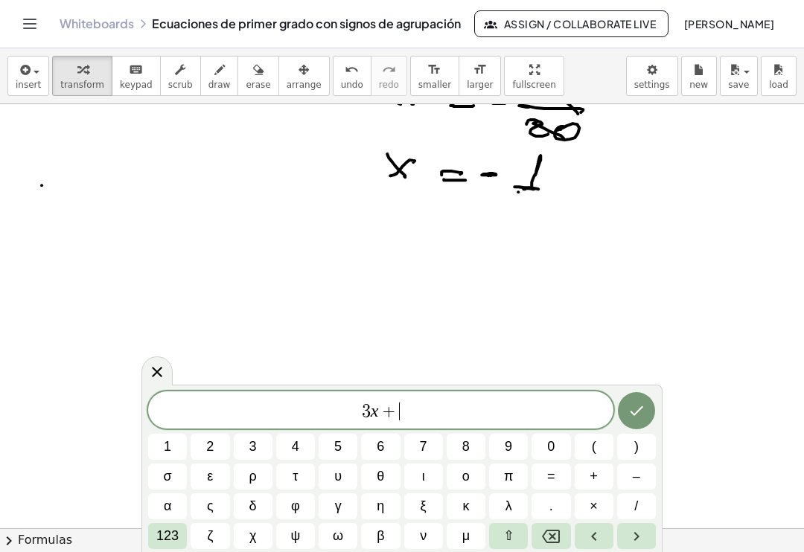
click at [167, 534] on span "123" at bounding box center [167, 536] width 22 height 20
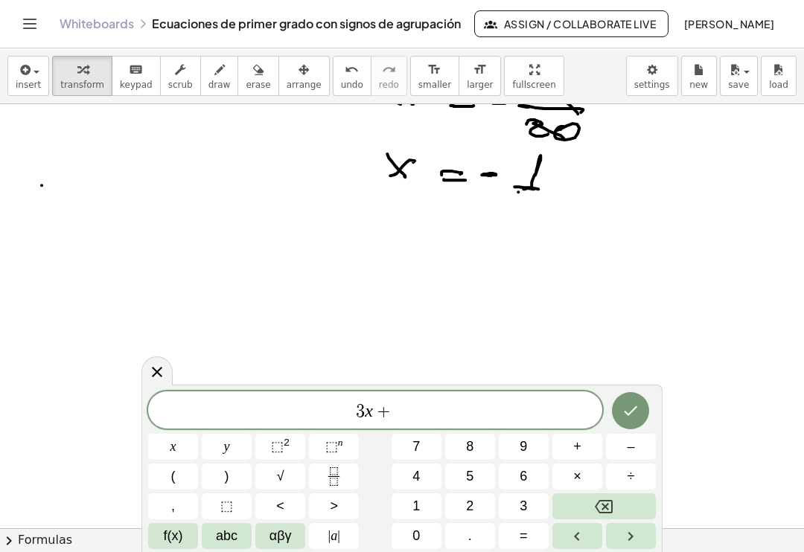
click at [177, 477] on button "(" at bounding box center [173, 477] width 50 height 26
click at [624, 453] on button "–" at bounding box center [631, 447] width 50 height 26
click at [464, 482] on button "5" at bounding box center [470, 477] width 50 height 26
click at [623, 447] on button "–" at bounding box center [631, 447] width 50 height 26
click at [180, 474] on button "(" at bounding box center [173, 477] width 50 height 26
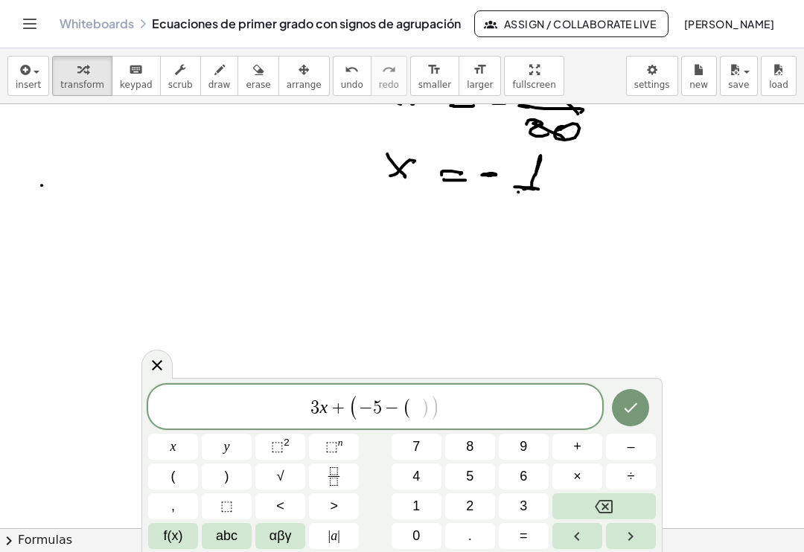
click at [177, 453] on button "x" at bounding box center [173, 447] width 50 height 26
click at [578, 448] on span "+" at bounding box center [577, 447] width 8 height 20
click at [525, 508] on span "3" at bounding box center [523, 506] width 7 height 20
click at [226, 476] on span ")" at bounding box center [227, 477] width 4 height 20
click at [228, 476] on span ")" at bounding box center [227, 477] width 4 height 20
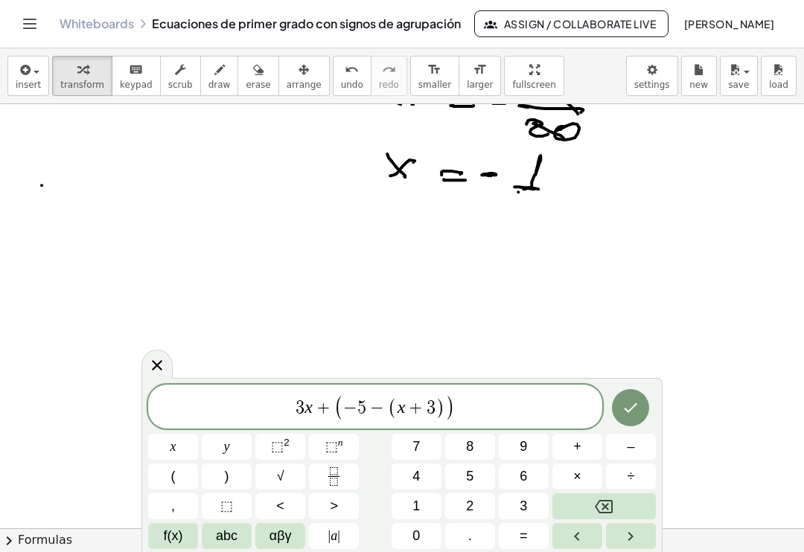
click at [524, 533] on span "=" at bounding box center [524, 536] width 8 height 20
click at [473, 444] on span "8" at bounding box center [469, 447] width 7 height 20
click at [170, 447] on span "x" at bounding box center [173, 447] width 6 height 20
click at [573, 443] on span "+" at bounding box center [577, 447] width 8 height 20
click at [178, 476] on button "(" at bounding box center [173, 477] width 50 height 26
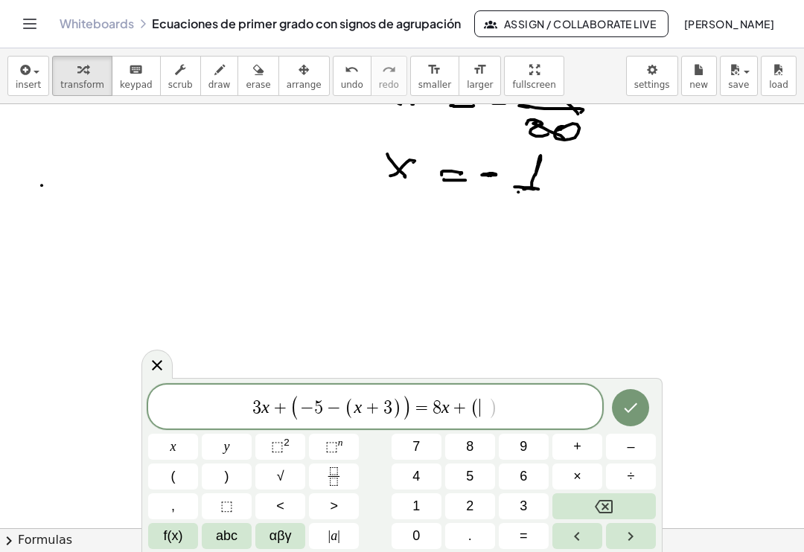
click at [622, 444] on button "–" at bounding box center [631, 447] width 50 height 26
click at [473, 473] on span "5" at bounding box center [469, 477] width 7 height 20
click at [173, 451] on span "x" at bounding box center [173, 447] width 6 height 20
click at [622, 444] on button "–" at bounding box center [631, 447] width 50 height 26
click at [514, 447] on button "9" at bounding box center [524, 447] width 50 height 26
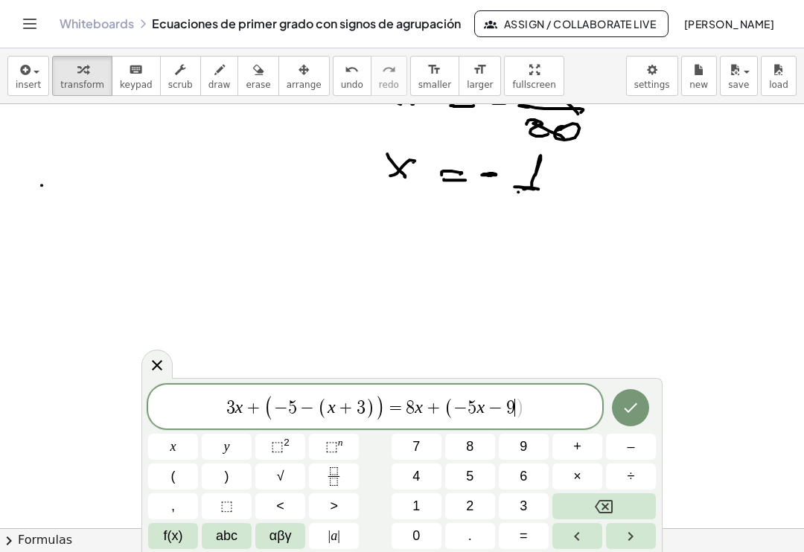
click at [225, 479] on span ")" at bounding box center [227, 477] width 4 height 20
click at [627, 406] on icon "Done" at bounding box center [631, 408] width 18 height 18
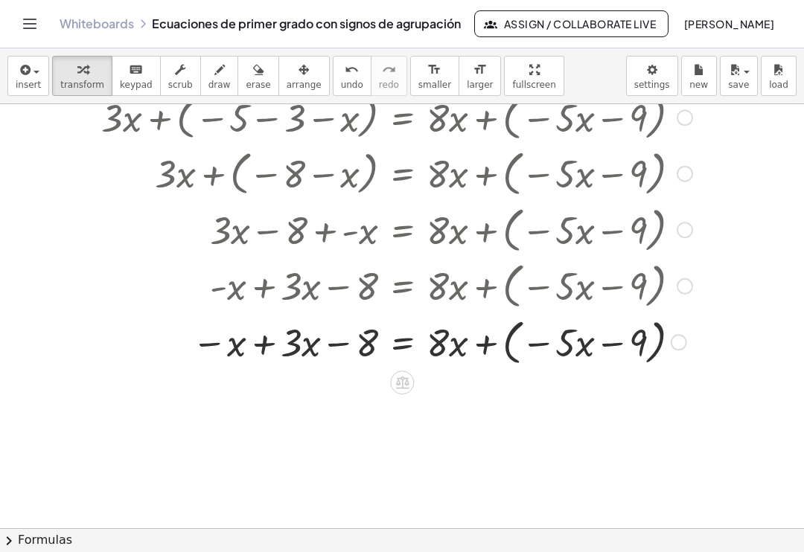
scroll to position [2652, 0]
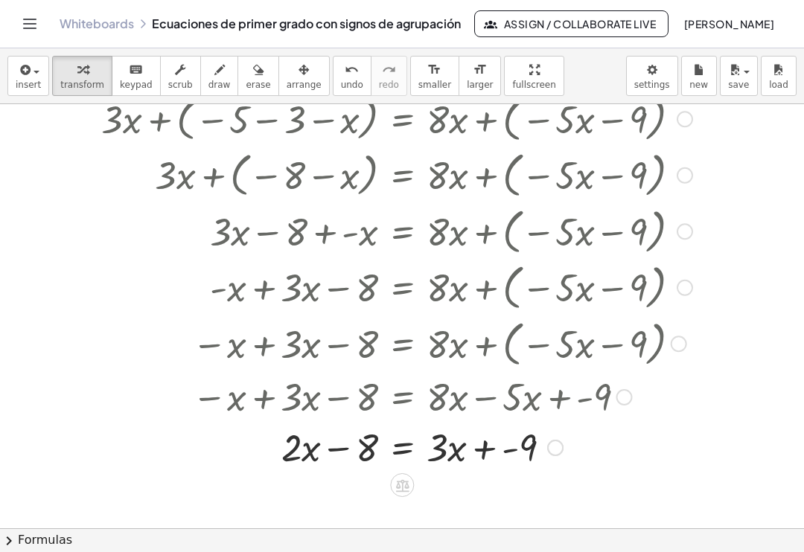
click at [401, 478] on icon at bounding box center [402, 486] width 16 height 16
click at [371, 475] on span "−" at bounding box center [372, 486] width 9 height 22
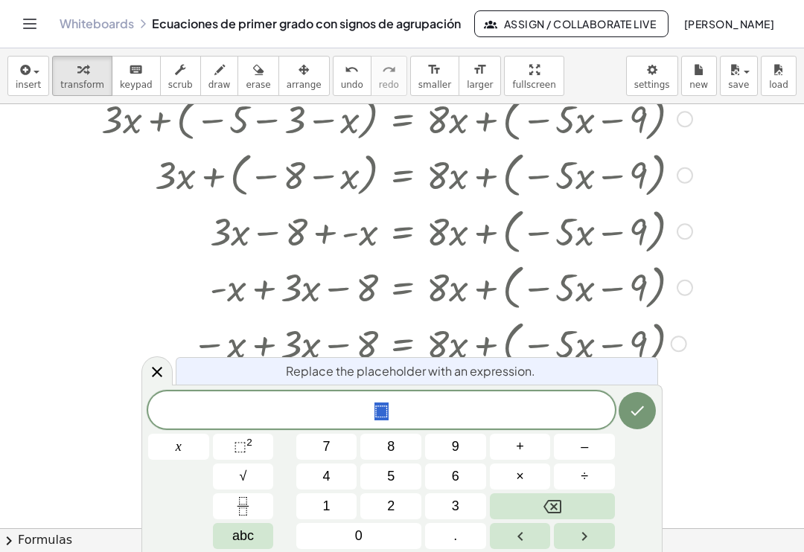
click at [456, 502] on span "3" at bounding box center [455, 506] width 7 height 20
click at [180, 454] on span "x" at bounding box center [179, 447] width 6 height 20
click at [627, 408] on button "Done" at bounding box center [637, 410] width 37 height 37
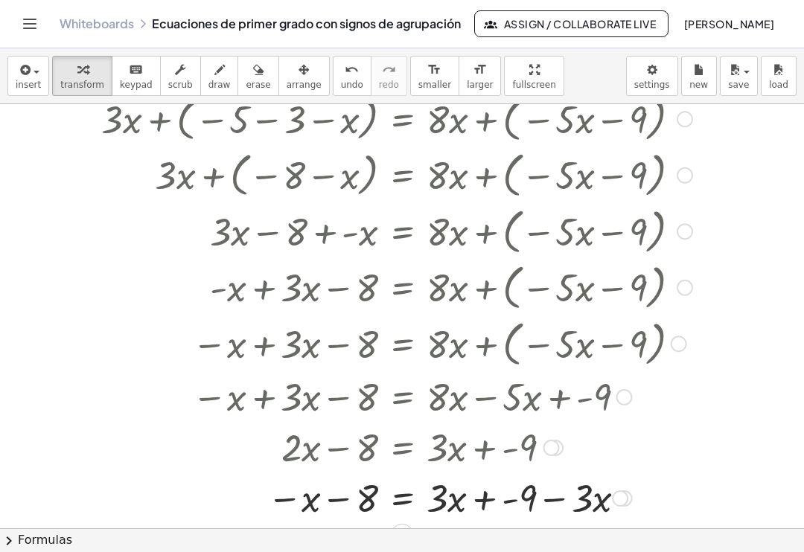
click at [400, 528] on icon at bounding box center [402, 536] width 16 height 16
click at [345, 525] on span "+" at bounding box center [343, 536] width 9 height 22
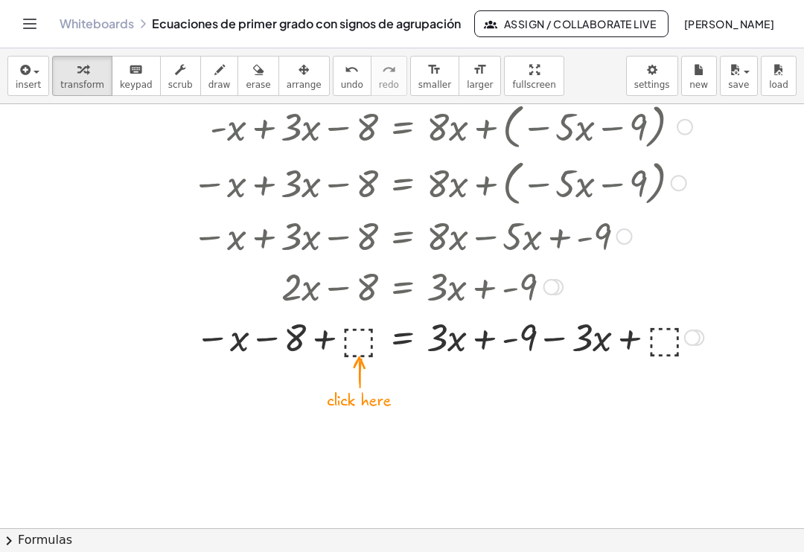
scroll to position [2815, 0]
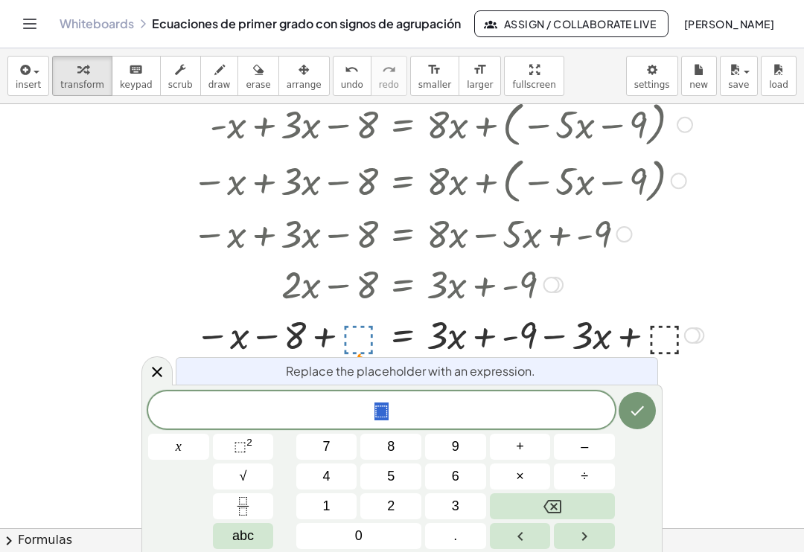
click at [386, 451] on button "8" at bounding box center [390, 447] width 61 height 26
click at [635, 410] on icon "Done" at bounding box center [637, 411] width 18 height 18
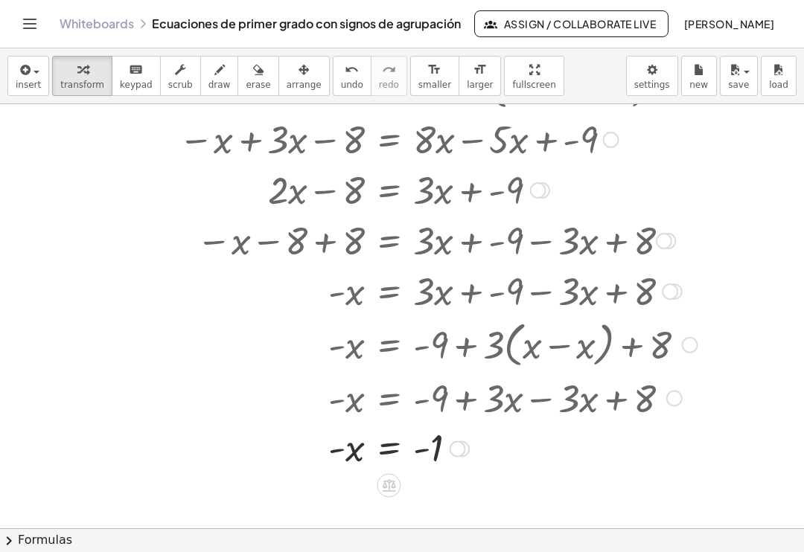
scroll to position [2907, 14]
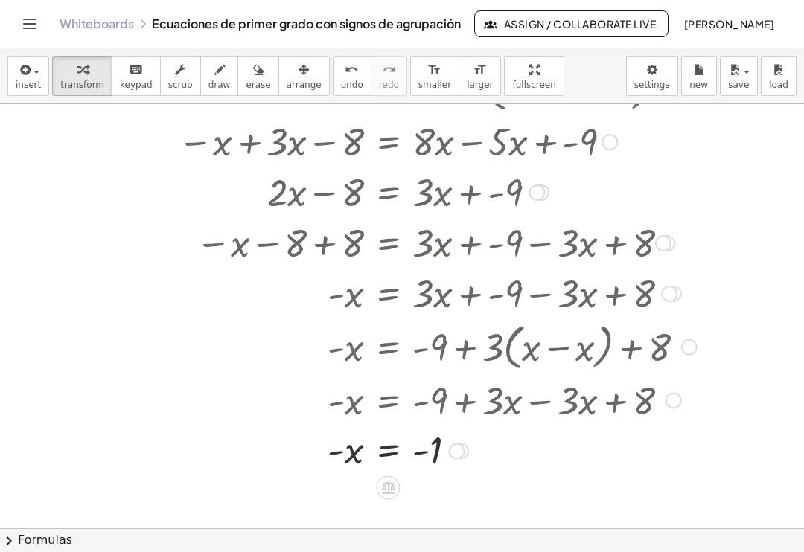
click at [396, 480] on icon at bounding box center [388, 488] width 16 height 16
click at [386, 477] on span "×" at bounding box center [388, 488] width 9 height 22
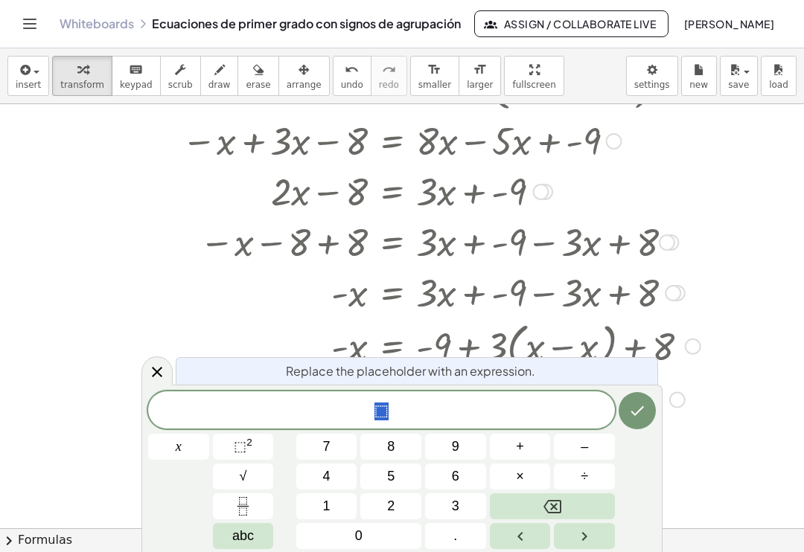
click at [575, 450] on button "–" at bounding box center [584, 447] width 61 height 26
click at [323, 505] on span "1" at bounding box center [326, 506] width 7 height 20
click at [628, 409] on icon "Done" at bounding box center [637, 411] width 18 height 18
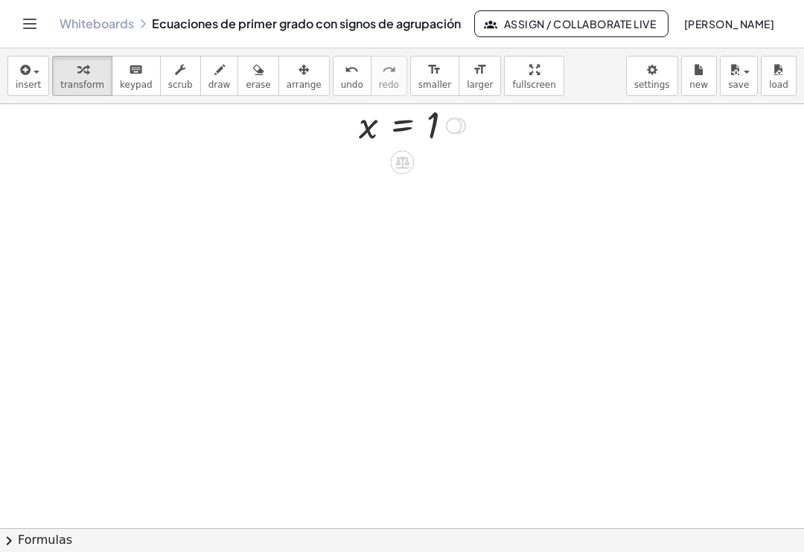
scroll to position [3280, 0]
click at [27, 80] on span "insert" at bounding box center [28, 85] width 25 height 10
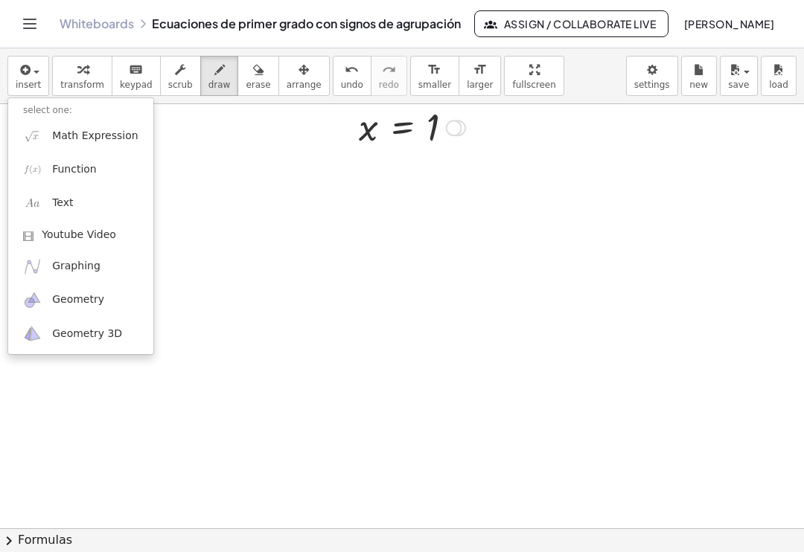
click at [52, 129] on span "Math Expression" at bounding box center [95, 136] width 86 height 15
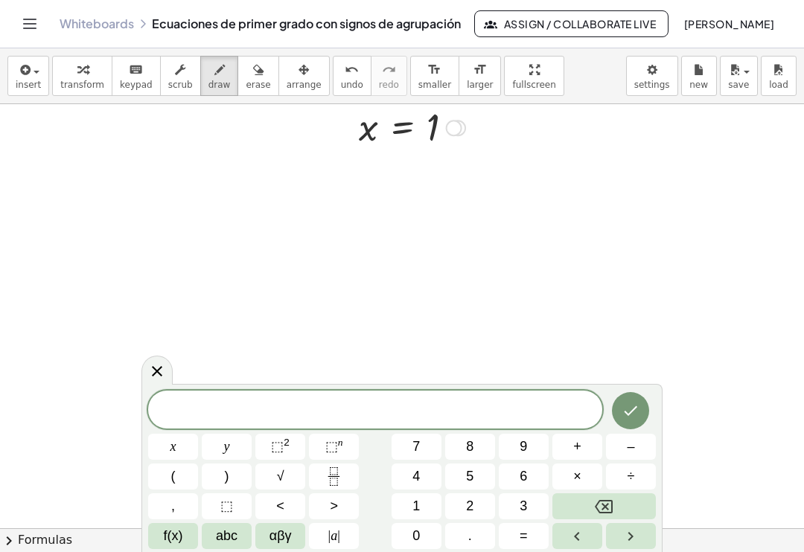
click at [512, 473] on button "6" at bounding box center [524, 477] width 50 height 26
click at [595, 505] on icon "Backspace" at bounding box center [604, 507] width 18 height 18
click at [414, 507] on span "1" at bounding box center [415, 506] width 7 height 20
click at [517, 474] on button "6" at bounding box center [524, 477] width 50 height 26
click at [167, 453] on button "x" at bounding box center [173, 447] width 50 height 26
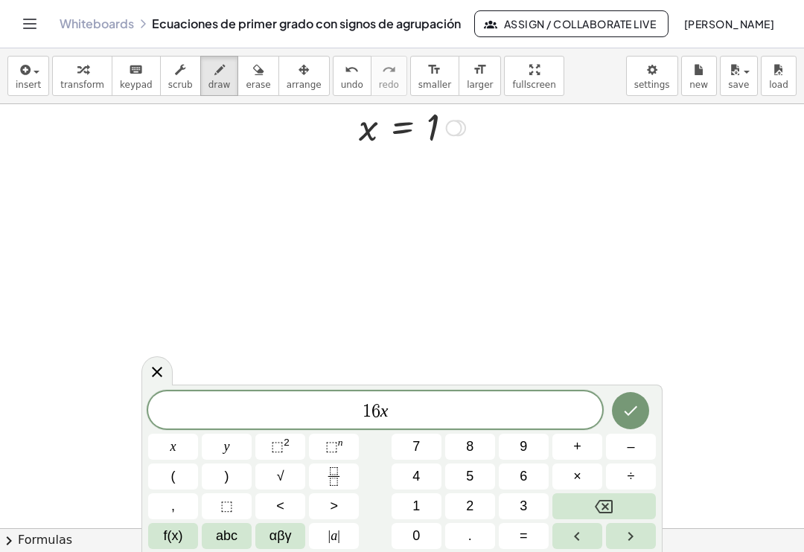
click at [621, 446] on button "–" at bounding box center [631, 447] width 50 height 26
click at [179, 477] on button "(" at bounding box center [173, 477] width 50 height 26
click at [517, 506] on button "3" at bounding box center [524, 506] width 50 height 26
click at [175, 451] on span "x" at bounding box center [173, 447] width 6 height 20
click at [626, 448] on button "–" at bounding box center [631, 447] width 50 height 26
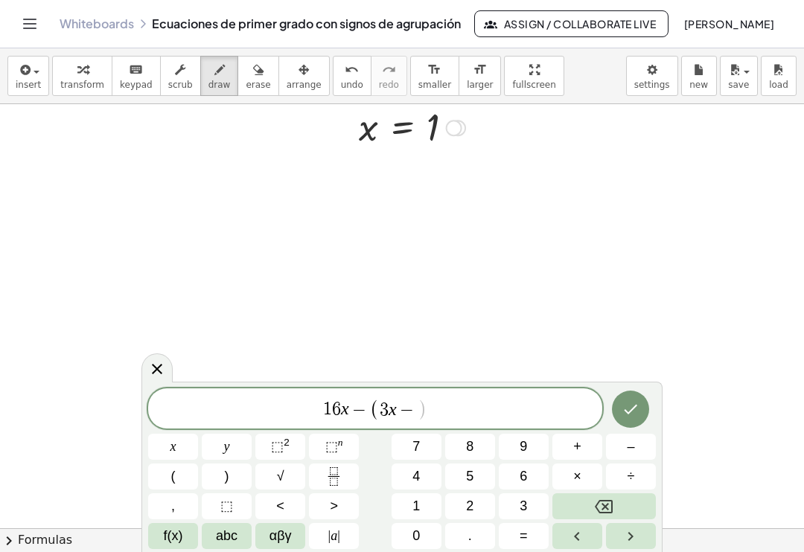
click at [176, 476] on button "(" at bounding box center [173, 477] width 50 height 26
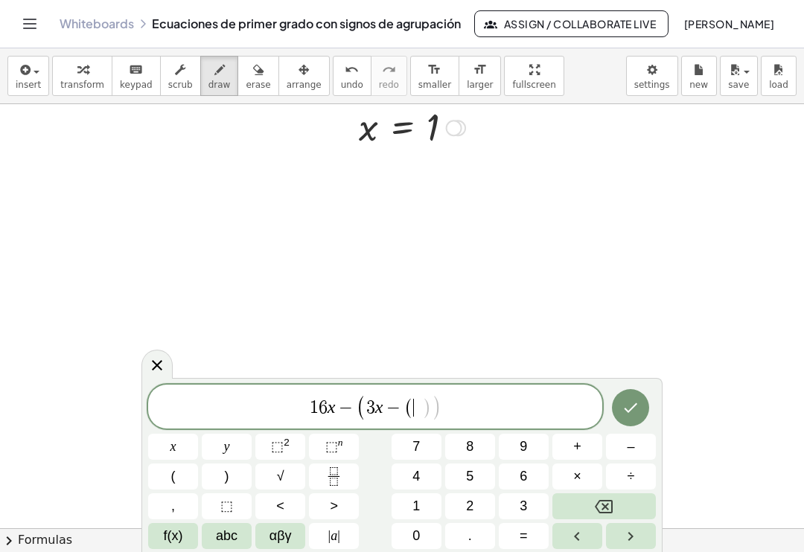
click at [520, 476] on span "6" at bounding box center [523, 477] width 7 height 20
click at [620, 441] on button "–" at bounding box center [631, 447] width 50 height 26
click at [519, 447] on button "9" at bounding box center [524, 447] width 50 height 26
click at [170, 452] on span "x" at bounding box center [173, 447] width 6 height 20
click at [232, 478] on button ")" at bounding box center [227, 477] width 50 height 26
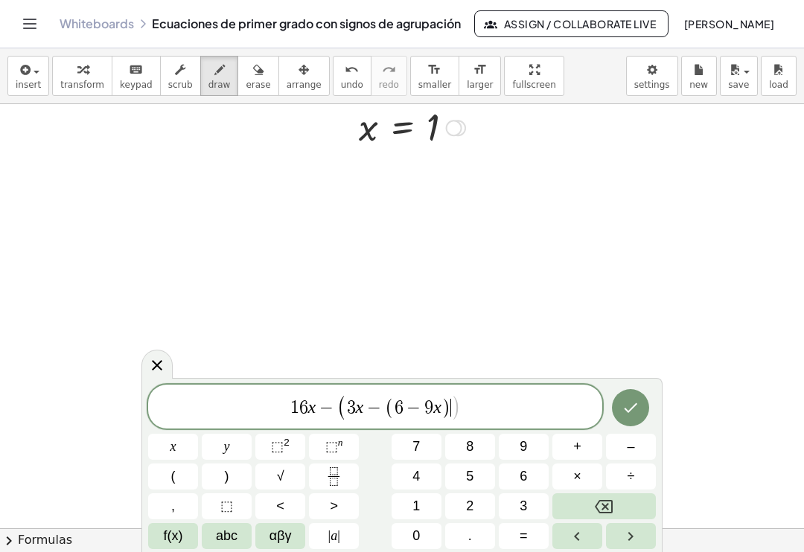
click at [237, 478] on button ")" at bounding box center [227, 477] width 50 height 26
click at [516, 529] on button "=" at bounding box center [524, 536] width 50 height 26
click at [518, 503] on button "3" at bounding box center [524, 506] width 50 height 26
click at [416, 530] on span "0" at bounding box center [415, 536] width 7 height 20
click at [168, 451] on button "x" at bounding box center [173, 447] width 50 height 26
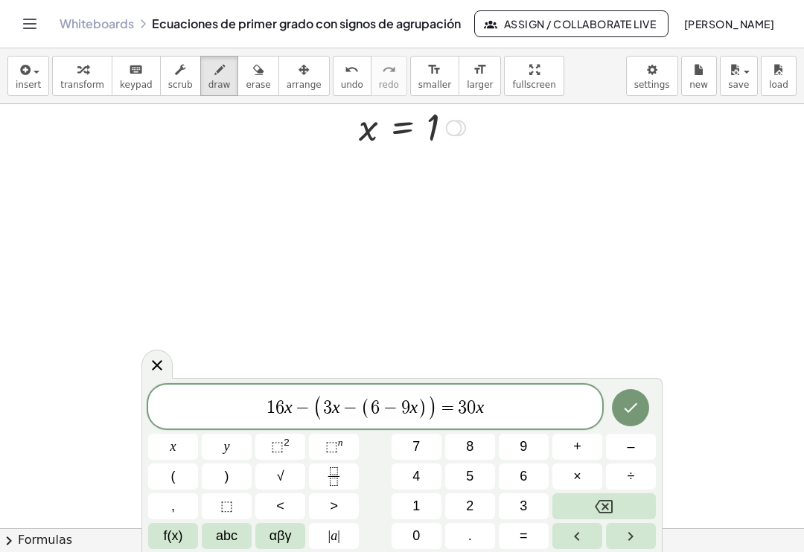
click at [569, 444] on button "+" at bounding box center [577, 447] width 50 height 26
click at [177, 479] on button "(" at bounding box center [173, 477] width 50 height 26
click at [619, 448] on button "–" at bounding box center [631, 447] width 50 height 26
click at [178, 478] on button "(" at bounding box center [173, 477] width 50 height 26
click at [520, 498] on span "3" at bounding box center [523, 506] width 7 height 20
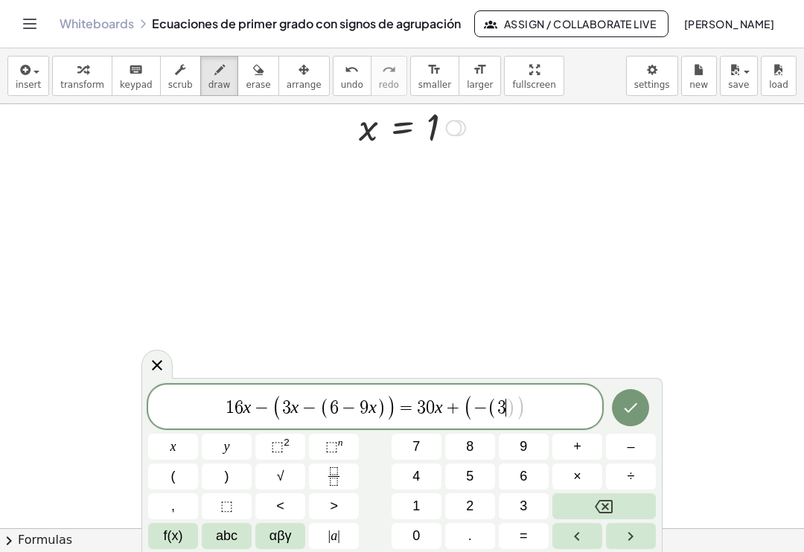
click at [176, 457] on span "x" at bounding box center [173, 447] width 6 height 20
click at [573, 448] on span "+" at bounding box center [577, 447] width 8 height 20
click at [462, 505] on button "2" at bounding box center [470, 506] width 50 height 26
click at [225, 479] on span ")" at bounding box center [227, 477] width 4 height 20
click at [622, 450] on button "–" at bounding box center [631, 447] width 50 height 26
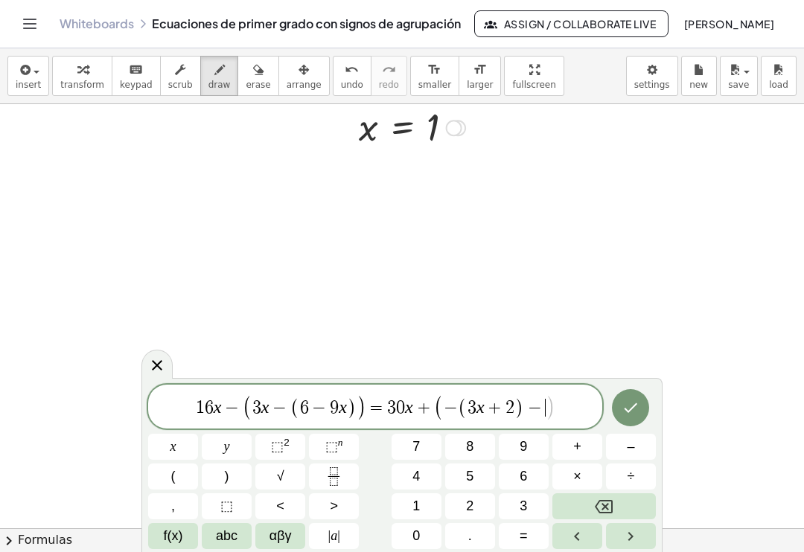
click at [177, 477] on button "(" at bounding box center [173, 477] width 50 height 26
click at [168, 451] on button "x" at bounding box center [173, 447] width 50 height 26
click at [576, 449] on span "+" at bounding box center [577, 447] width 8 height 20
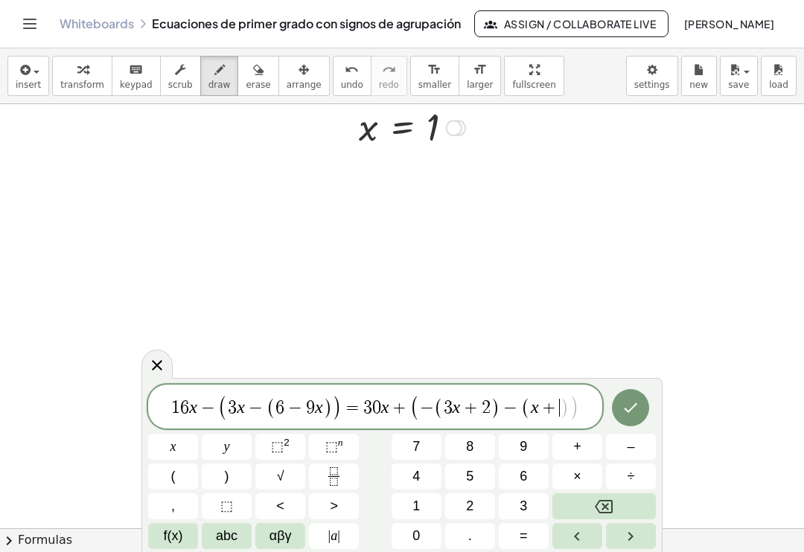
click at [519, 503] on button "3" at bounding box center [524, 506] width 50 height 26
click at [226, 476] on span ")" at bounding box center [227, 477] width 4 height 20
click at [627, 411] on icon "Done" at bounding box center [630, 408] width 13 height 10
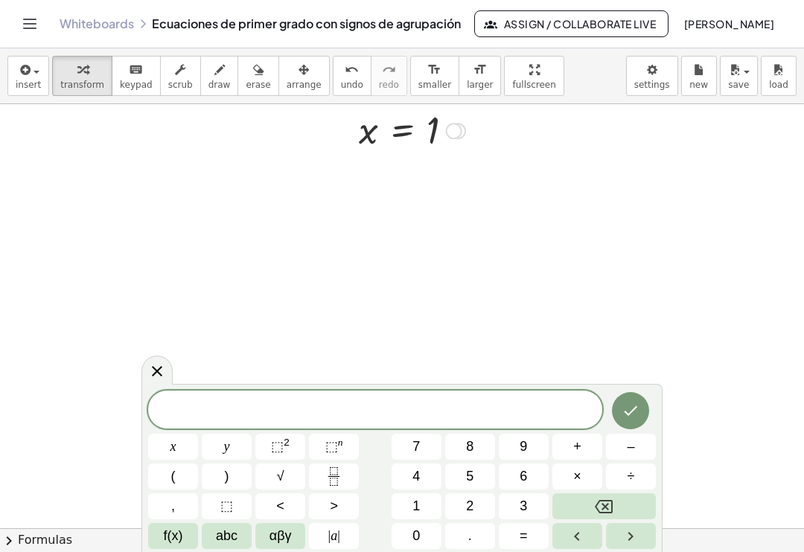
scroll to position [3278, 0]
click at [155, 377] on icon at bounding box center [157, 371] width 18 height 18
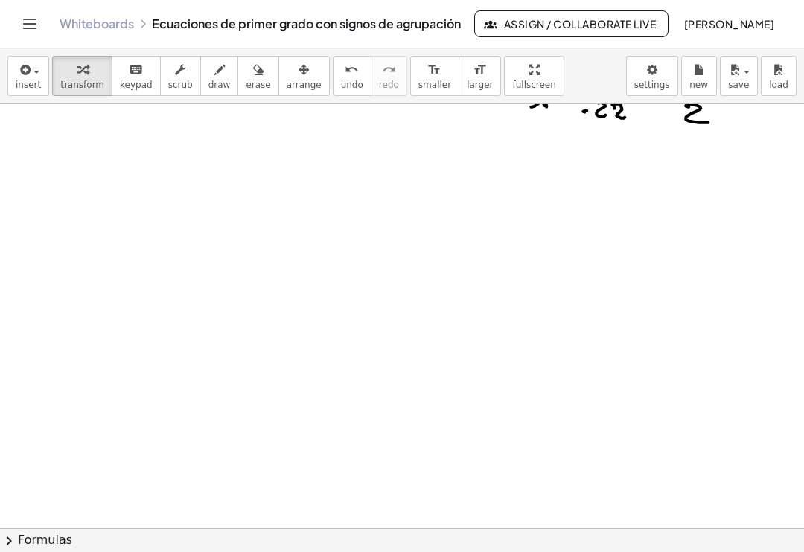
scroll to position [3705, 0]
click at [27, 80] on span "insert" at bounding box center [28, 85] width 25 height 10
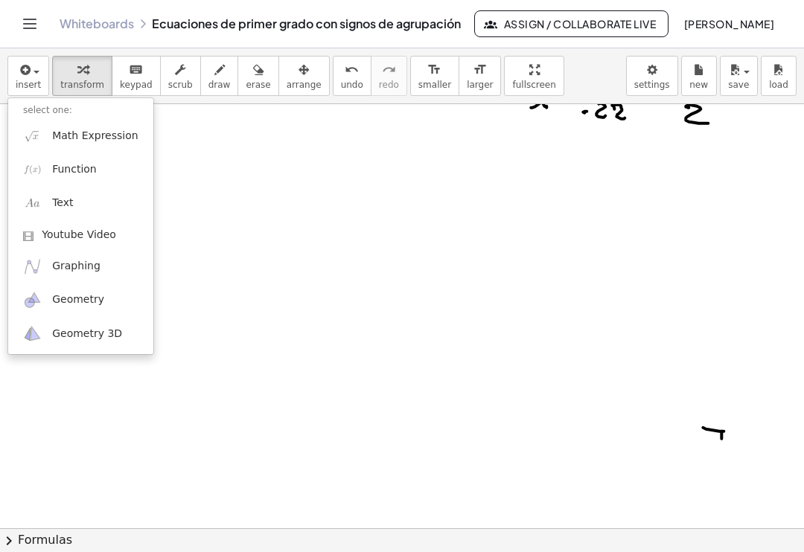
click at [66, 129] on span "Math Expression" at bounding box center [95, 136] width 86 height 15
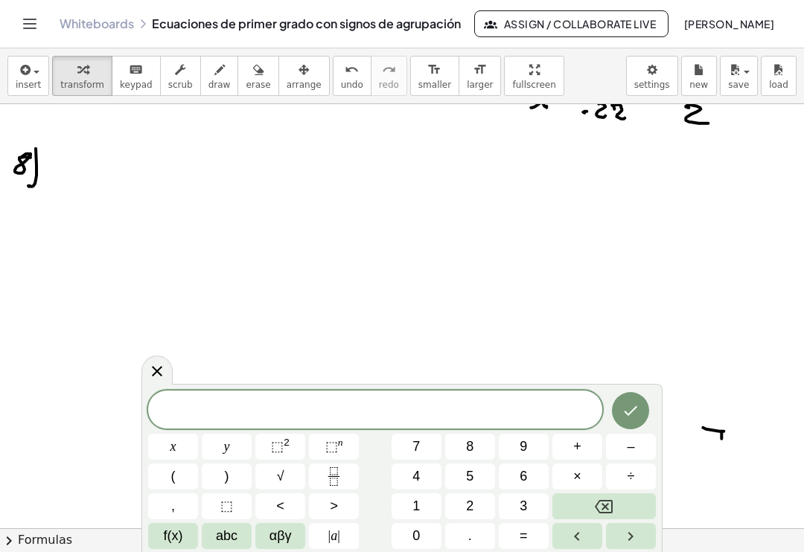
click at [174, 447] on span "x" at bounding box center [173, 447] width 6 height 20
click at [629, 444] on span "–" at bounding box center [630, 447] width 7 height 20
click at [181, 476] on button "(" at bounding box center [173, 477] width 50 height 26
click at [467, 476] on span "5" at bounding box center [469, 477] width 7 height 20
click at [576, 452] on span "+" at bounding box center [577, 447] width 8 height 20
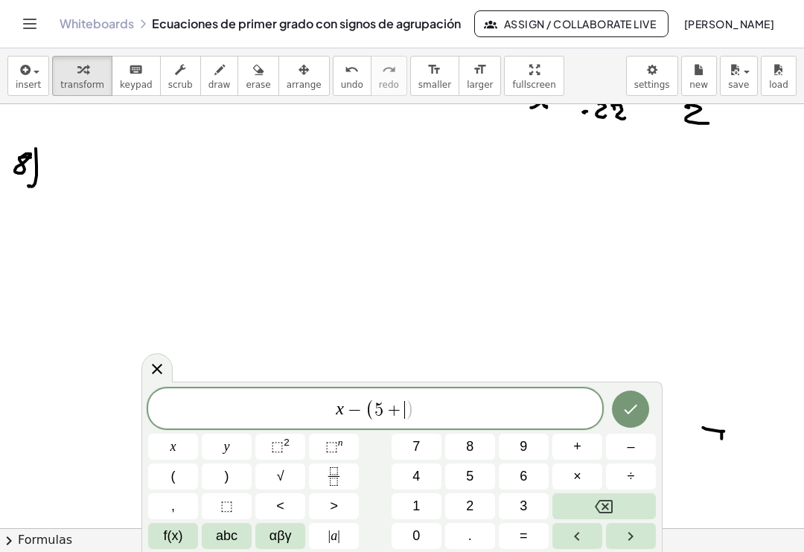
click at [519, 506] on button "3" at bounding box center [524, 506] width 50 height 26
click at [177, 450] on button "x" at bounding box center [173, 447] width 50 height 26
click at [621, 453] on button "–" at bounding box center [631, 447] width 50 height 26
click at [185, 479] on button "(" at bounding box center [173, 477] width 50 height 26
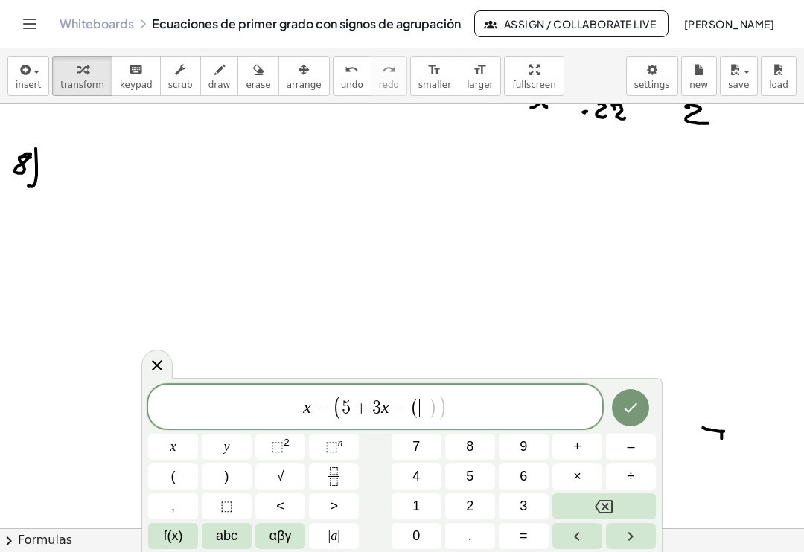
click at [468, 477] on span "5" at bounding box center [469, 477] width 7 height 20
click at [175, 452] on span "x" at bounding box center [173, 447] width 6 height 20
click at [623, 448] on button "–" at bounding box center [631, 447] width 50 height 26
click at [182, 477] on button "(" at bounding box center [173, 477] width 50 height 26
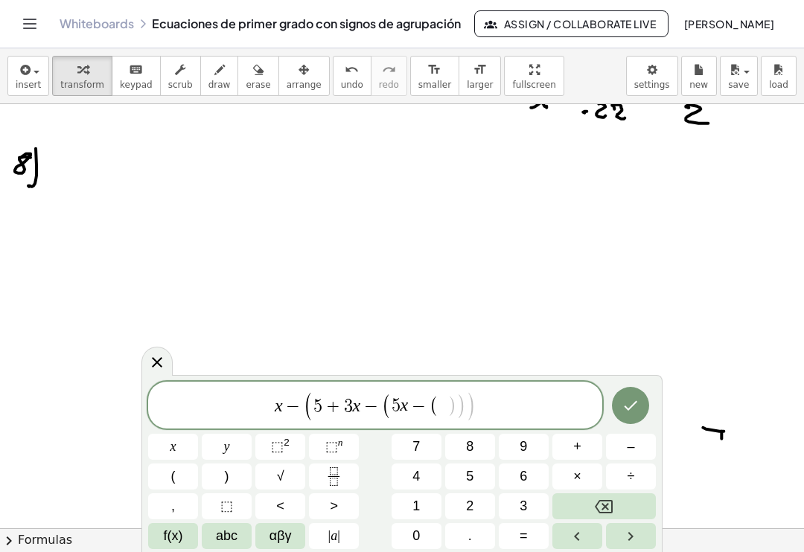
click at [525, 476] on span "6" at bounding box center [523, 477] width 7 height 20
click at [581, 447] on span "+" at bounding box center [577, 447] width 8 height 20
click at [175, 448] on span "x" at bounding box center [173, 447] width 6 height 20
click at [223, 477] on button ")" at bounding box center [227, 477] width 50 height 26
click at [229, 475] on button ")" at bounding box center [227, 477] width 50 height 26
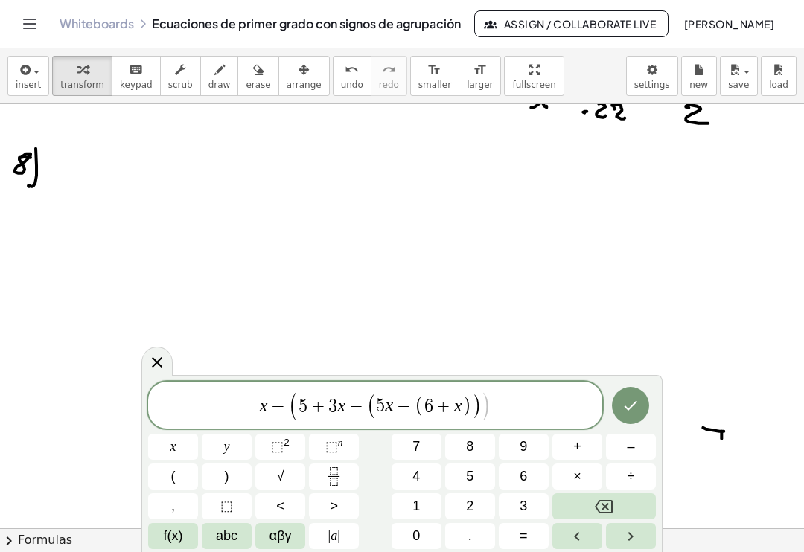
click at [233, 475] on button ")" at bounding box center [227, 477] width 50 height 26
click at [525, 535] on span "=" at bounding box center [524, 536] width 8 height 20
click at [627, 447] on span "–" at bounding box center [630, 447] width 7 height 20
click at [517, 508] on button "3" at bounding box center [524, 506] width 50 height 26
click at [624, 413] on icon "Done" at bounding box center [631, 406] width 18 height 18
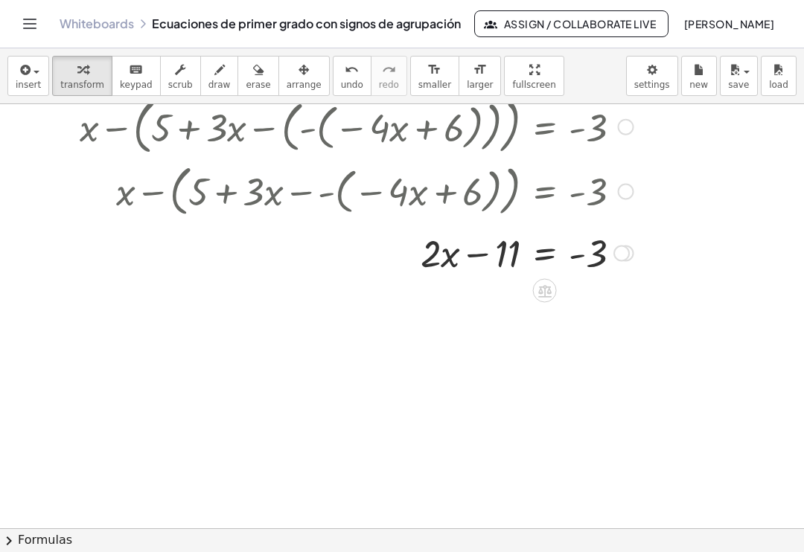
scroll to position [3963, 0]
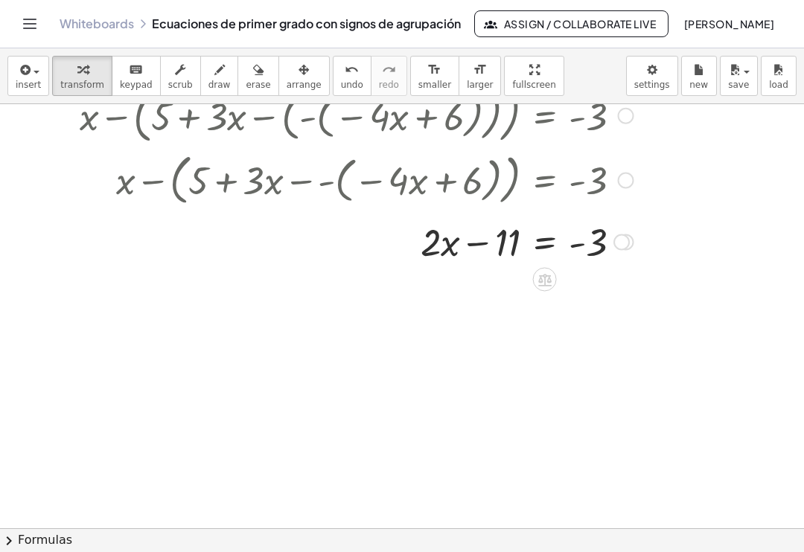
click at [543, 272] on icon at bounding box center [545, 280] width 16 height 16
click at [484, 269] on span "+" at bounding box center [485, 280] width 9 height 22
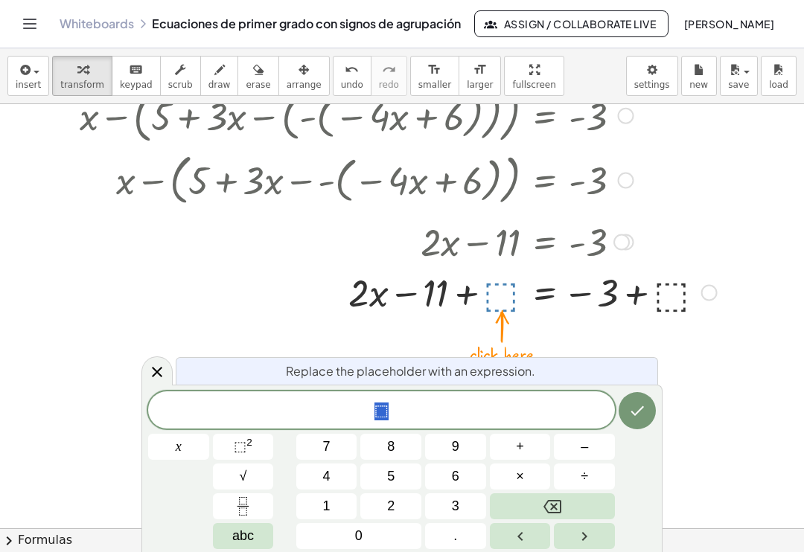
click at [325, 511] on span "1" at bounding box center [326, 506] width 7 height 20
click at [323, 508] on span "1" at bounding box center [326, 506] width 7 height 20
click at [639, 419] on icon "Done" at bounding box center [637, 411] width 18 height 18
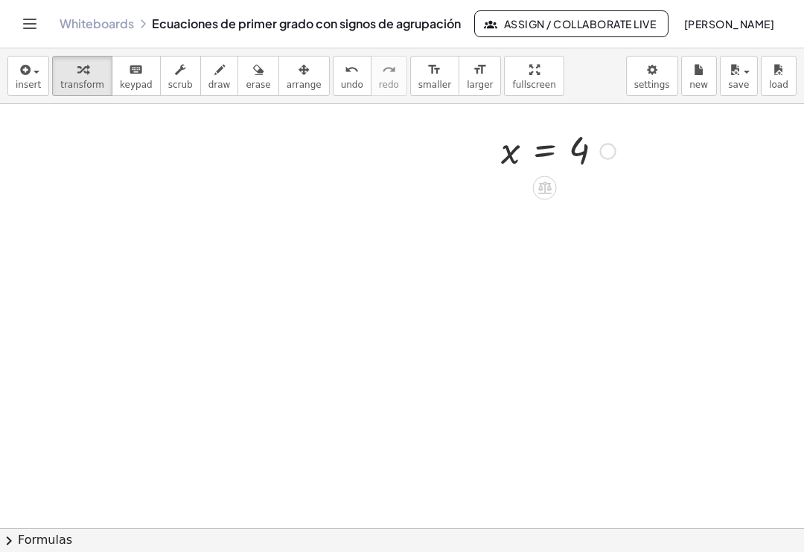
scroll to position [4269, 0]
click at [25, 80] on span "insert" at bounding box center [28, 85] width 25 height 10
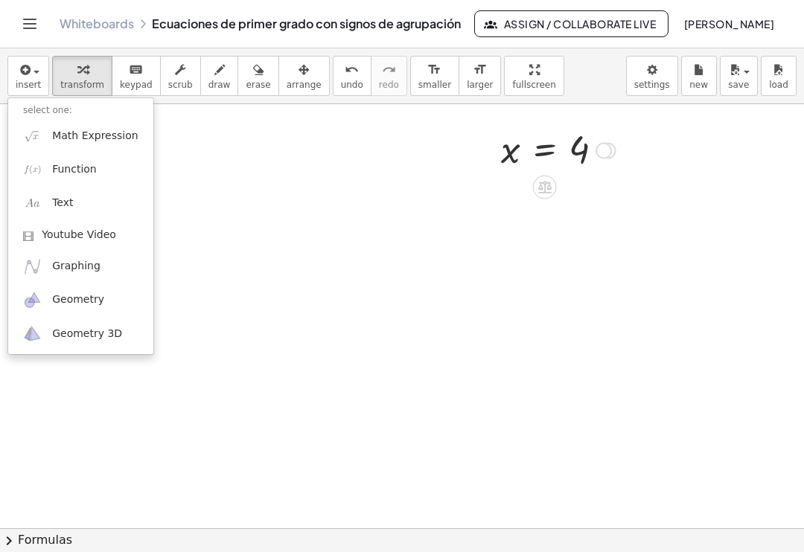
click at [57, 129] on span "Math Expression" at bounding box center [95, 136] width 86 height 15
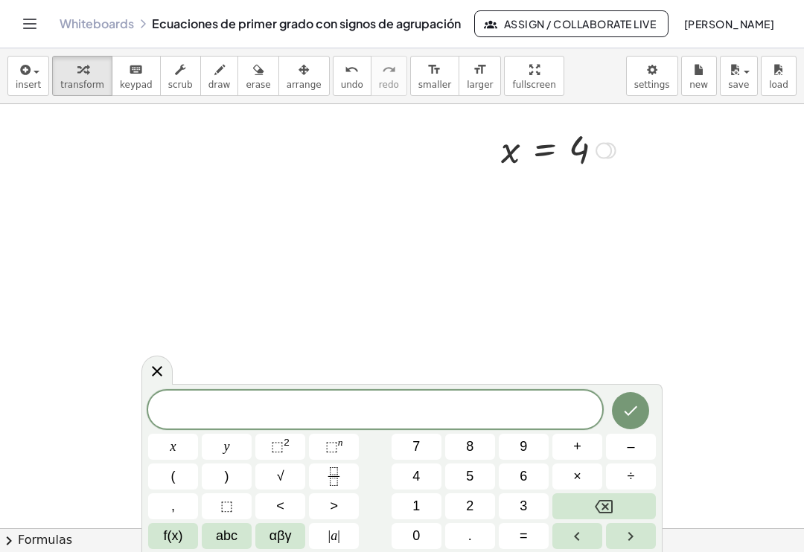
click at [173, 447] on span "x" at bounding box center [173, 447] width 6 height 20
click at [589, 508] on button "Backspace" at bounding box center [603, 506] width 103 height 26
click at [521, 452] on span "9" at bounding box center [523, 447] width 7 height 20
click at [174, 447] on span "x" at bounding box center [173, 447] width 6 height 20
click at [620, 444] on button "–" at bounding box center [631, 447] width 50 height 26
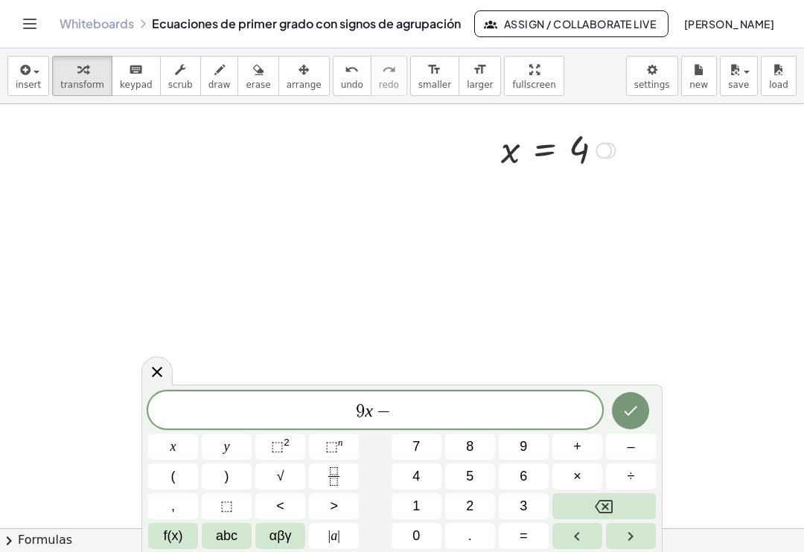
click at [176, 479] on button "(" at bounding box center [173, 477] width 50 height 26
click at [471, 475] on span "5" at bounding box center [469, 477] width 7 height 20
click at [170, 447] on span "x" at bounding box center [173, 447] width 6 height 20
click at [575, 442] on span "+" at bounding box center [577, 447] width 8 height 20
click at [414, 510] on span "1" at bounding box center [415, 506] width 7 height 20
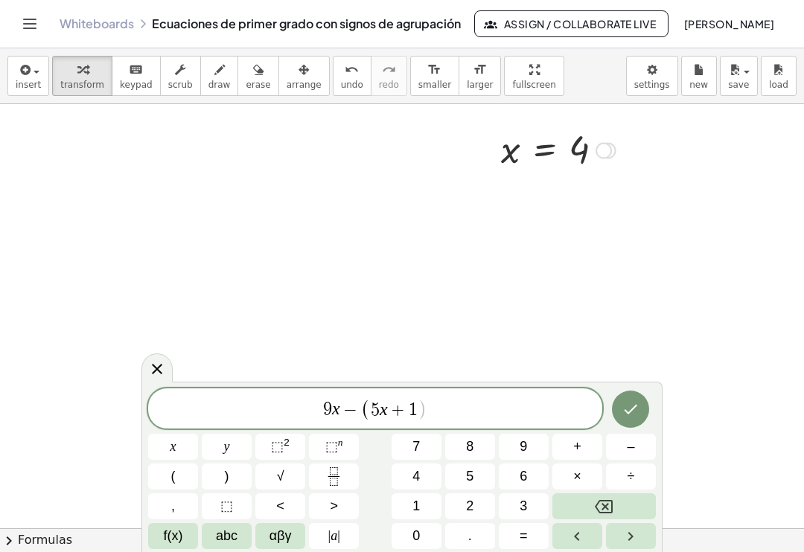
click at [228, 476] on span ")" at bounding box center [227, 477] width 4 height 20
click at [624, 441] on button "–" at bounding box center [631, 447] width 50 height 26
click at [177, 476] on button "(" at bounding box center [173, 477] width 50 height 26
click at [469, 507] on span "2" at bounding box center [469, 506] width 7 height 20
click at [566, 448] on button "+" at bounding box center [577, 447] width 50 height 26
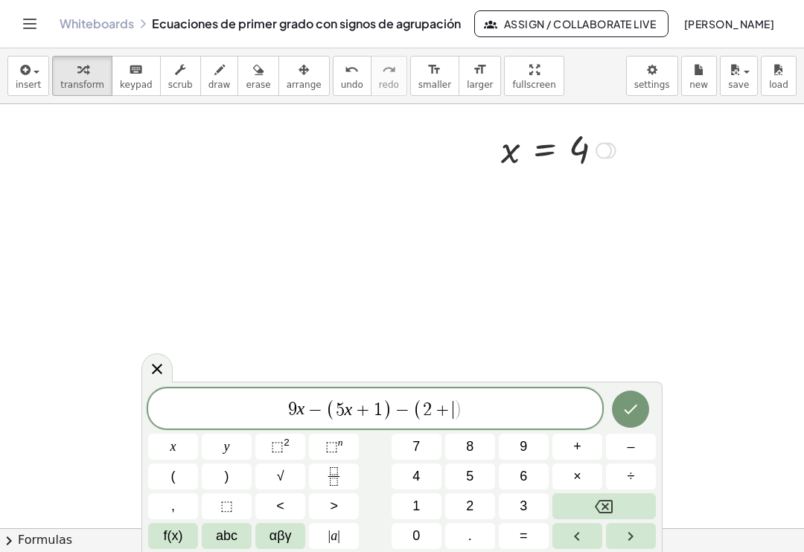
click at [467, 447] on span "8" at bounding box center [469, 447] width 7 height 20
click at [174, 450] on span "x" at bounding box center [173, 447] width 6 height 20
click at [629, 450] on span "–" at bounding box center [630, 447] width 7 height 20
click at [177, 477] on button "(" at bounding box center [173, 477] width 50 height 26
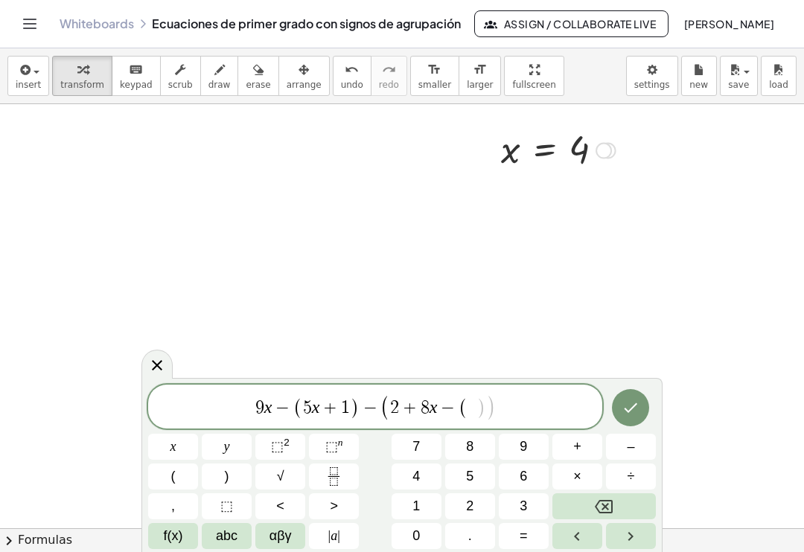
click at [418, 449] on span "7" at bounding box center [415, 447] width 7 height 20
click at [171, 447] on span "x" at bounding box center [173, 447] width 6 height 20
click at [629, 443] on span "–" at bounding box center [630, 447] width 7 height 20
click at [467, 476] on span "5" at bounding box center [469, 477] width 7 height 20
click at [229, 478] on span ")" at bounding box center [227, 477] width 4 height 20
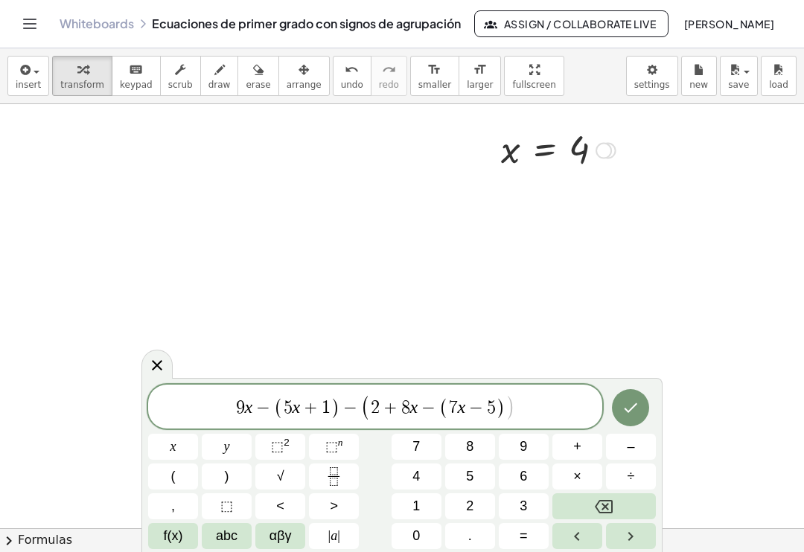
click at [231, 478] on button ")" at bounding box center [227, 477] width 50 height 26
click at [571, 444] on button "+" at bounding box center [577, 447] width 50 height 26
click at [521, 450] on span "9" at bounding box center [523, 447] width 7 height 20
click at [173, 453] on span "x" at bounding box center [173, 447] width 6 height 20
click at [523, 537] on span "=" at bounding box center [524, 536] width 8 height 20
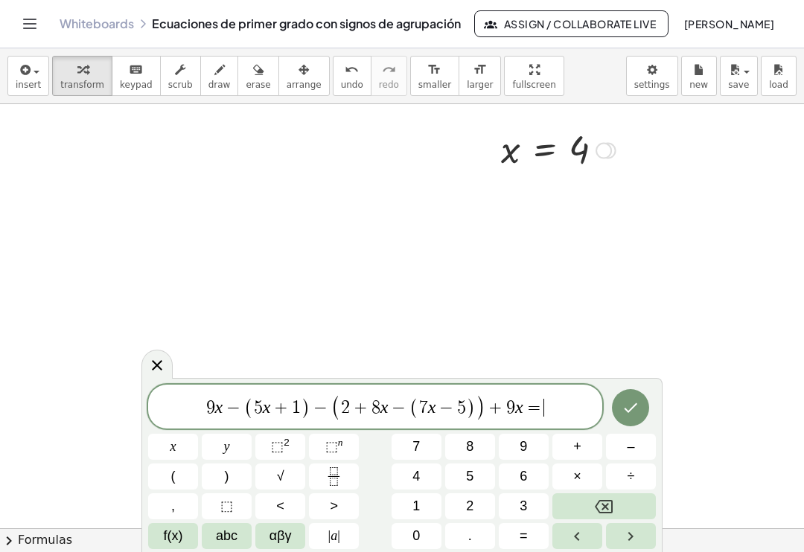
click at [412, 536] on button "0" at bounding box center [417, 536] width 50 height 26
click at [627, 409] on icon "Done" at bounding box center [631, 408] width 18 height 18
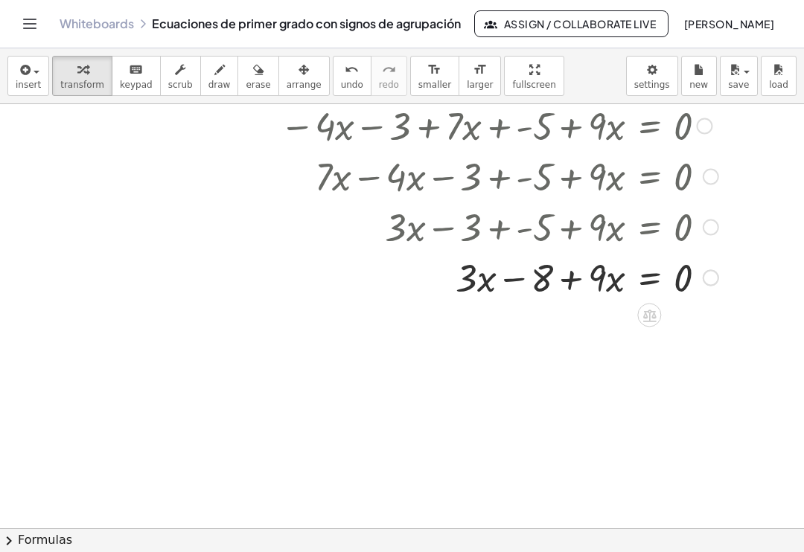
scroll to position [4716, 39]
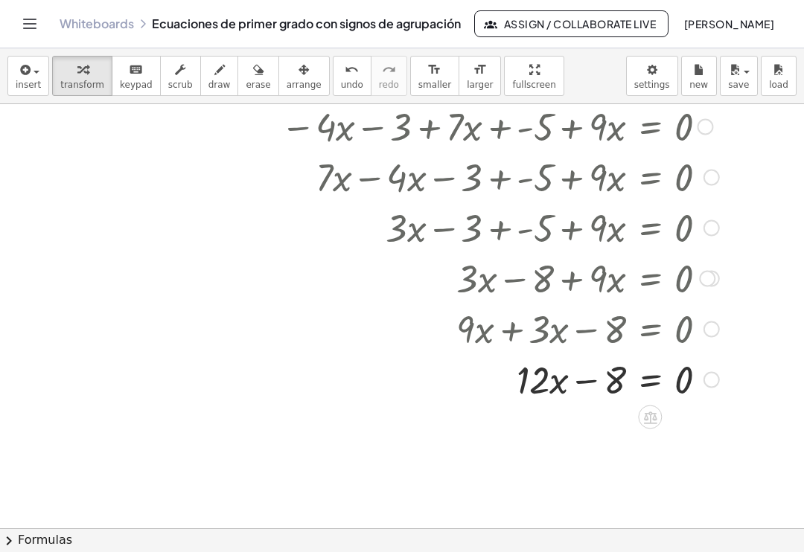
click at [646, 409] on icon at bounding box center [650, 417] width 16 height 16
click at [587, 407] on span "+" at bounding box center [591, 418] width 9 height 22
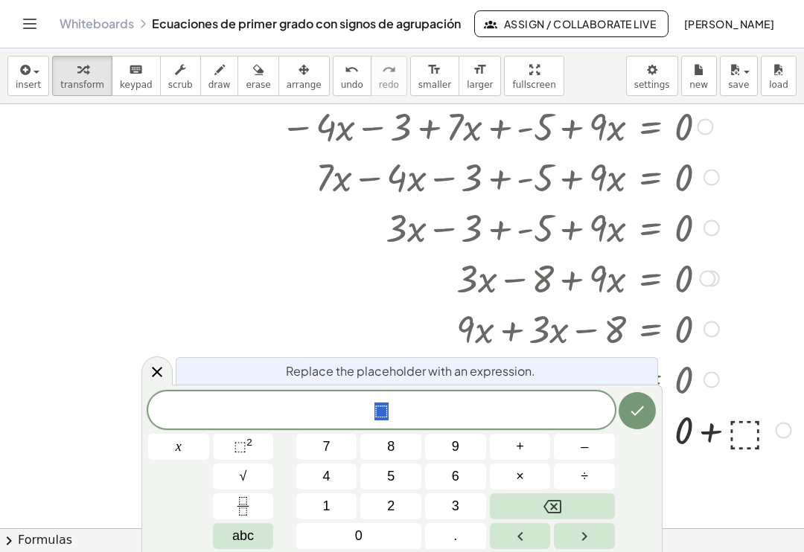
click at [381, 452] on button "8" at bounding box center [390, 447] width 61 height 26
click at [630, 408] on icon "Done" at bounding box center [637, 411] width 18 height 18
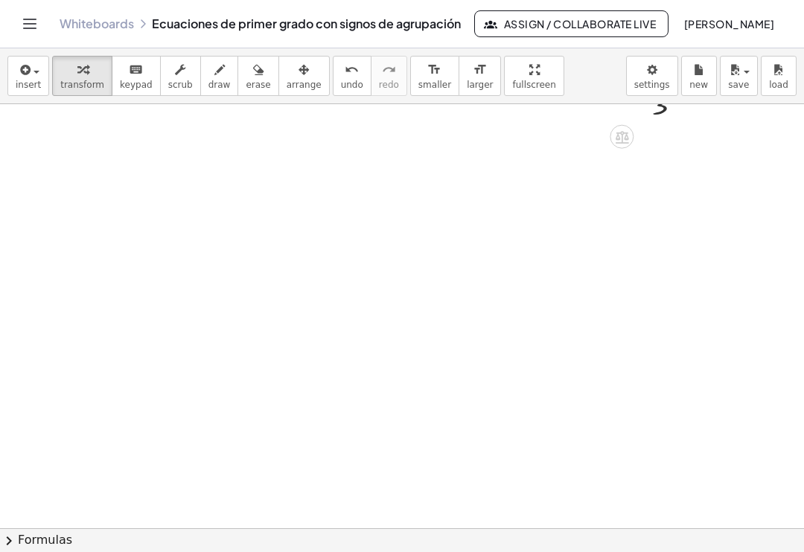
scroll to position [5297, 67]
click at [739, 65] on icon "button" at bounding box center [734, 70] width 13 height 18
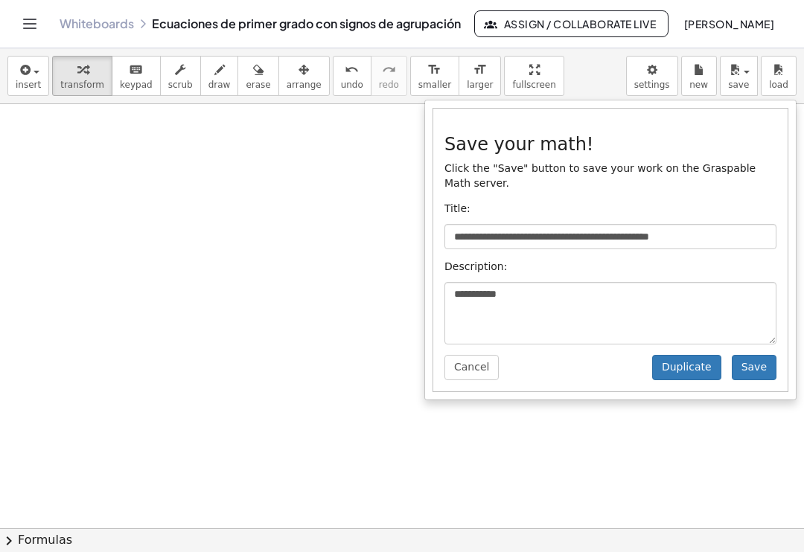
click at [761, 355] on button "Save" at bounding box center [754, 367] width 45 height 25
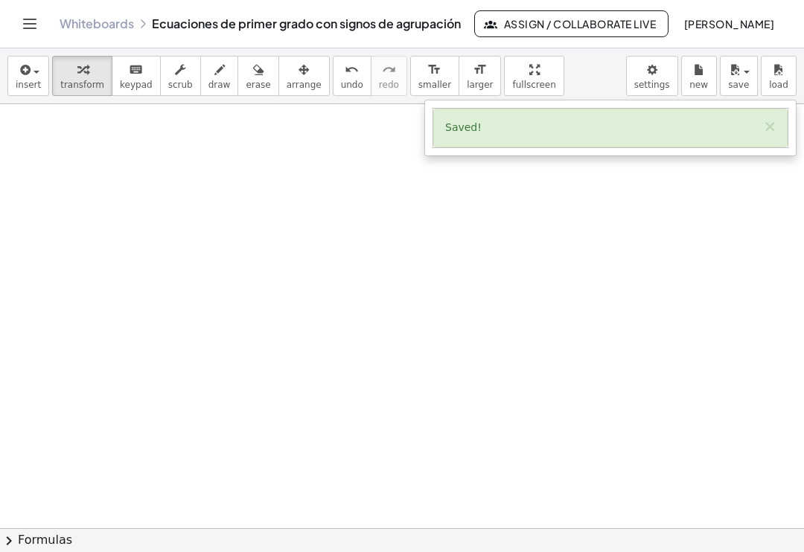
click at [770, 119] on button "×" at bounding box center [769, 127] width 13 height 16
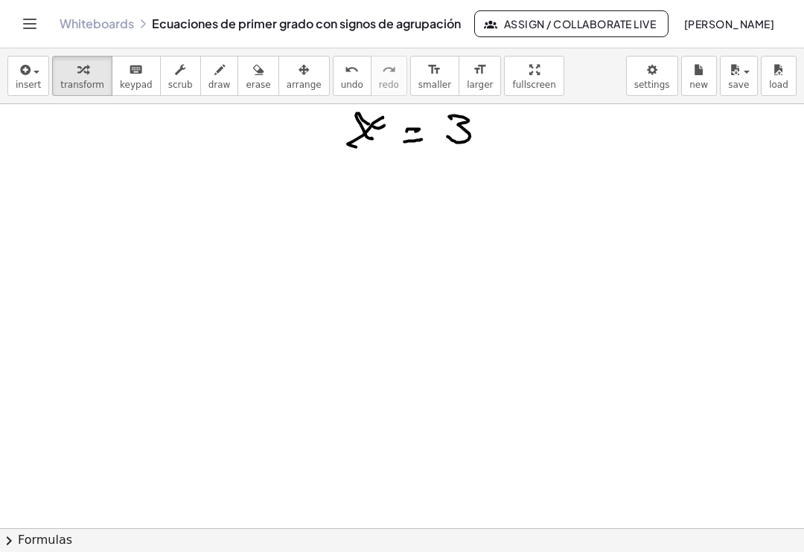
scroll to position [5690, 1]
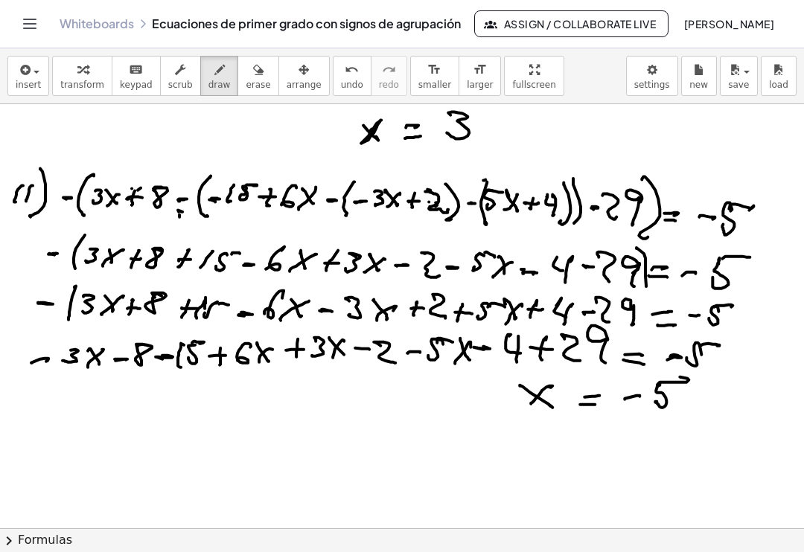
click at [738, 80] on span "save" at bounding box center [738, 85] width 21 height 10
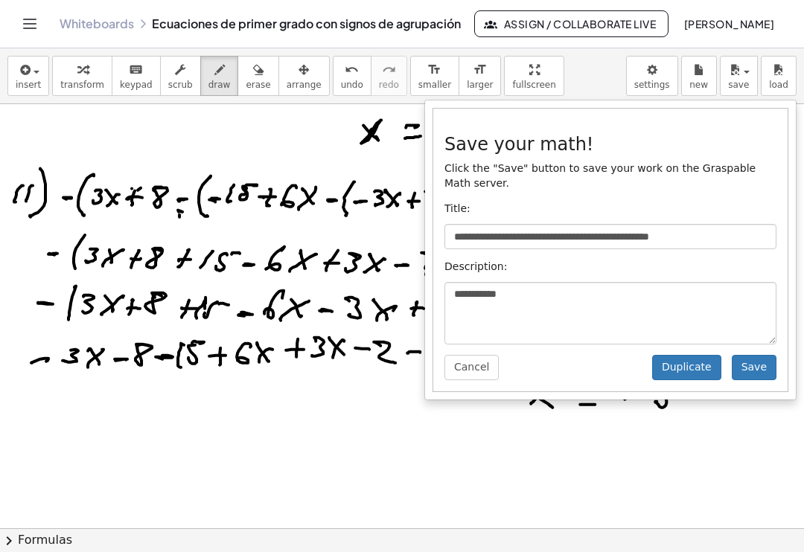
click at [753, 355] on button "Save" at bounding box center [754, 367] width 45 height 25
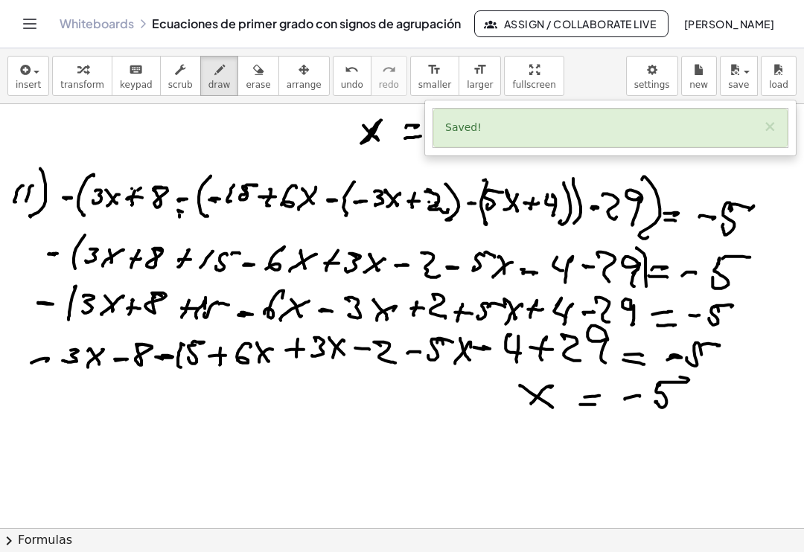
click at [771, 119] on button "×" at bounding box center [769, 127] width 13 height 16
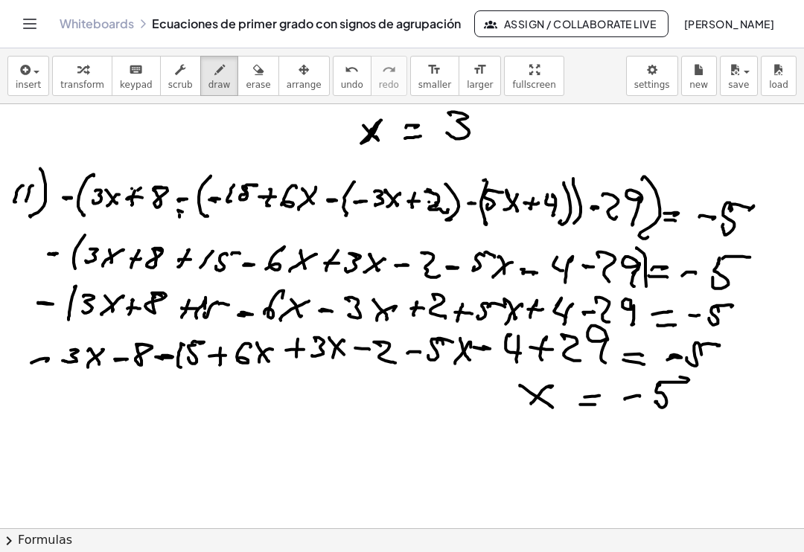
click at [747, 22] on span "[PERSON_NAME]" at bounding box center [728, 23] width 91 height 13
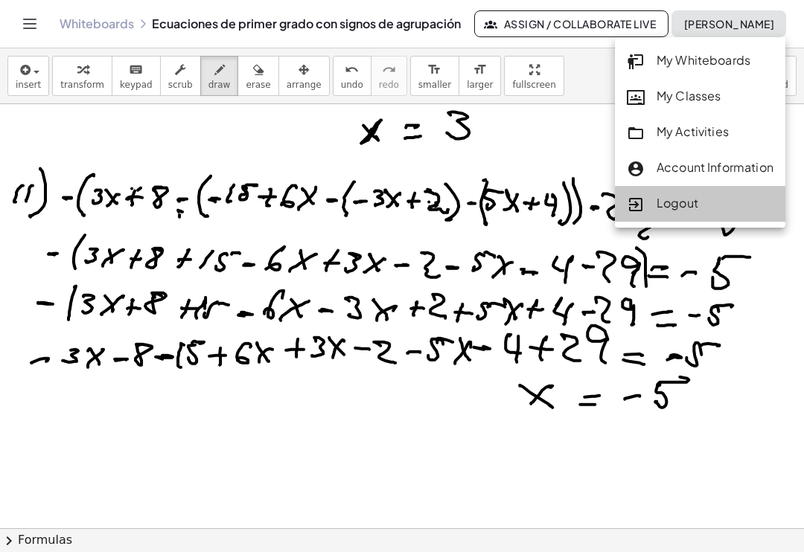
click at [686, 200] on div "Logout" at bounding box center [700, 203] width 147 height 19
